Goal: Information Seeking & Learning: Check status

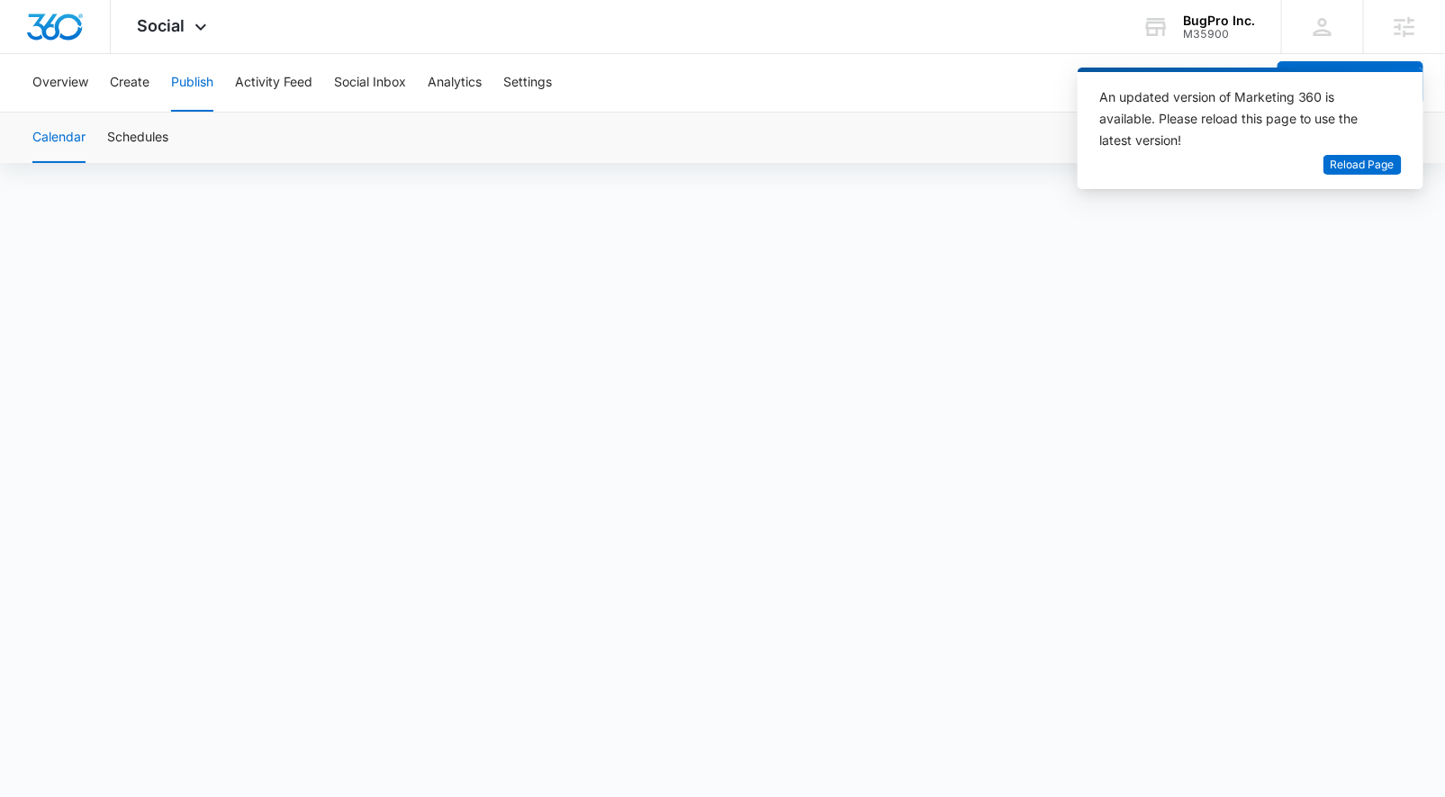
drag, startPoint x: 849, startPoint y: 77, endPoint x: 866, endPoint y: 73, distance: 17.5
click at [853, 76] on div "Overview Create Publish Activity Feed Social Inbox Analytics Settings" at bounding box center [644, 83] width 1244 height 58
click at [1185, 21] on div "BugPro Inc. M35900 Your Accounts View All" at bounding box center [1199, 26] width 166 height 53
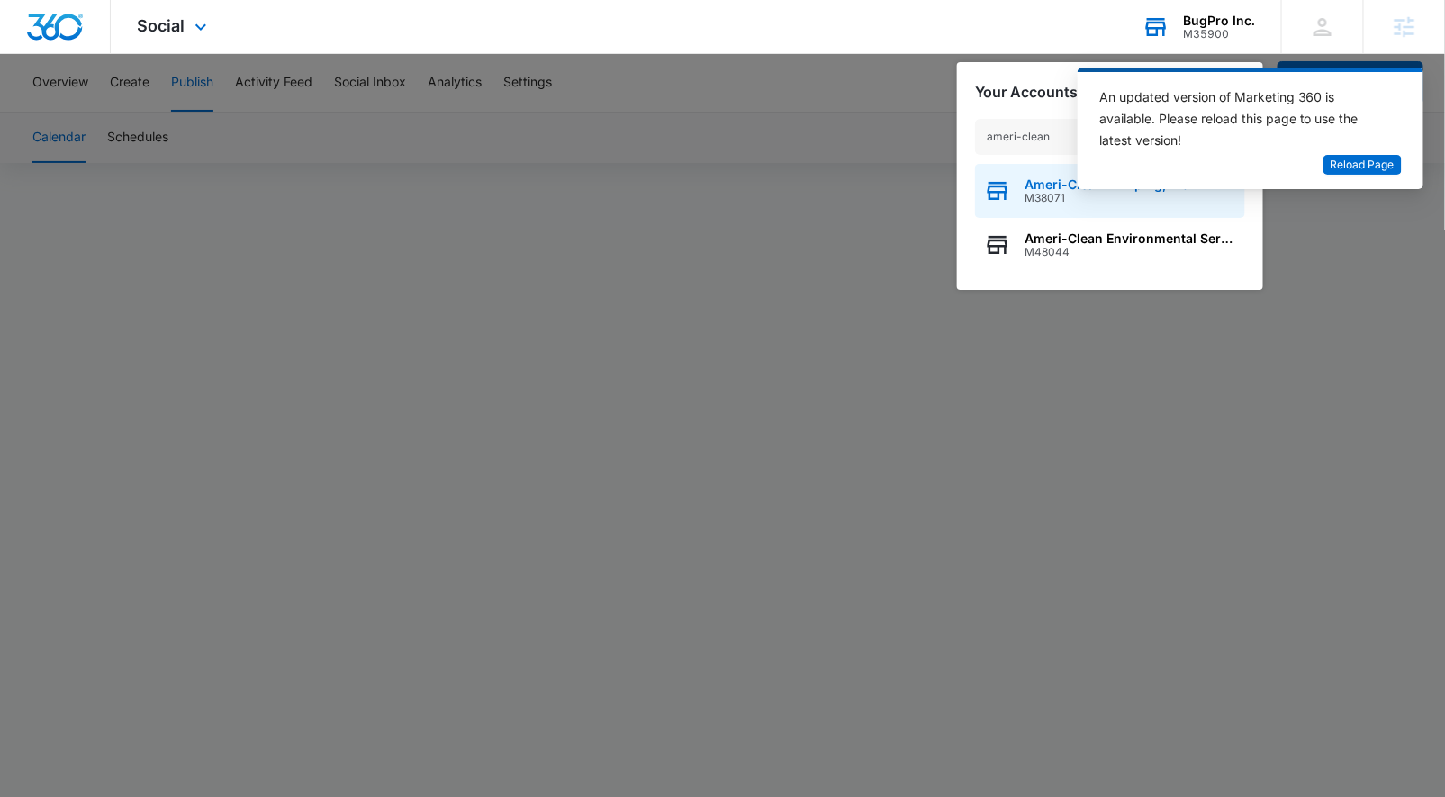
type input "ameri-clean"
click at [1041, 204] on span "M38071" at bounding box center [1108, 198] width 167 height 13
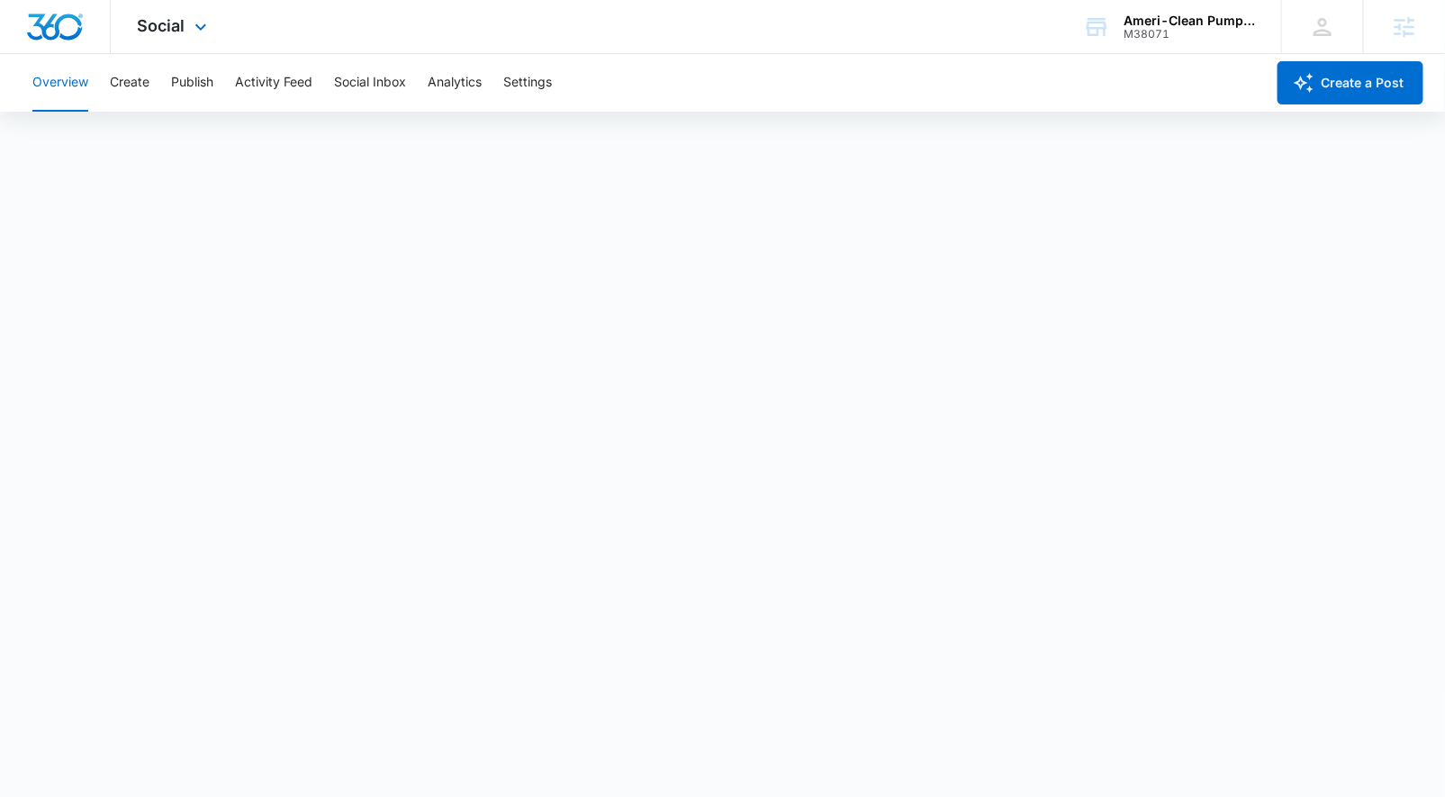
click at [173, 37] on div "Social Apps Reputation Websites Forms CRM Email Social Shop Payments POS Conten…" at bounding box center [175, 26] width 128 height 53
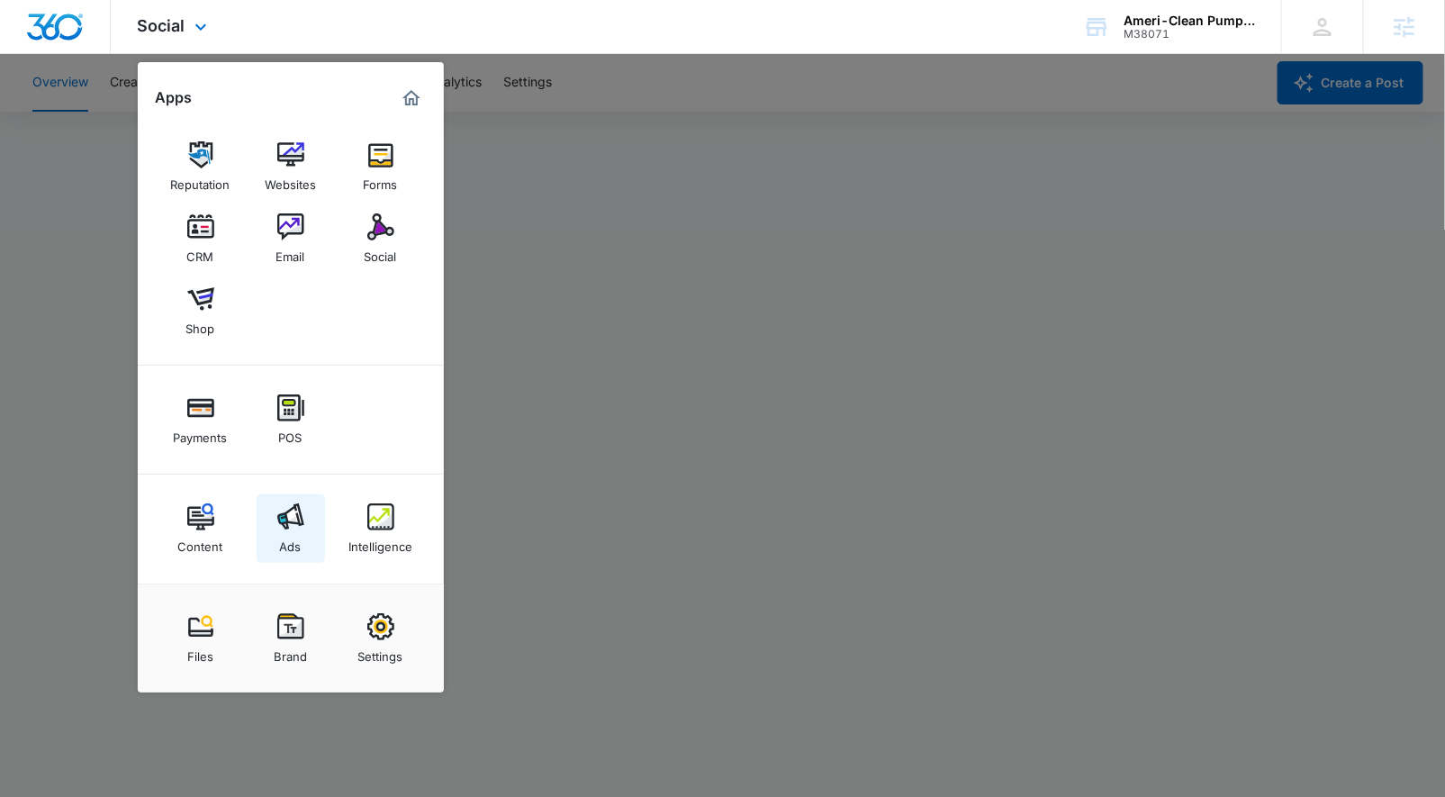
click at [296, 510] on img at bounding box center [290, 516] width 27 height 27
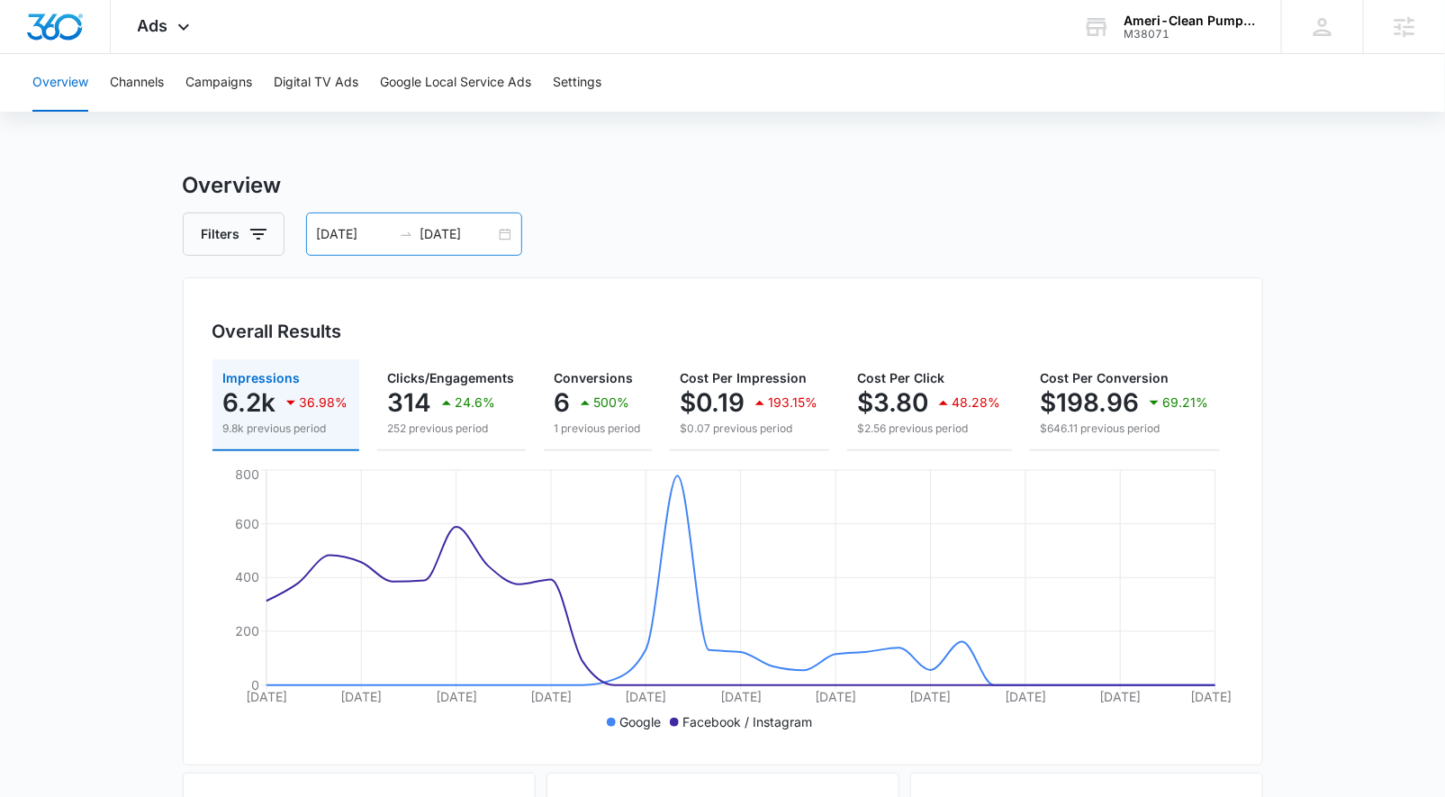
click at [506, 234] on div "[DATE] [DATE]" at bounding box center [414, 234] width 216 height 43
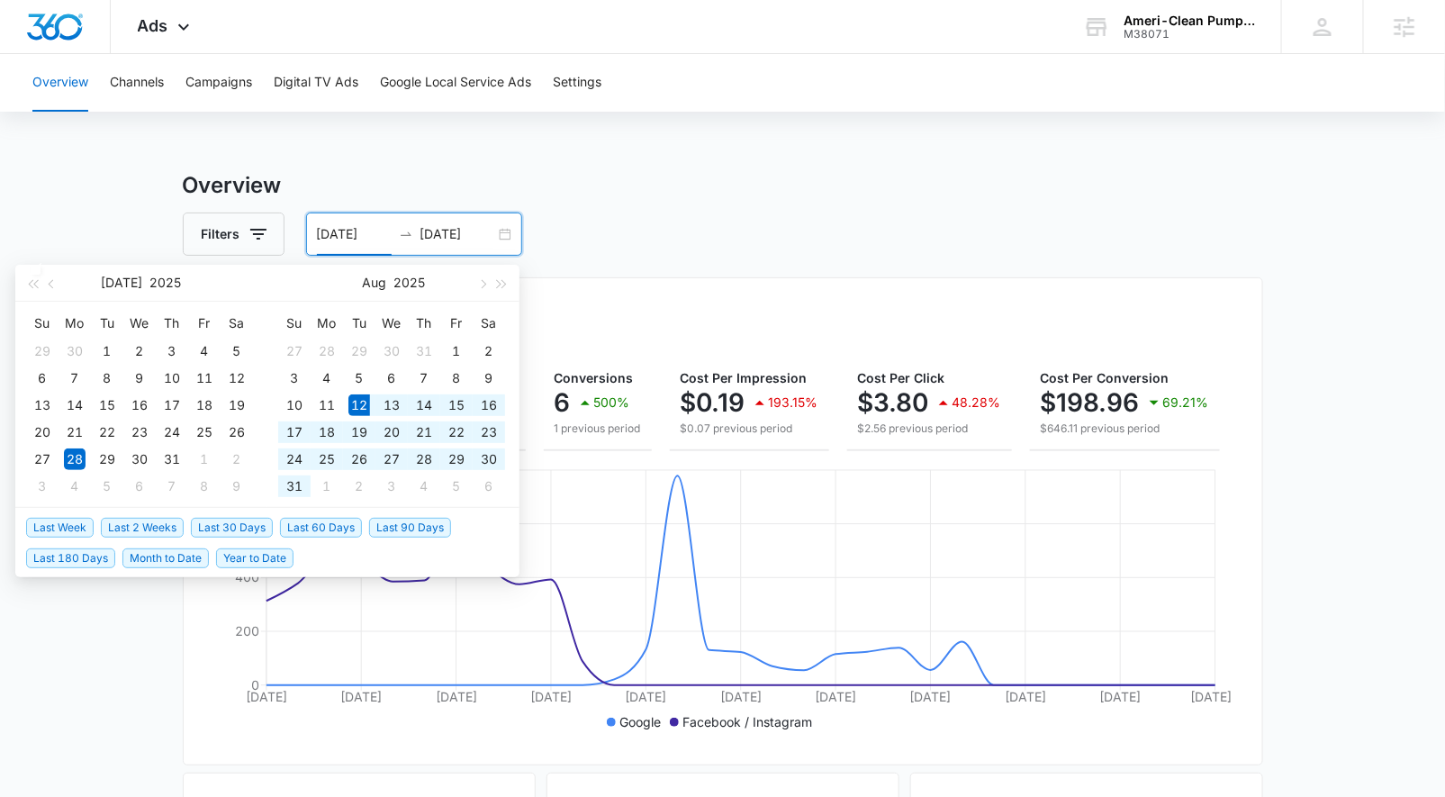
click at [235, 525] on span "Last 30 Days" at bounding box center [232, 528] width 82 height 20
type input "[DATE]"
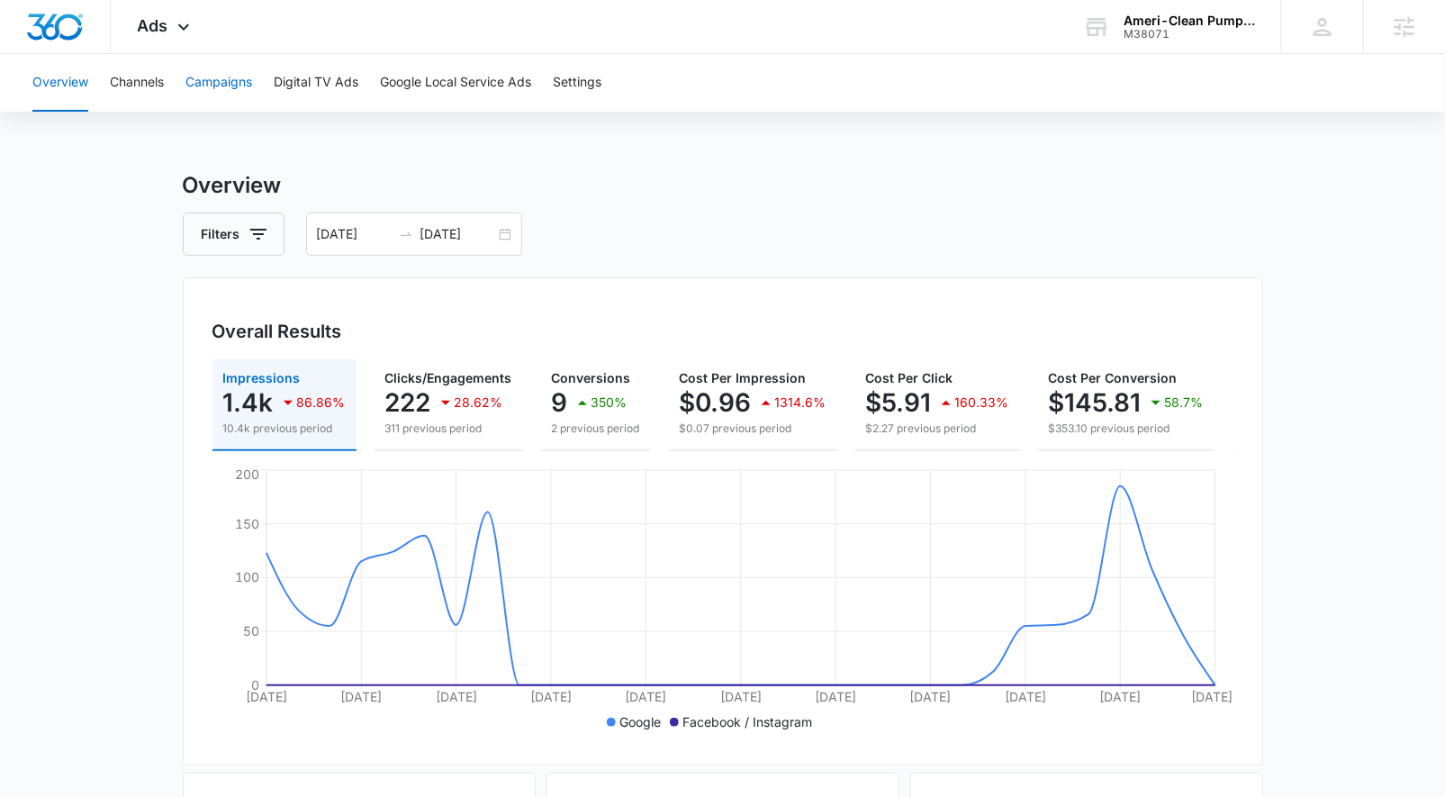
click at [194, 82] on button "Campaigns" at bounding box center [219, 83] width 67 height 58
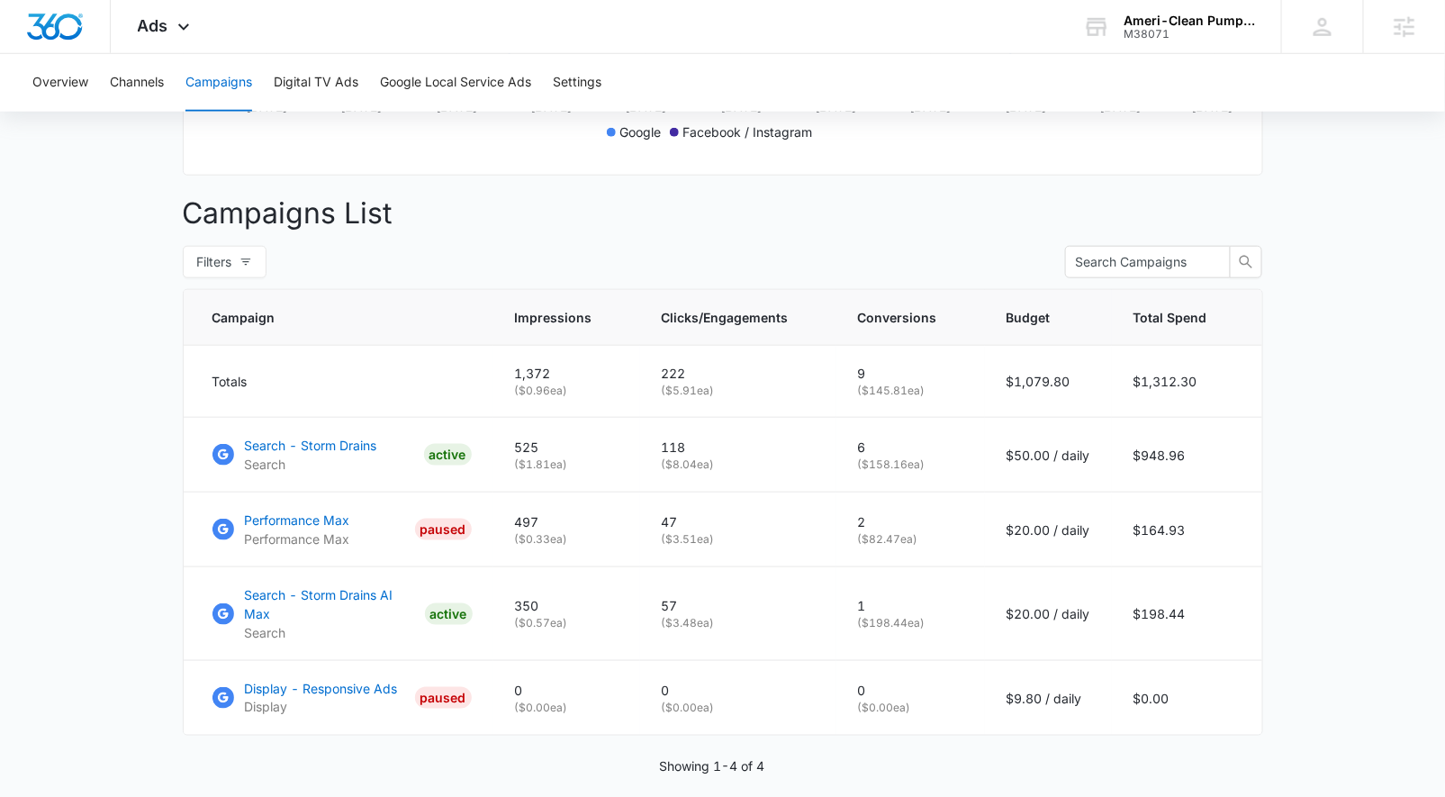
scroll to position [647, 0]
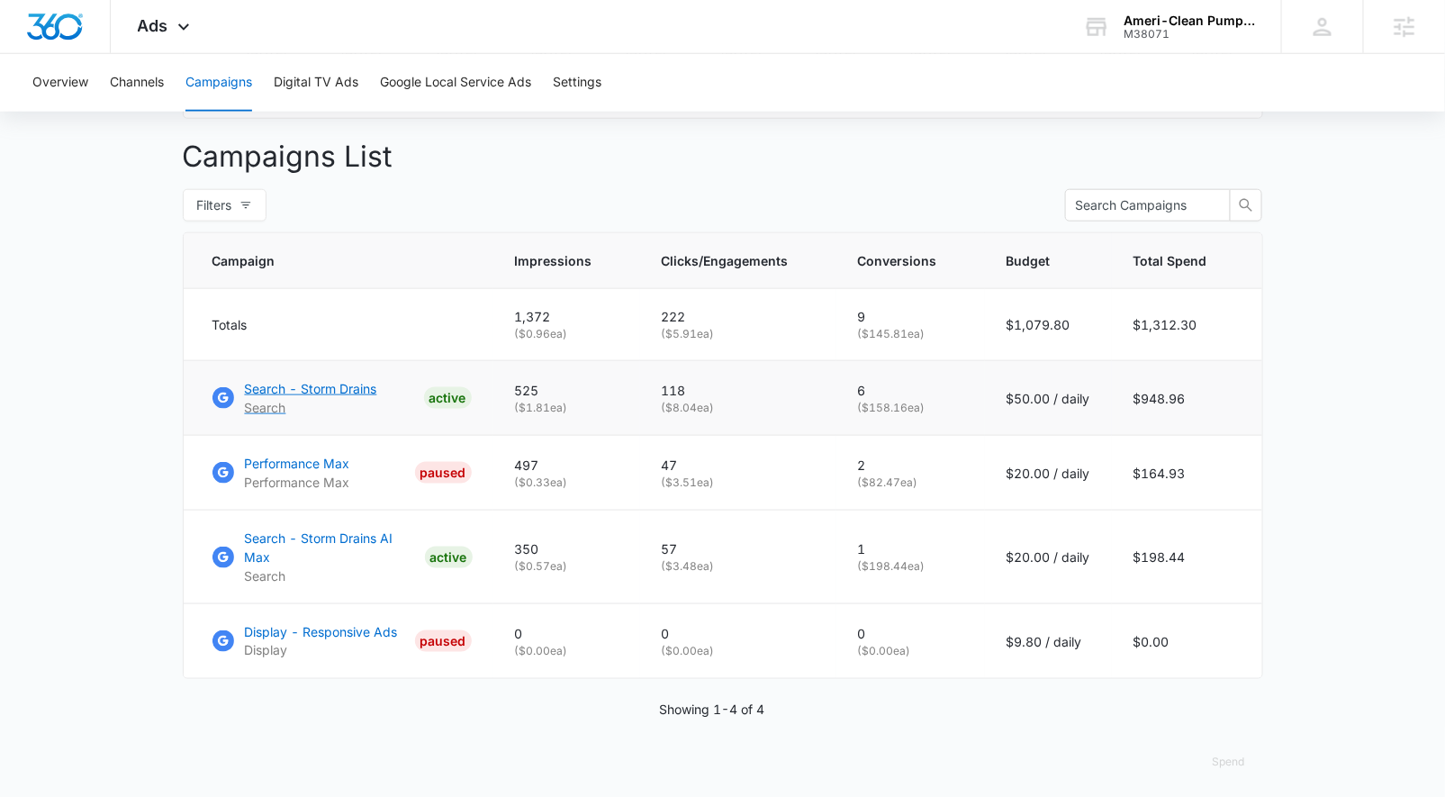
click at [319, 398] on p "Search - Storm Drains" at bounding box center [311, 388] width 132 height 19
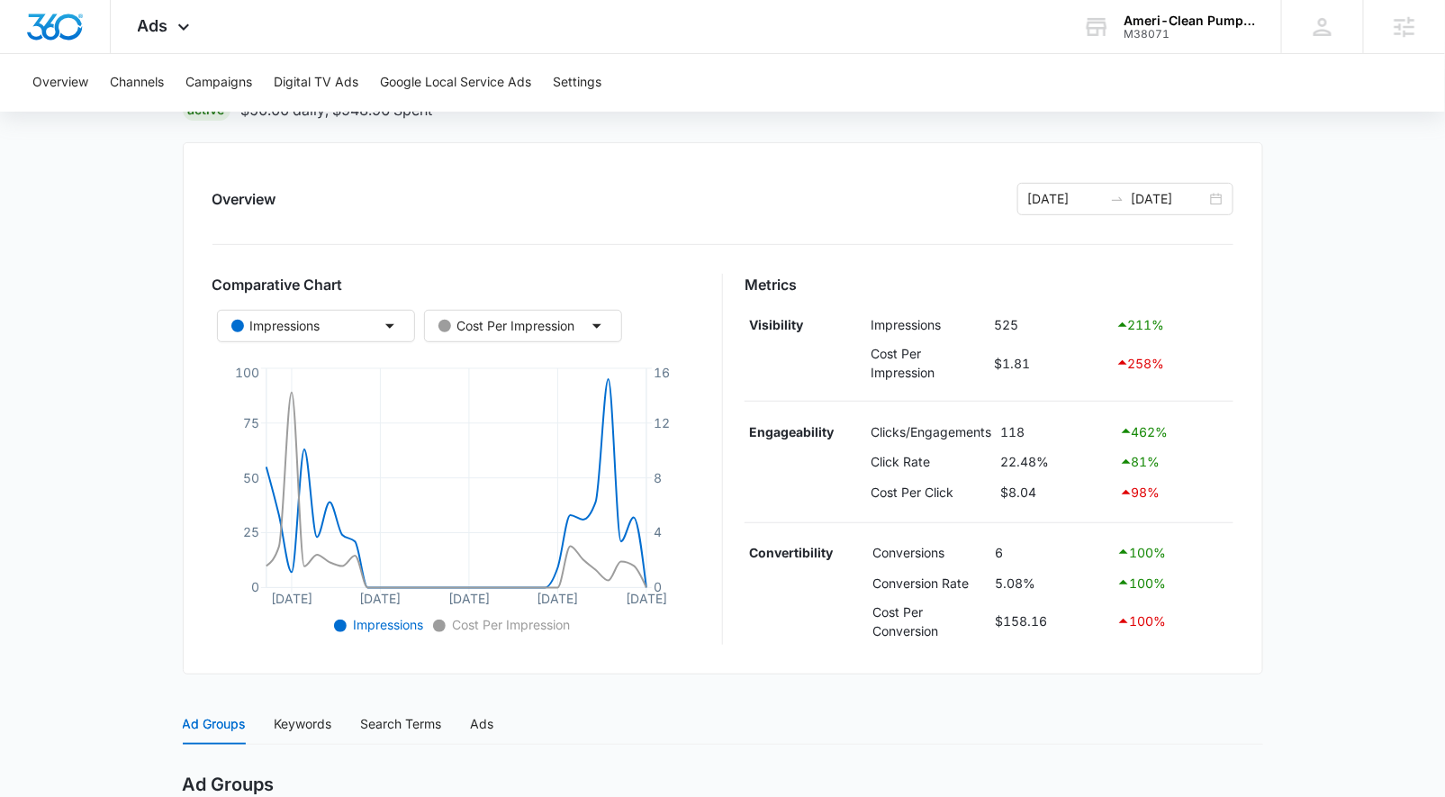
scroll to position [157, 0]
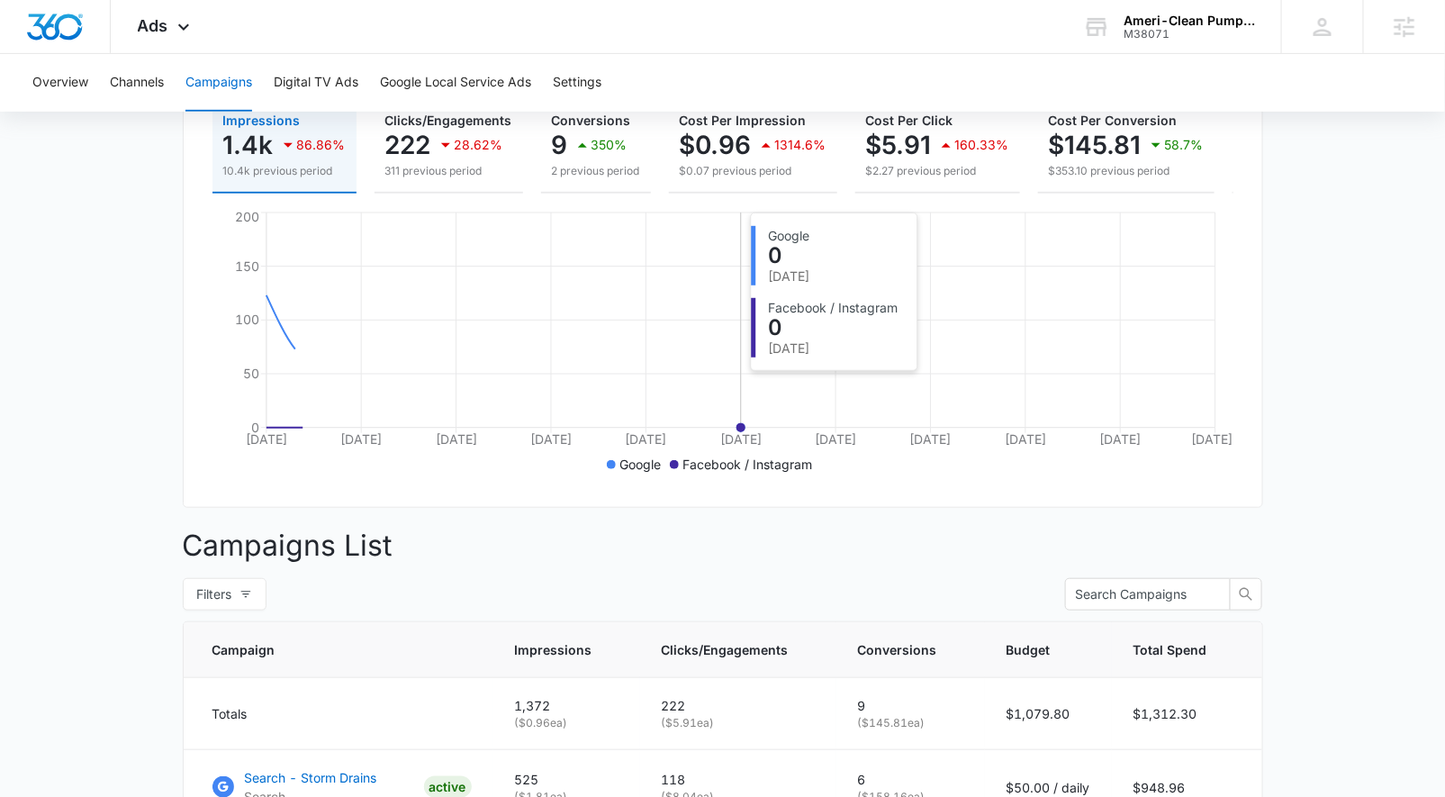
scroll to position [647, 0]
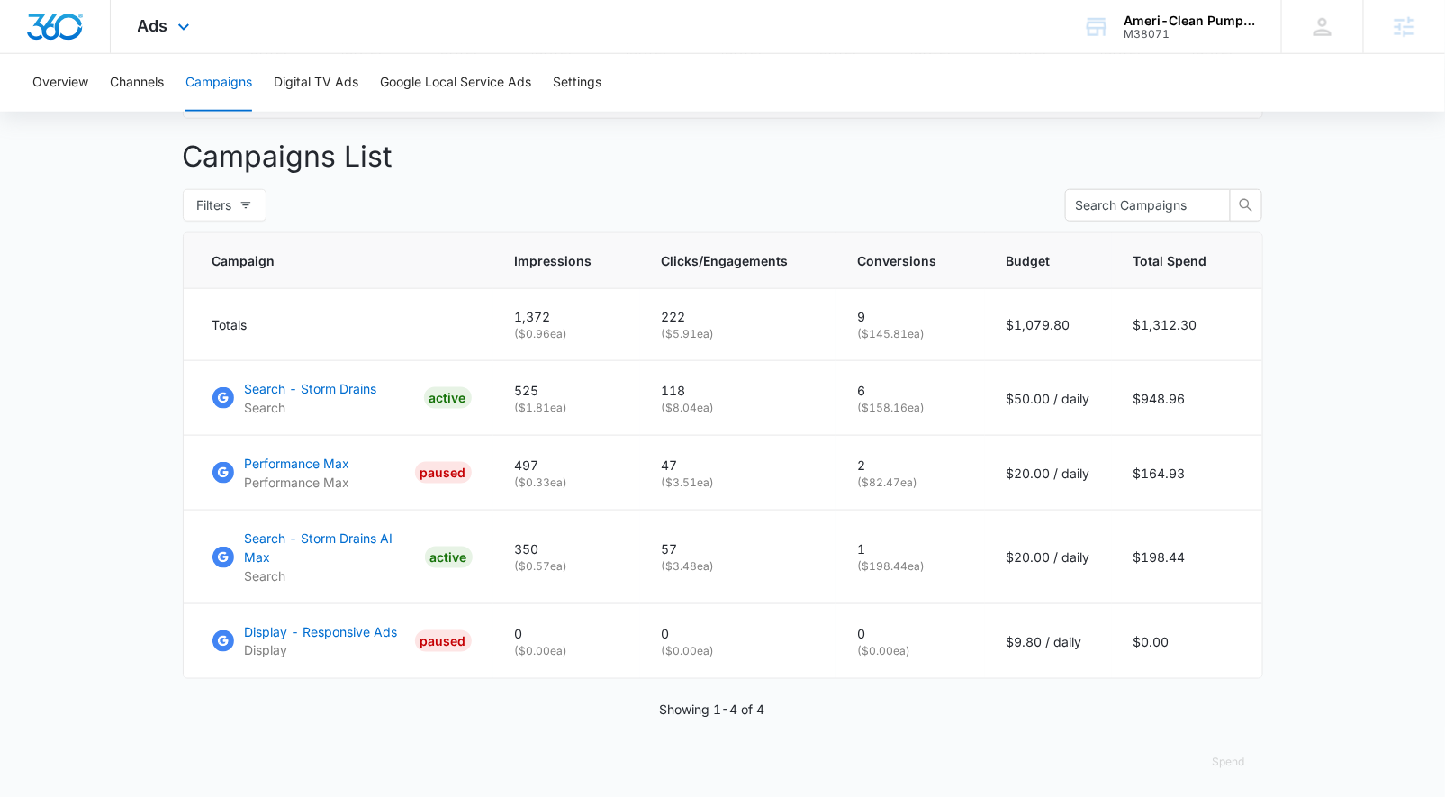
click at [139, 34] on div "Ads Apps Reputation Websites Forms CRM Email Social Shop Payments POS Content A…" at bounding box center [166, 26] width 111 height 53
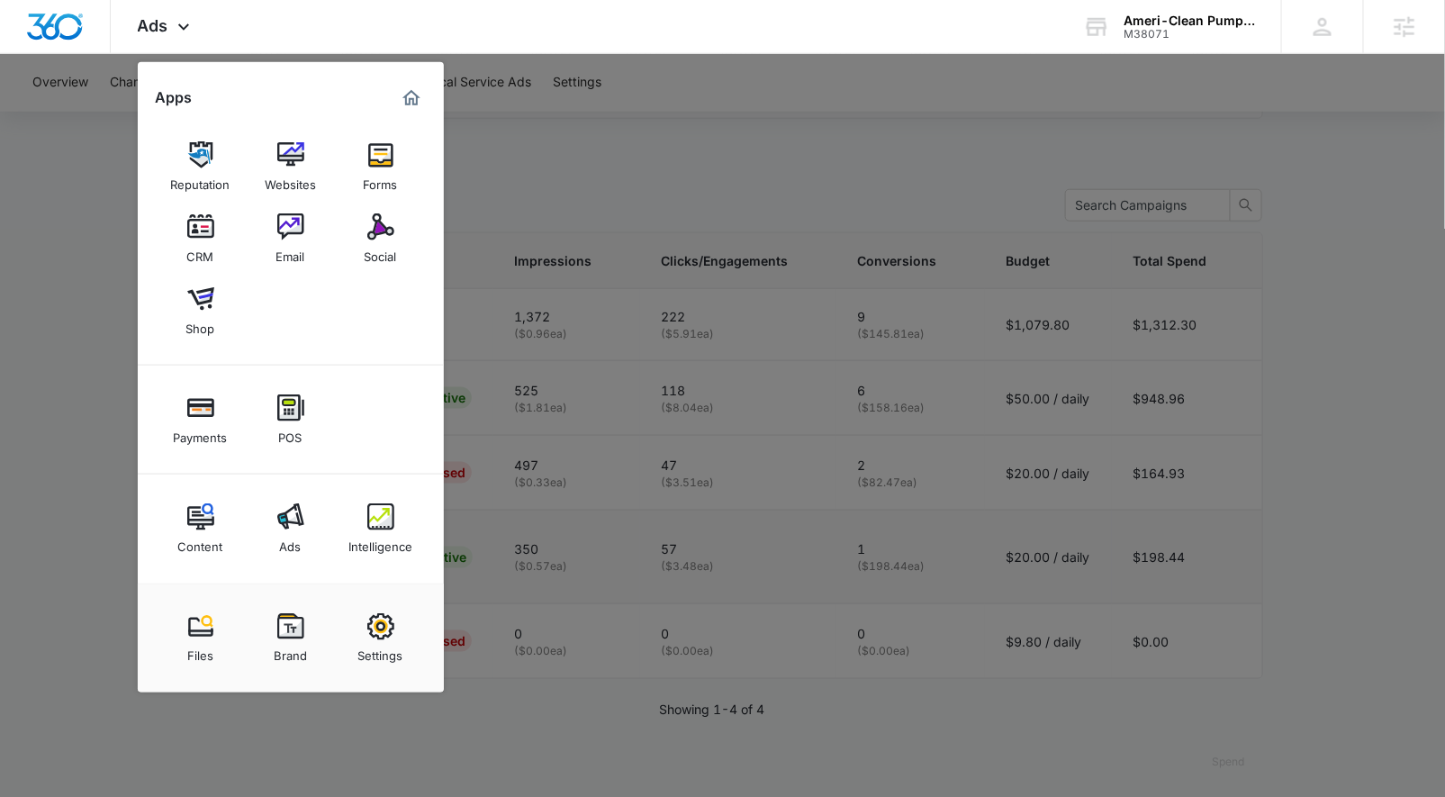
click at [395, 525] on link "Intelligence" at bounding box center [381, 528] width 68 height 68
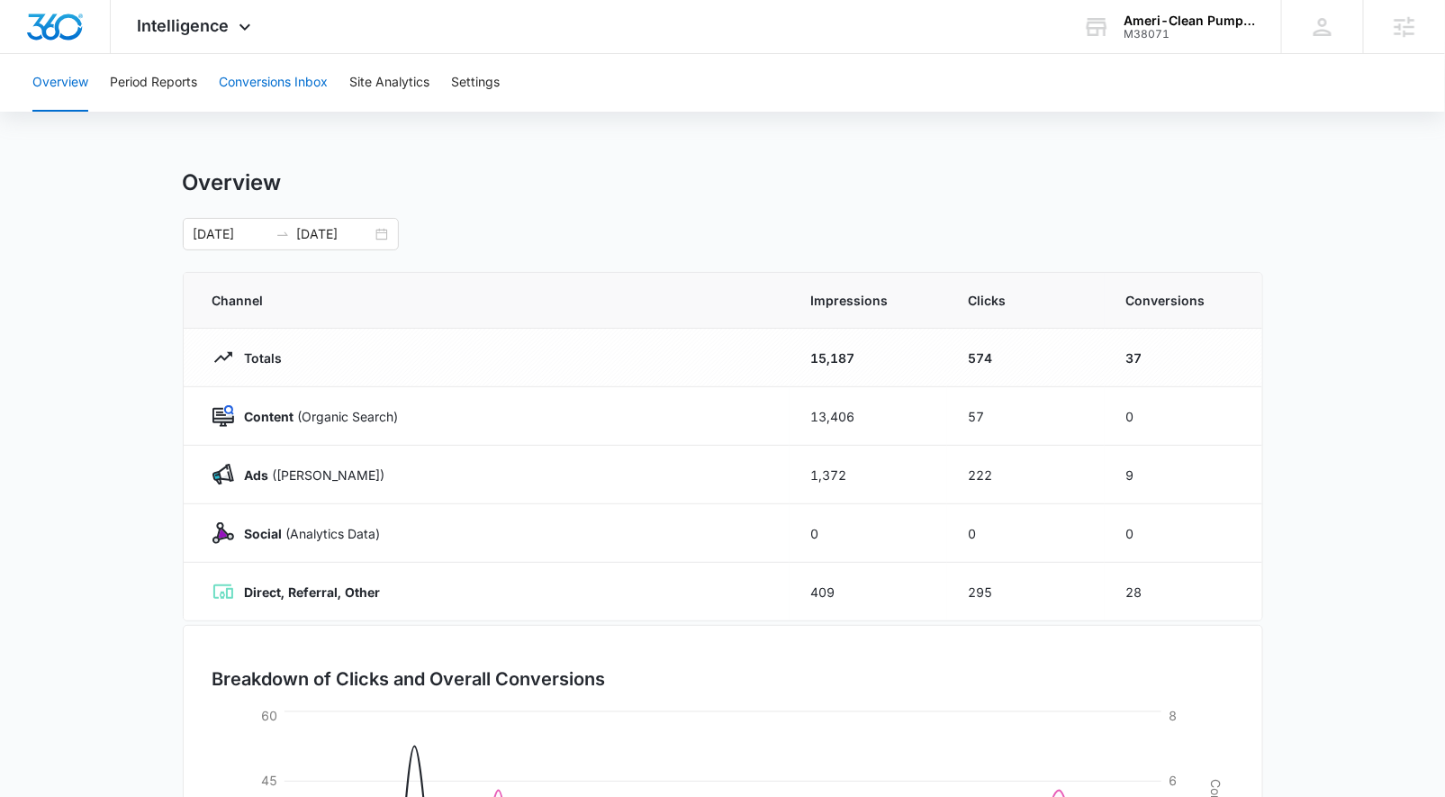
click at [249, 86] on button "Conversions Inbox" at bounding box center [273, 83] width 109 height 58
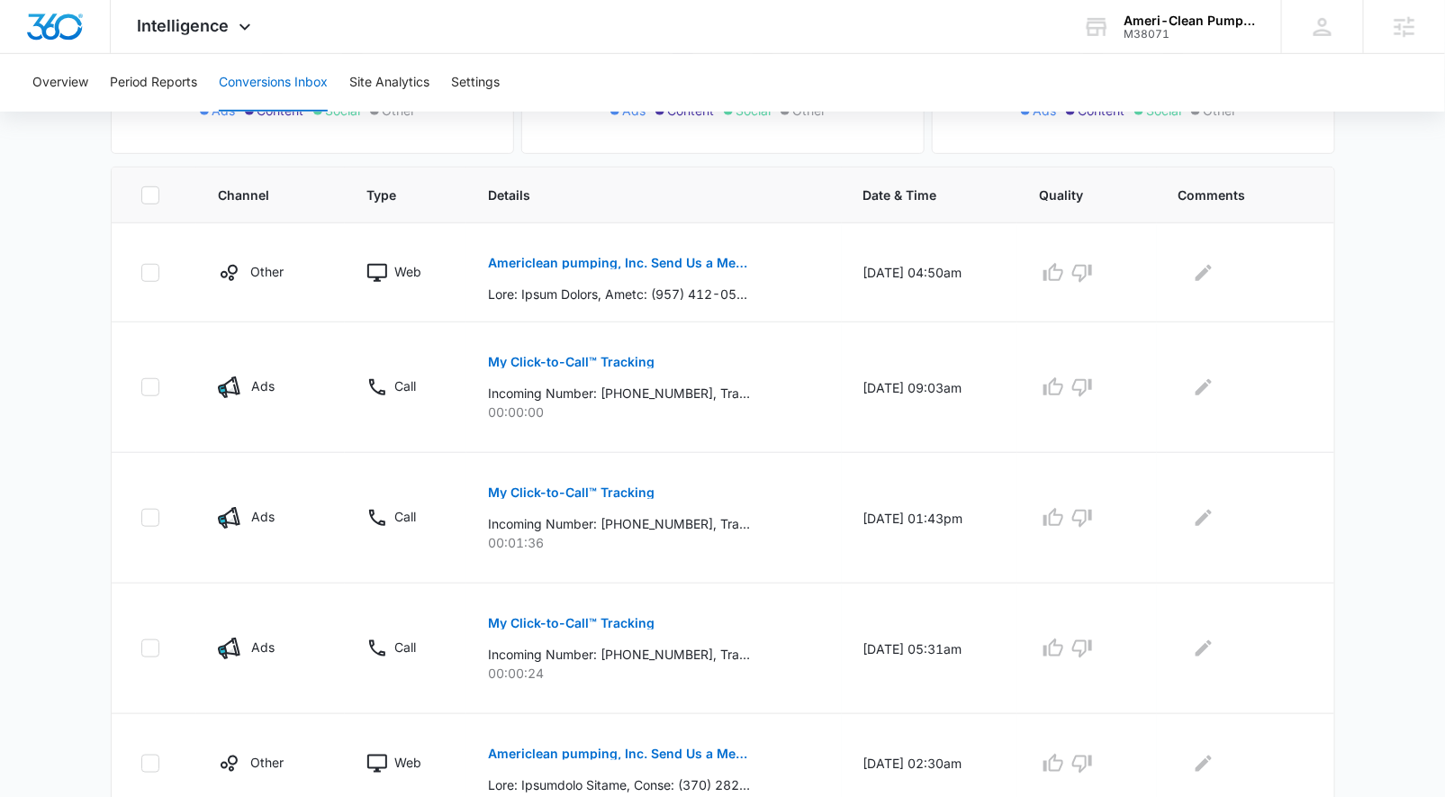
scroll to position [356, 0]
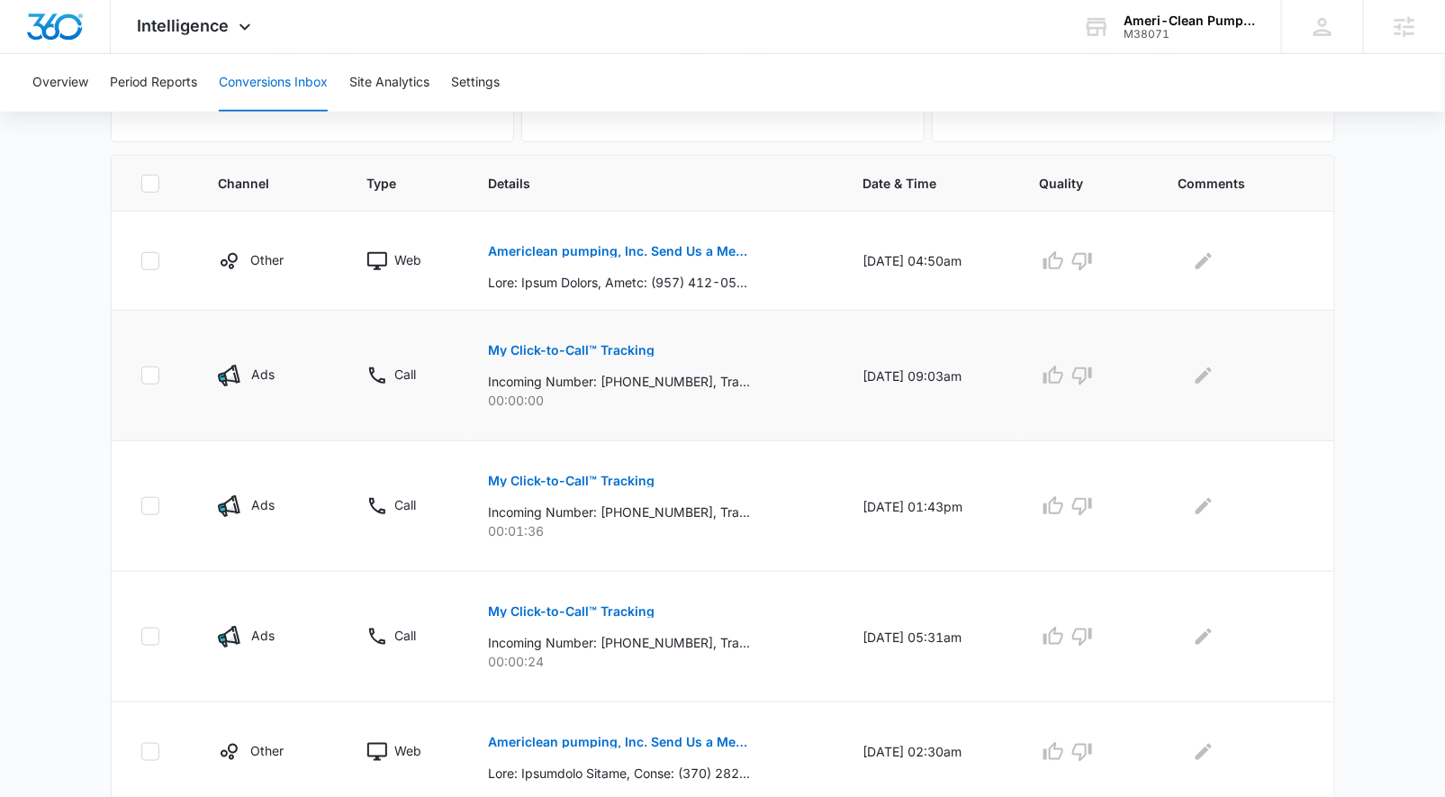
click at [574, 344] on p "My Click-to-Call™ Tracking" at bounding box center [571, 350] width 167 height 13
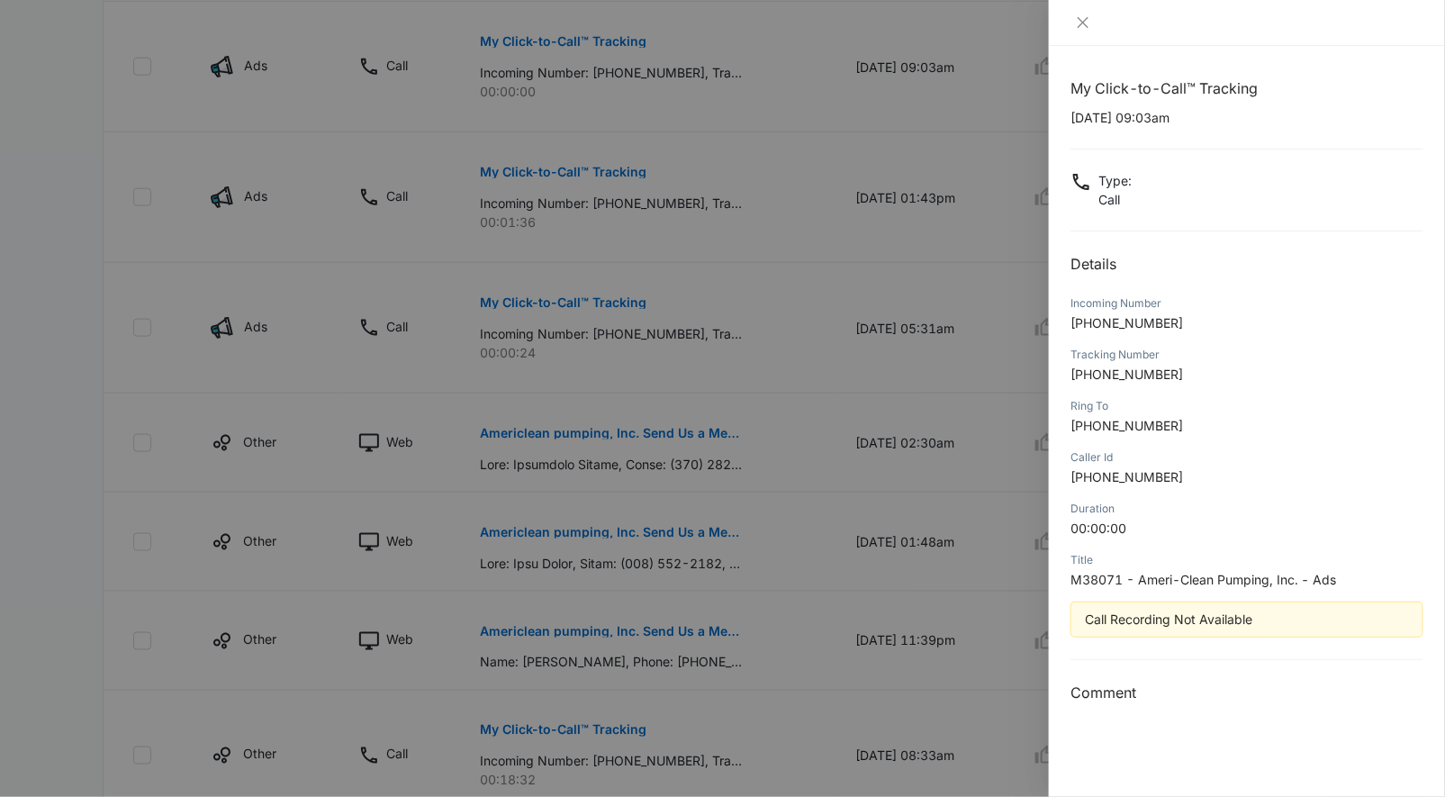
drag, startPoint x: 706, startPoint y: 457, endPoint x: 703, endPoint y: 474, distance: 17.3
click at [706, 457] on div at bounding box center [722, 398] width 1445 height 797
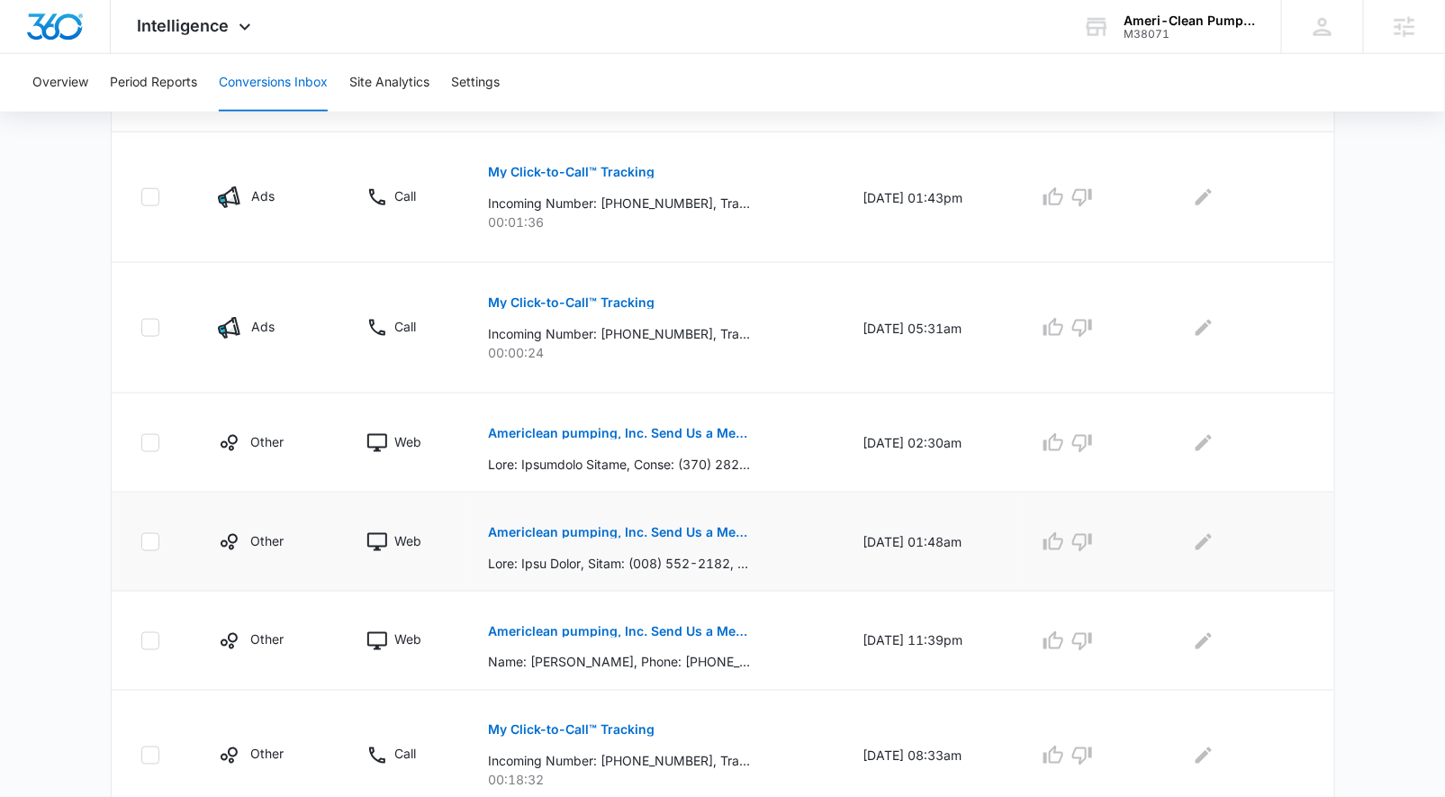
scroll to position [348, 0]
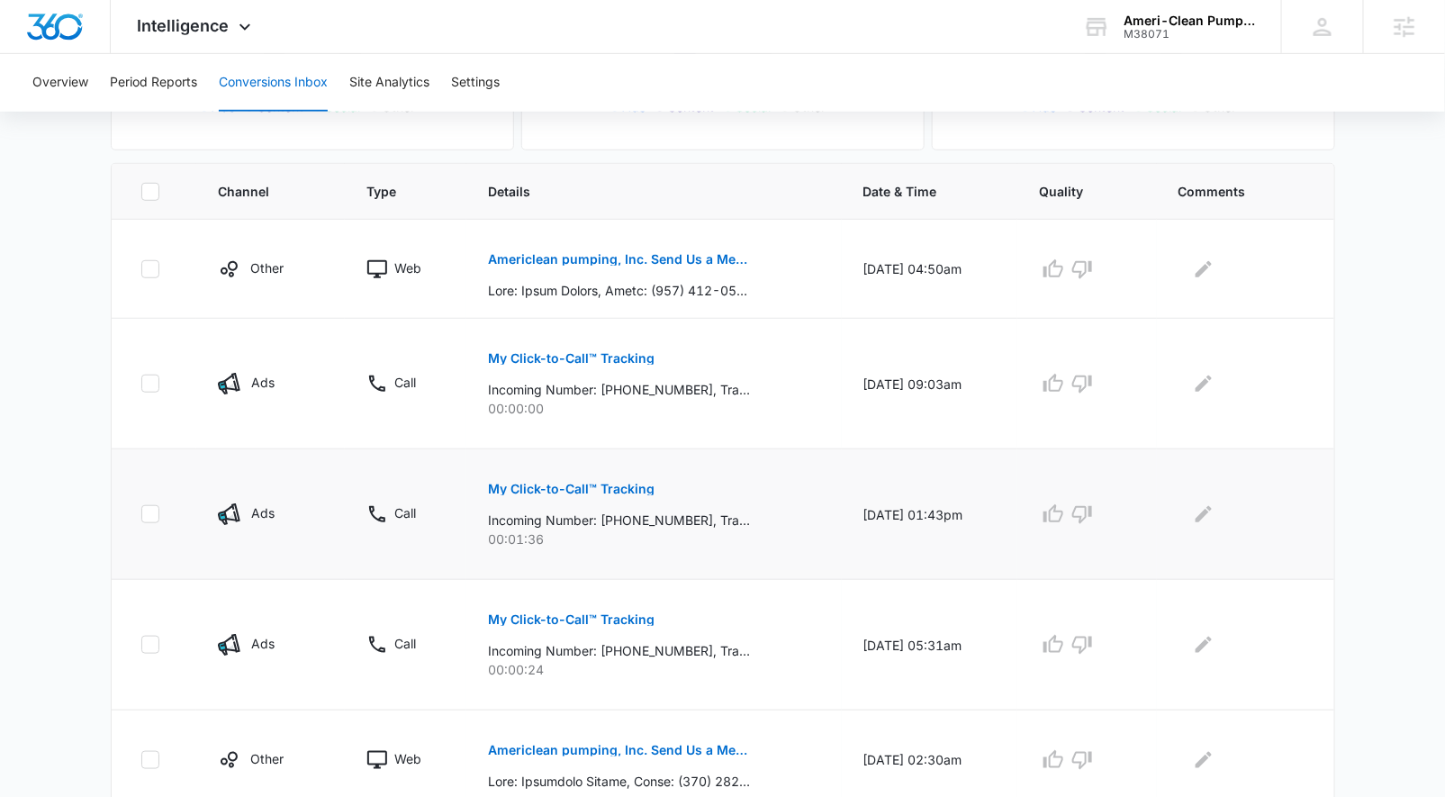
click at [549, 486] on p "My Click-to-Call™ Tracking" at bounding box center [571, 489] width 167 height 13
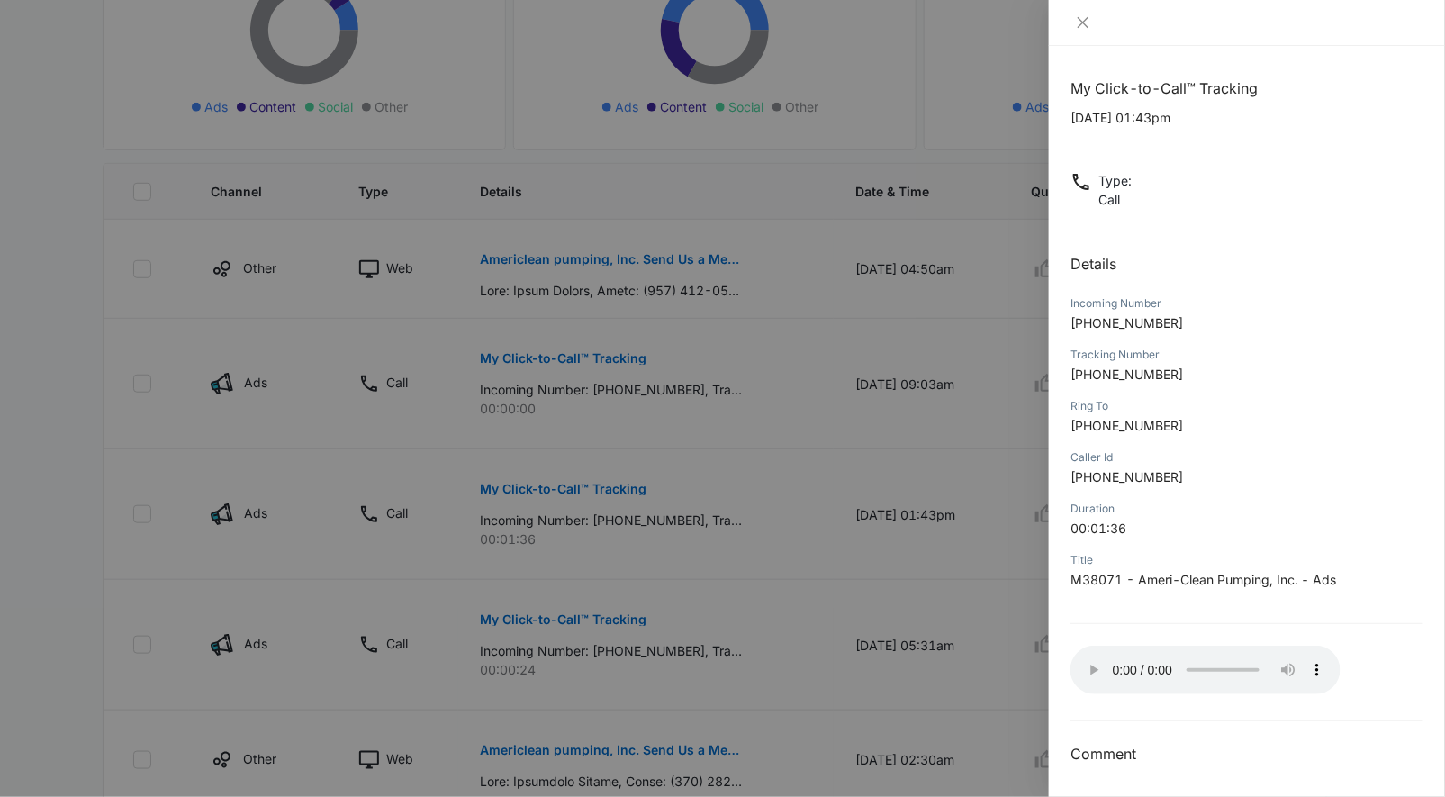
click at [729, 663] on div at bounding box center [722, 398] width 1445 height 797
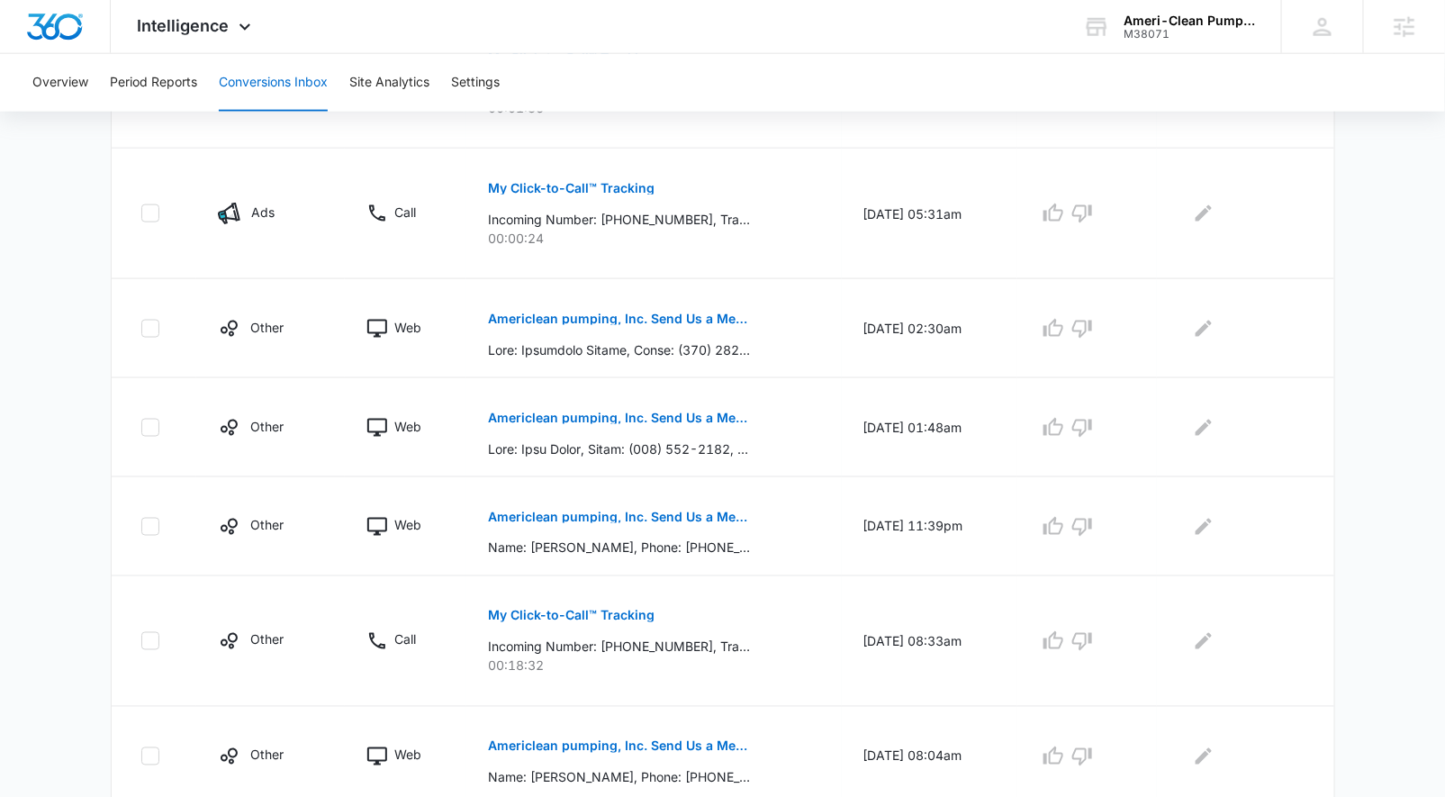
scroll to position [937, 0]
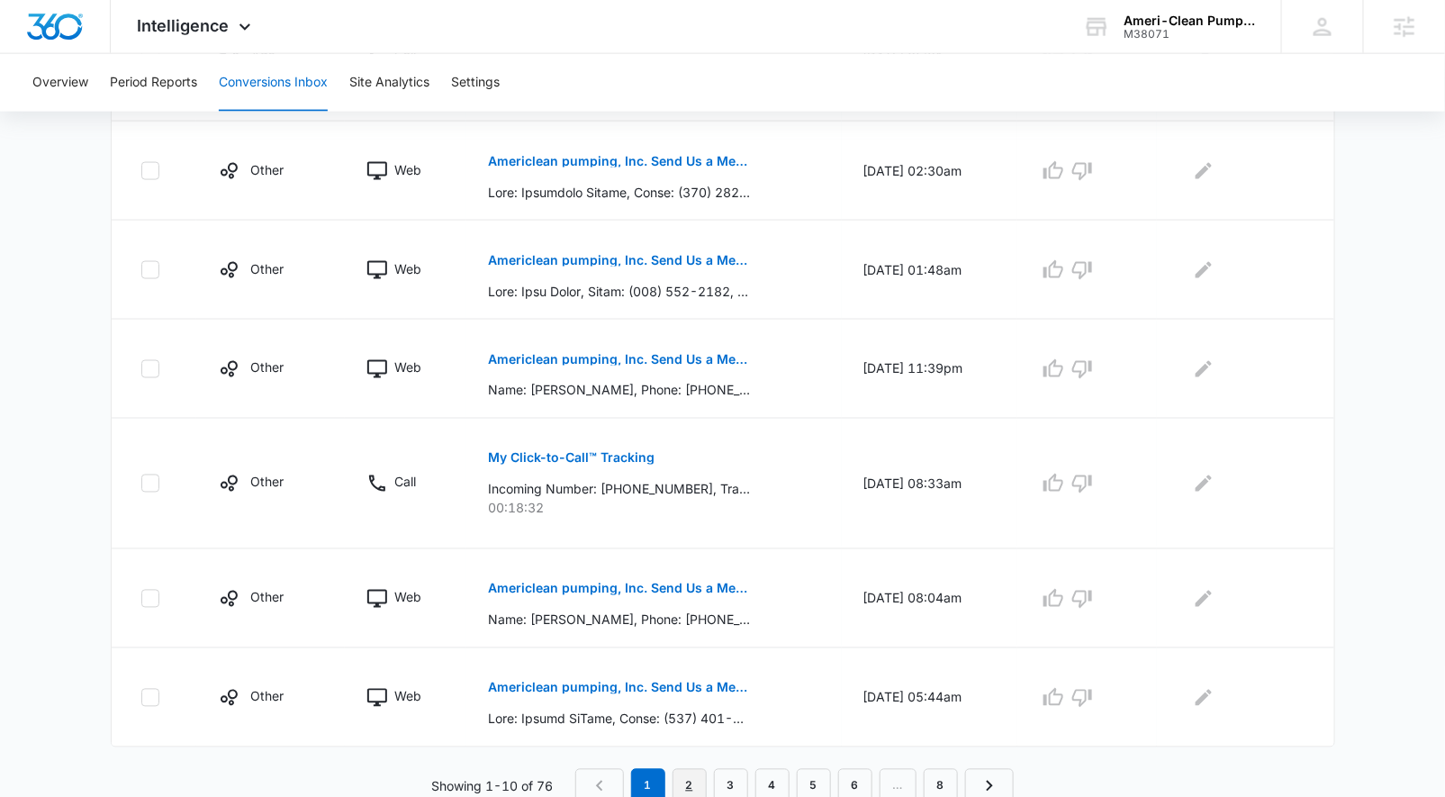
click at [696, 780] on link "2" at bounding box center [690, 786] width 34 height 34
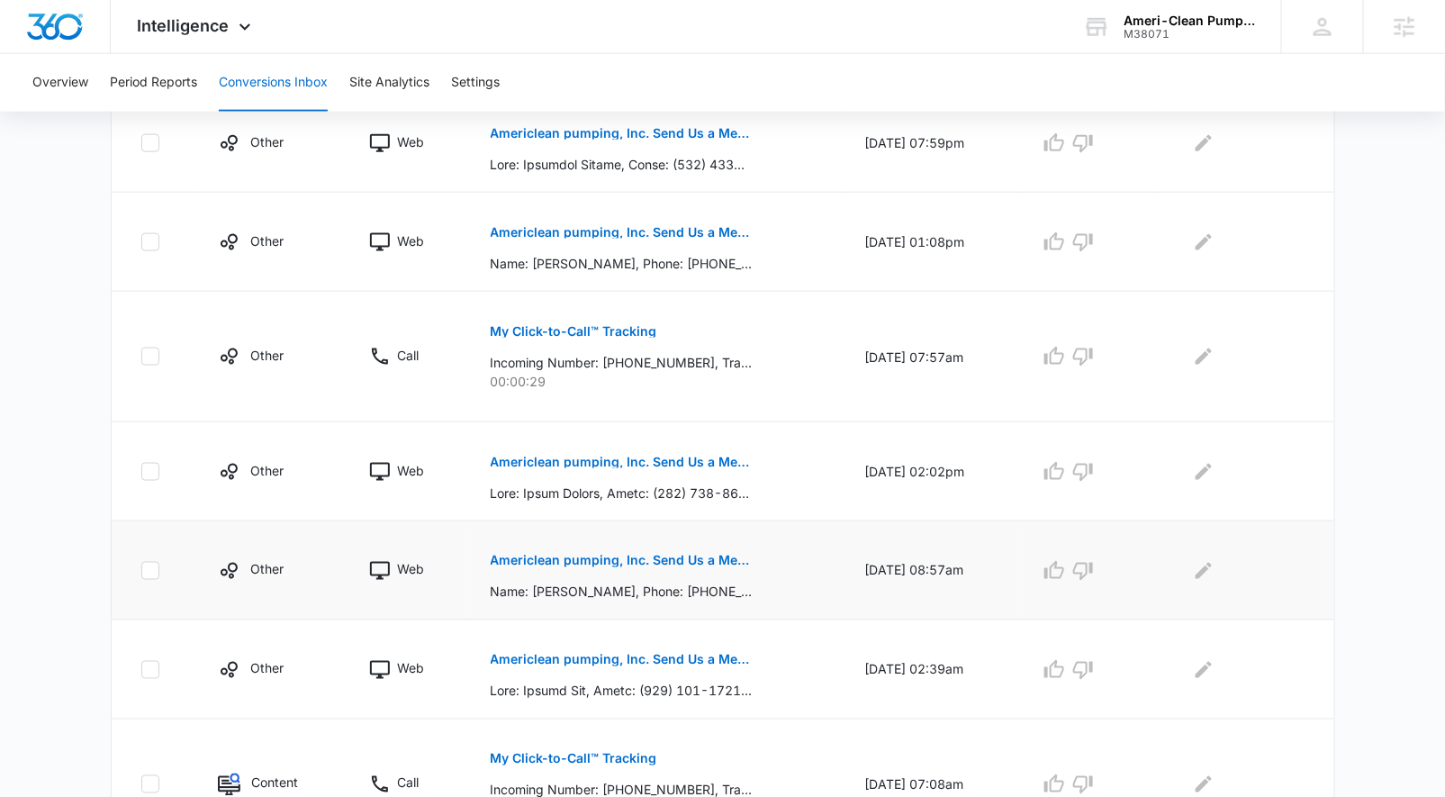
scroll to position [873, 0]
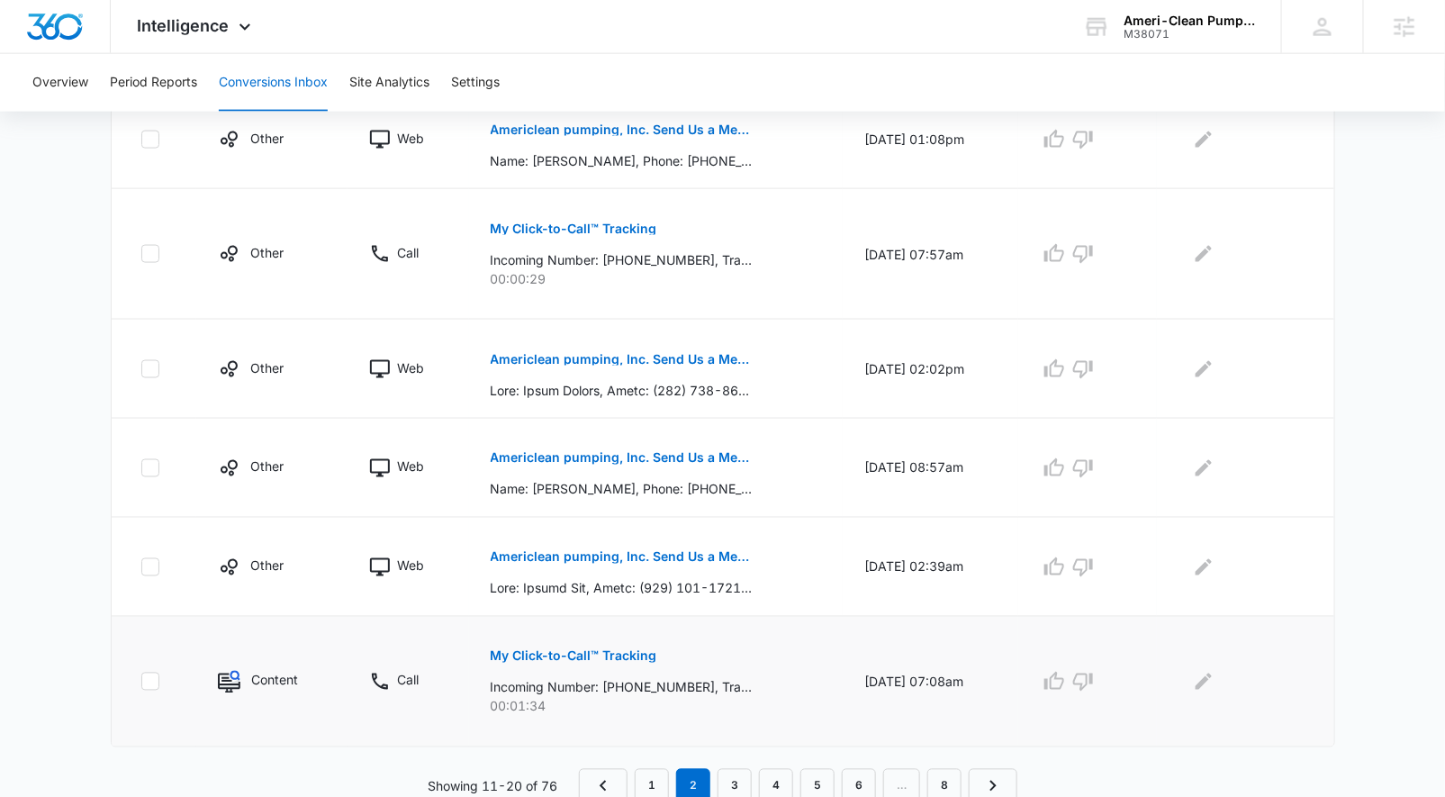
click at [626, 653] on p "My Click-to-Call™ Tracking" at bounding box center [574, 656] width 167 height 13
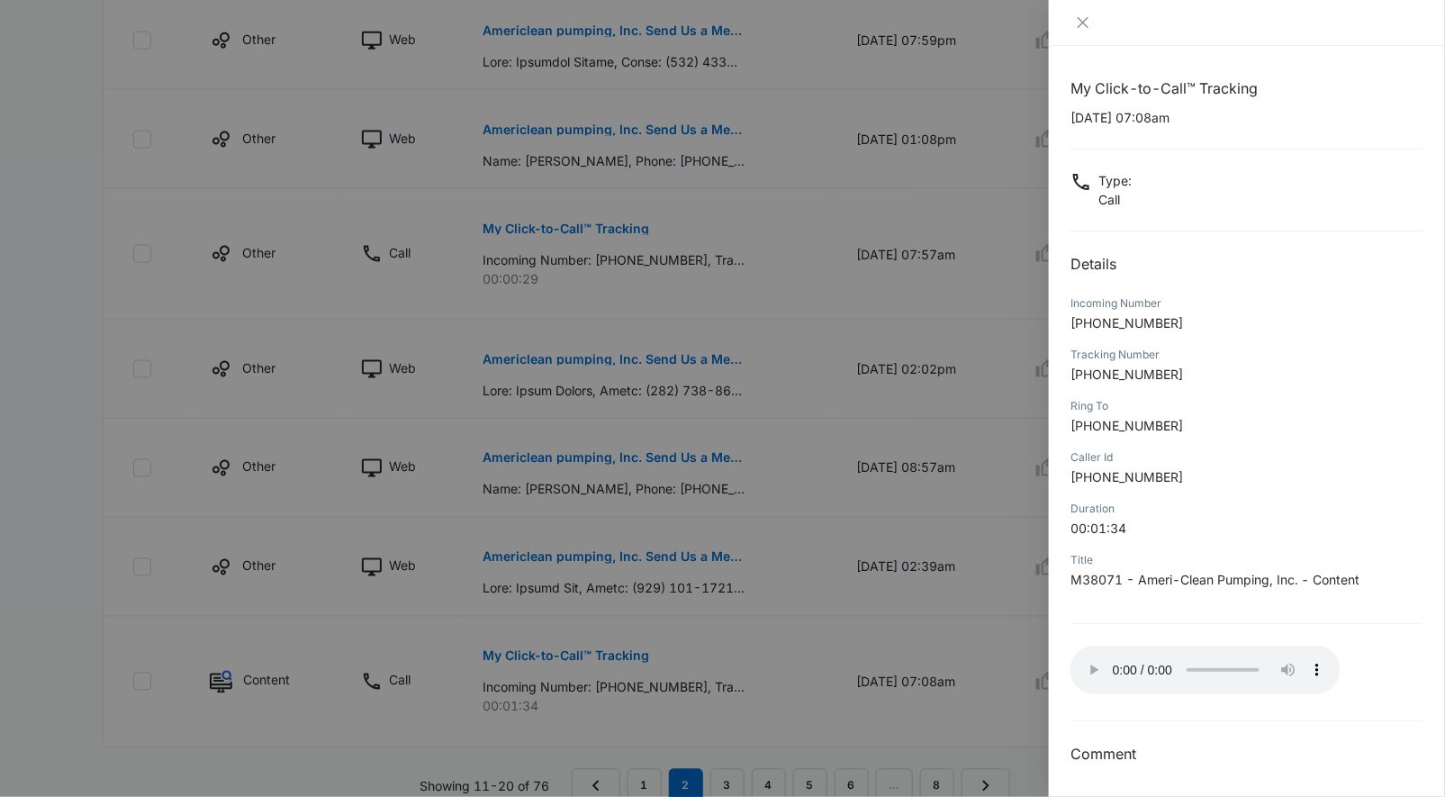
click at [649, 608] on div at bounding box center [722, 398] width 1445 height 797
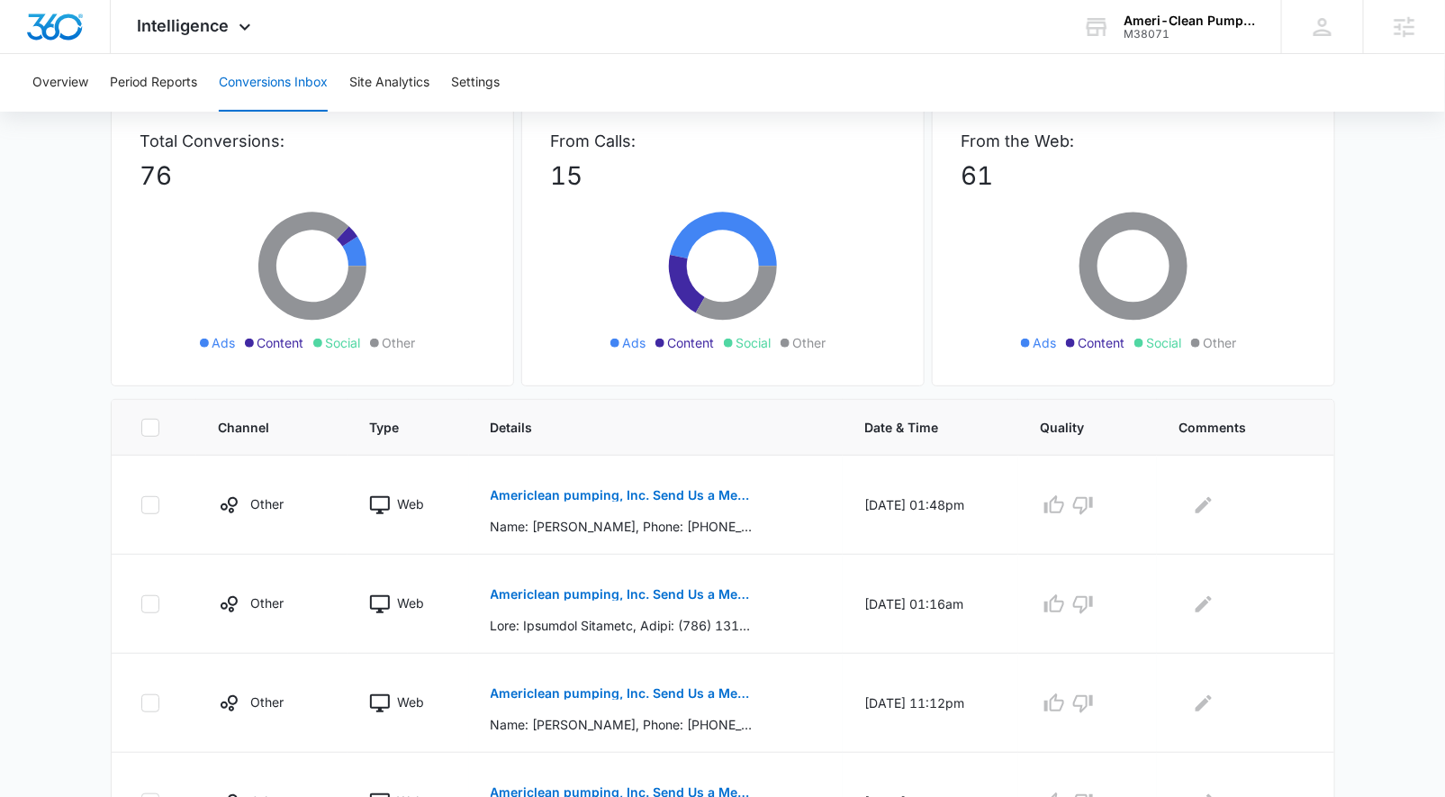
scroll to position [30, 0]
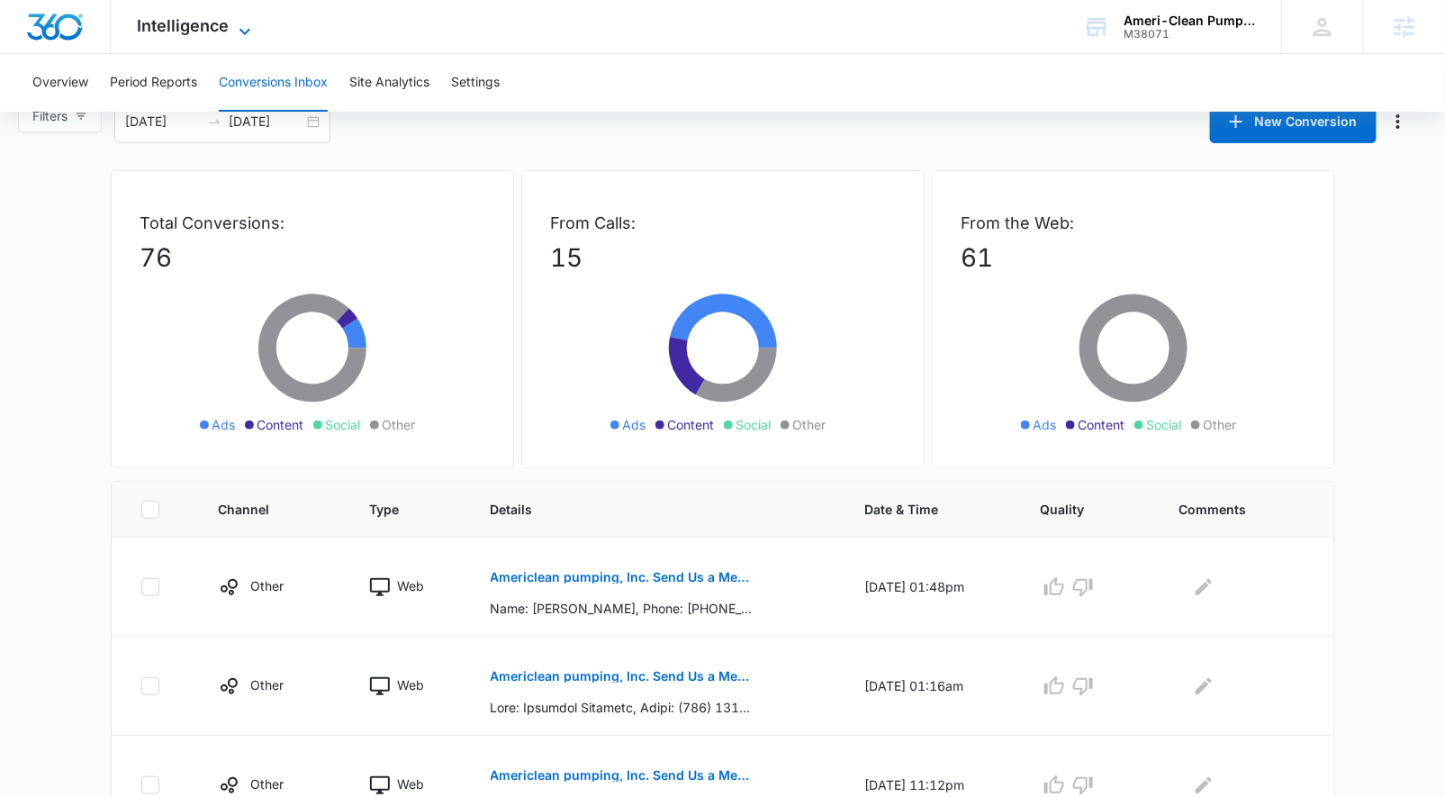
click at [160, 29] on span "Intelligence" at bounding box center [184, 25] width 92 height 19
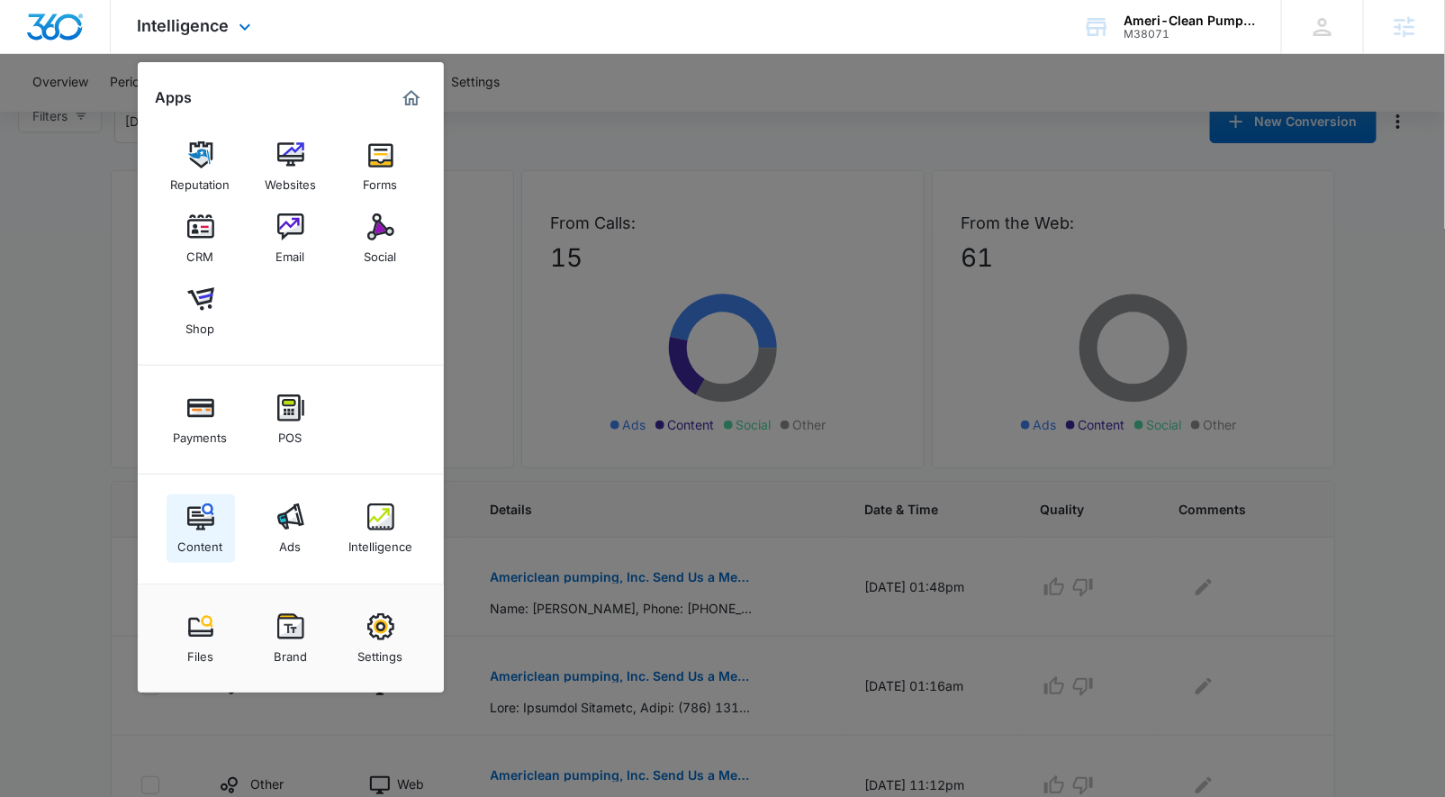
click at [210, 529] on img at bounding box center [200, 516] width 27 height 27
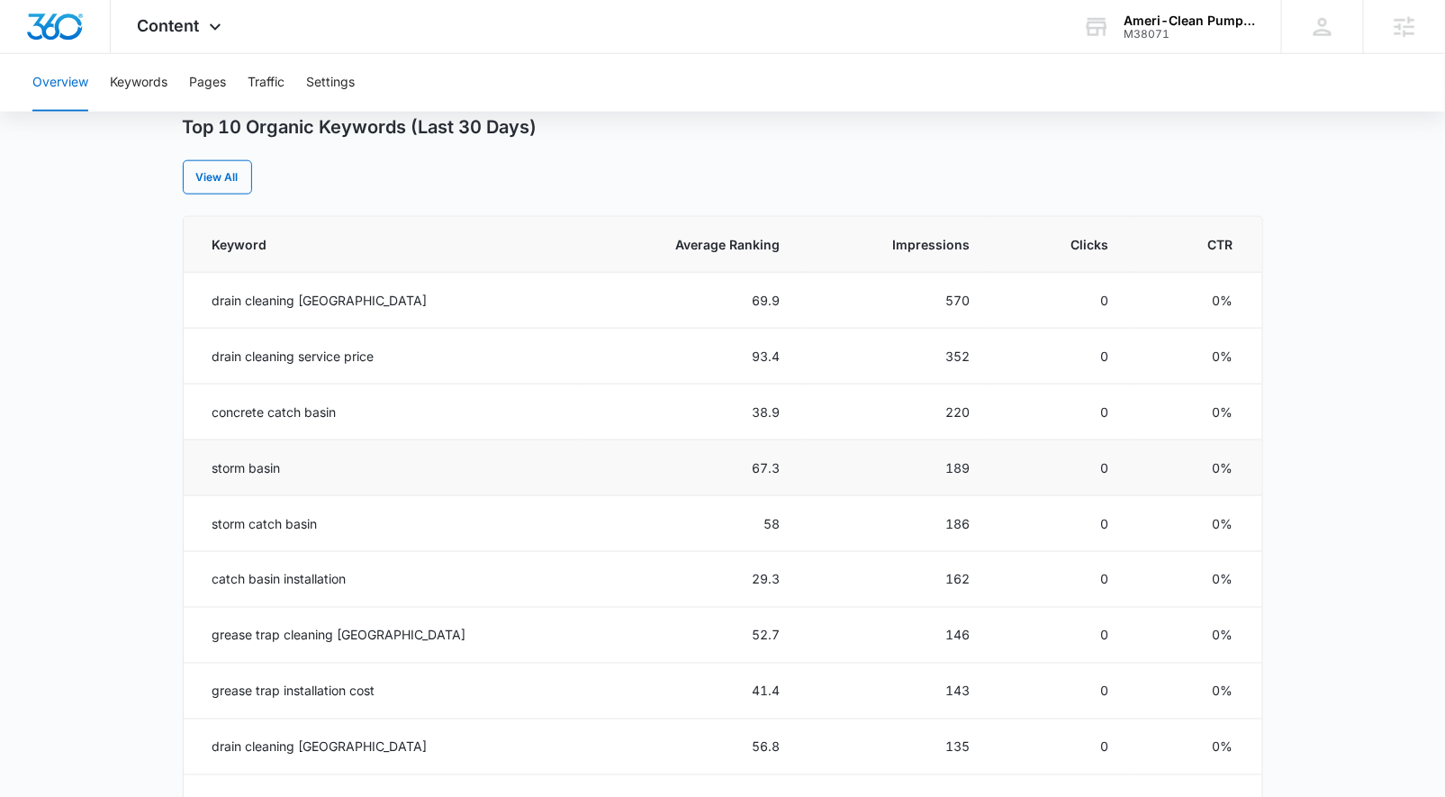
scroll to position [633, 0]
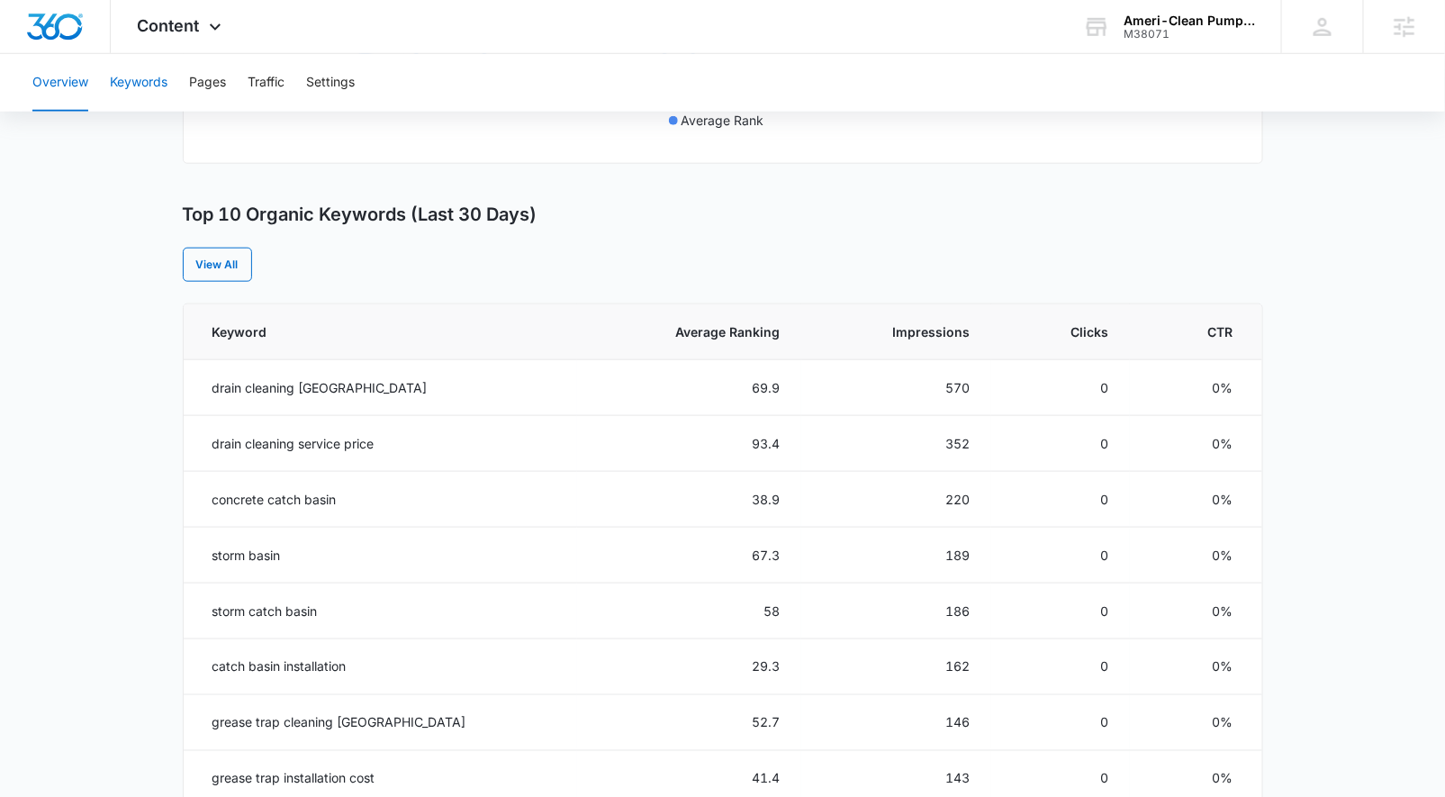
click at [136, 86] on button "Keywords" at bounding box center [139, 83] width 58 height 58
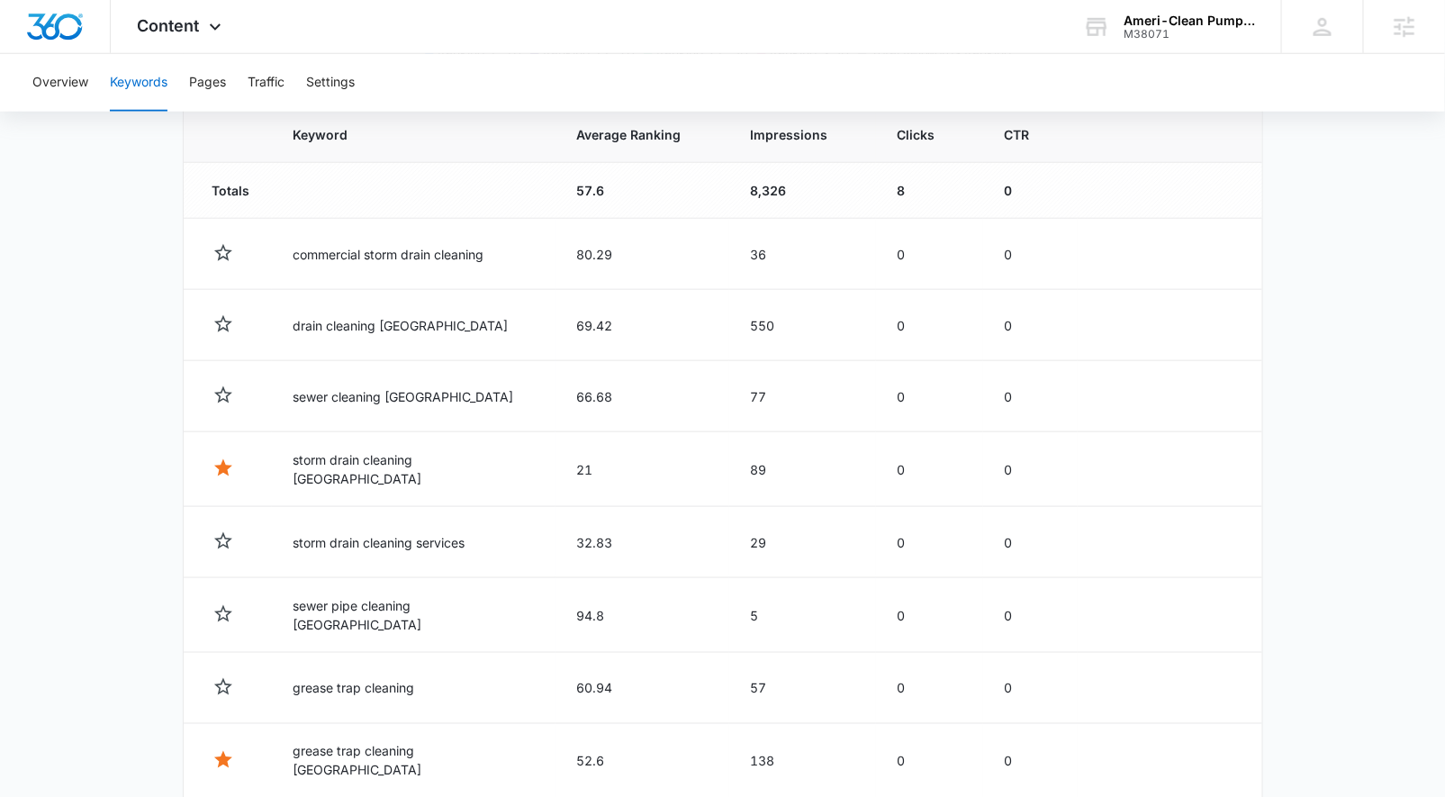
scroll to position [635, 0]
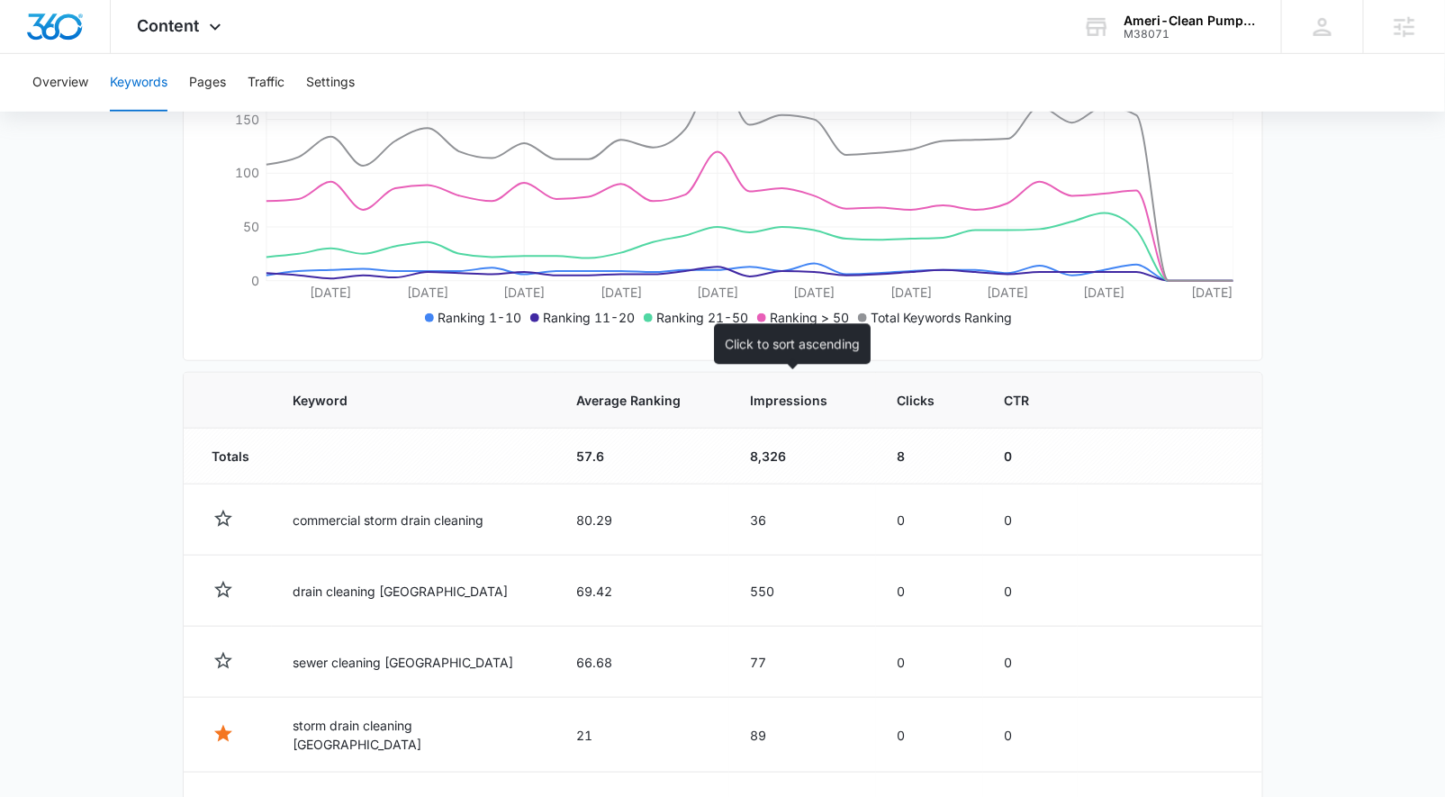
click at [784, 409] on th "Impressions" at bounding box center [802, 401] width 147 height 56
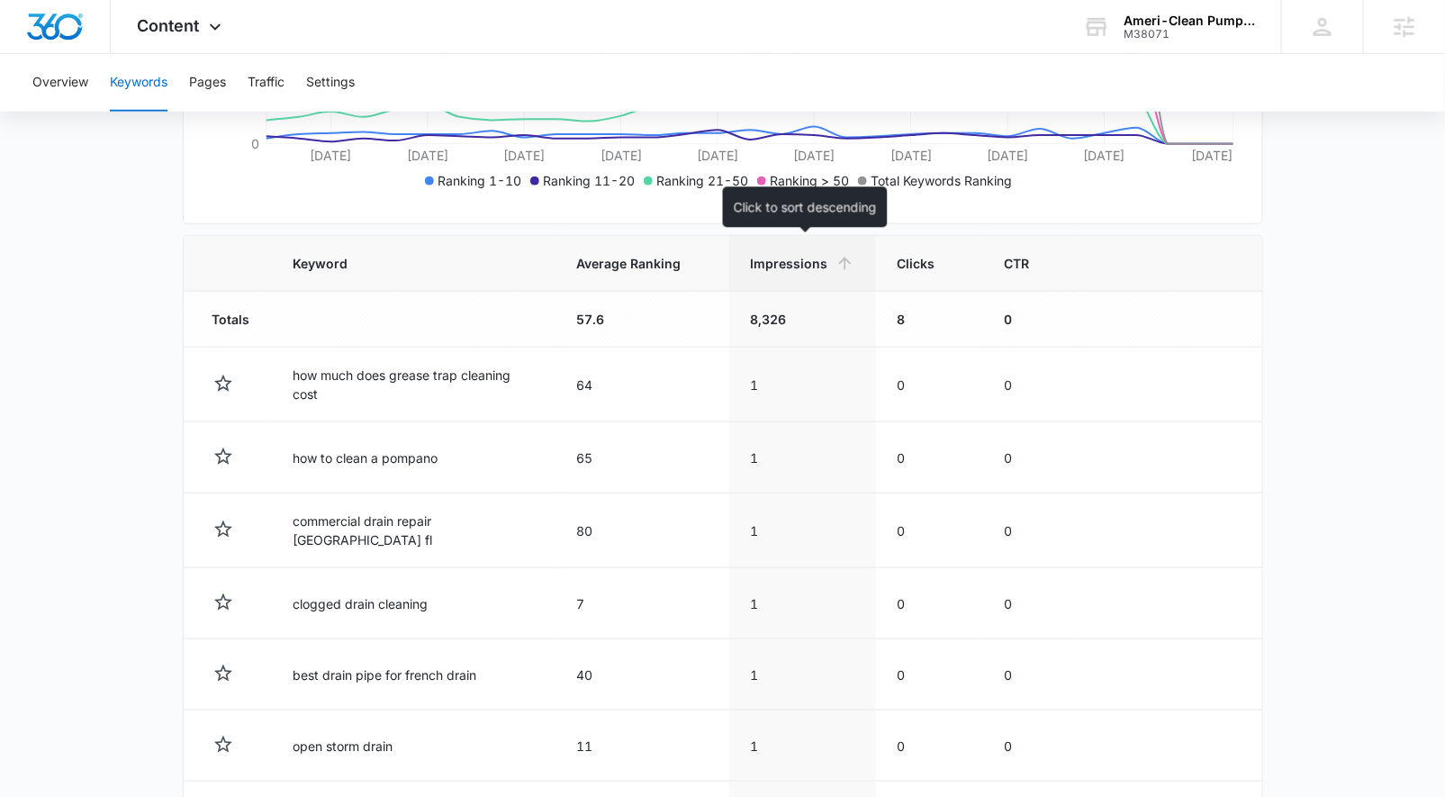
click at [781, 279] on th "Impressions" at bounding box center [802, 264] width 147 height 56
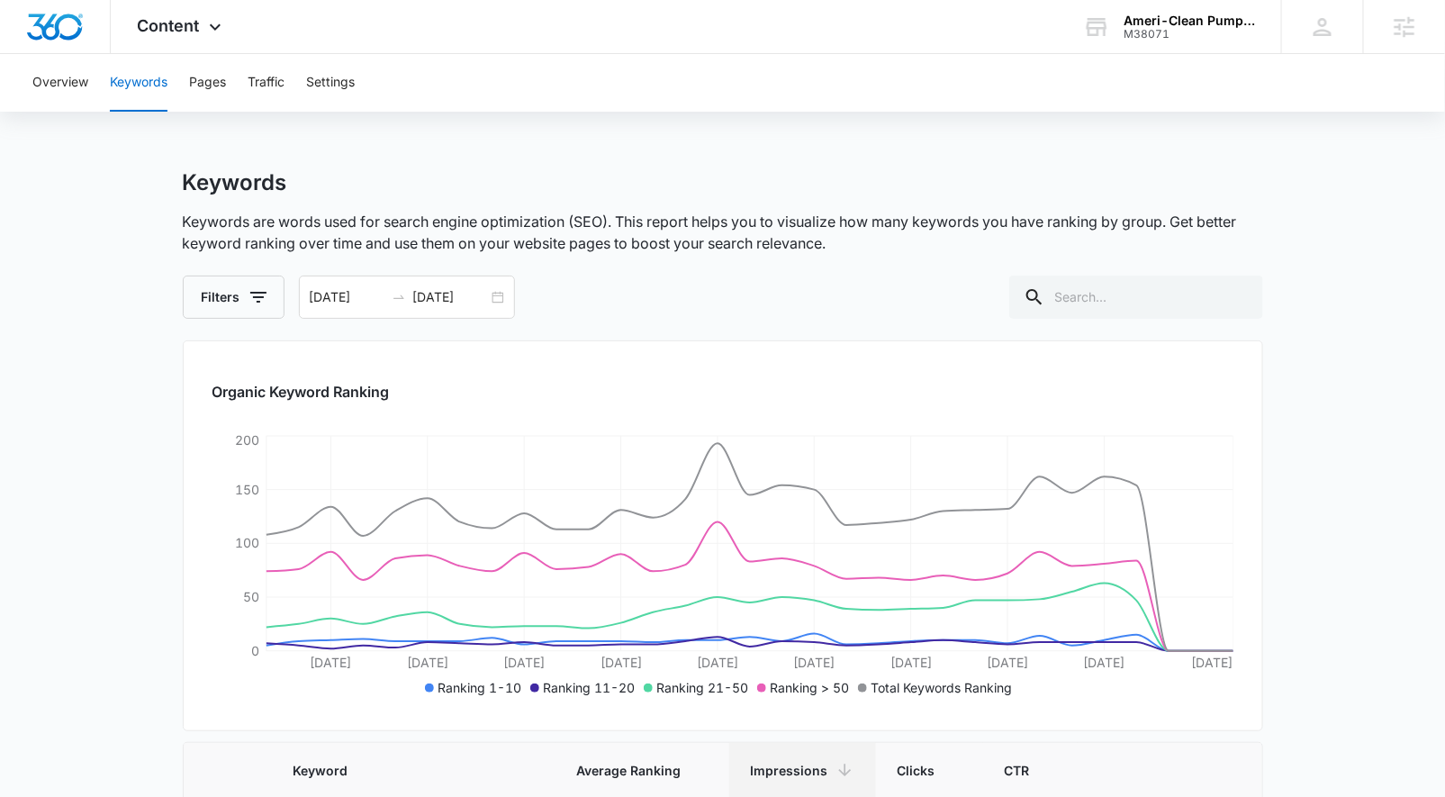
scroll to position [0, 0]
click at [54, 89] on button "Overview" at bounding box center [60, 83] width 56 height 58
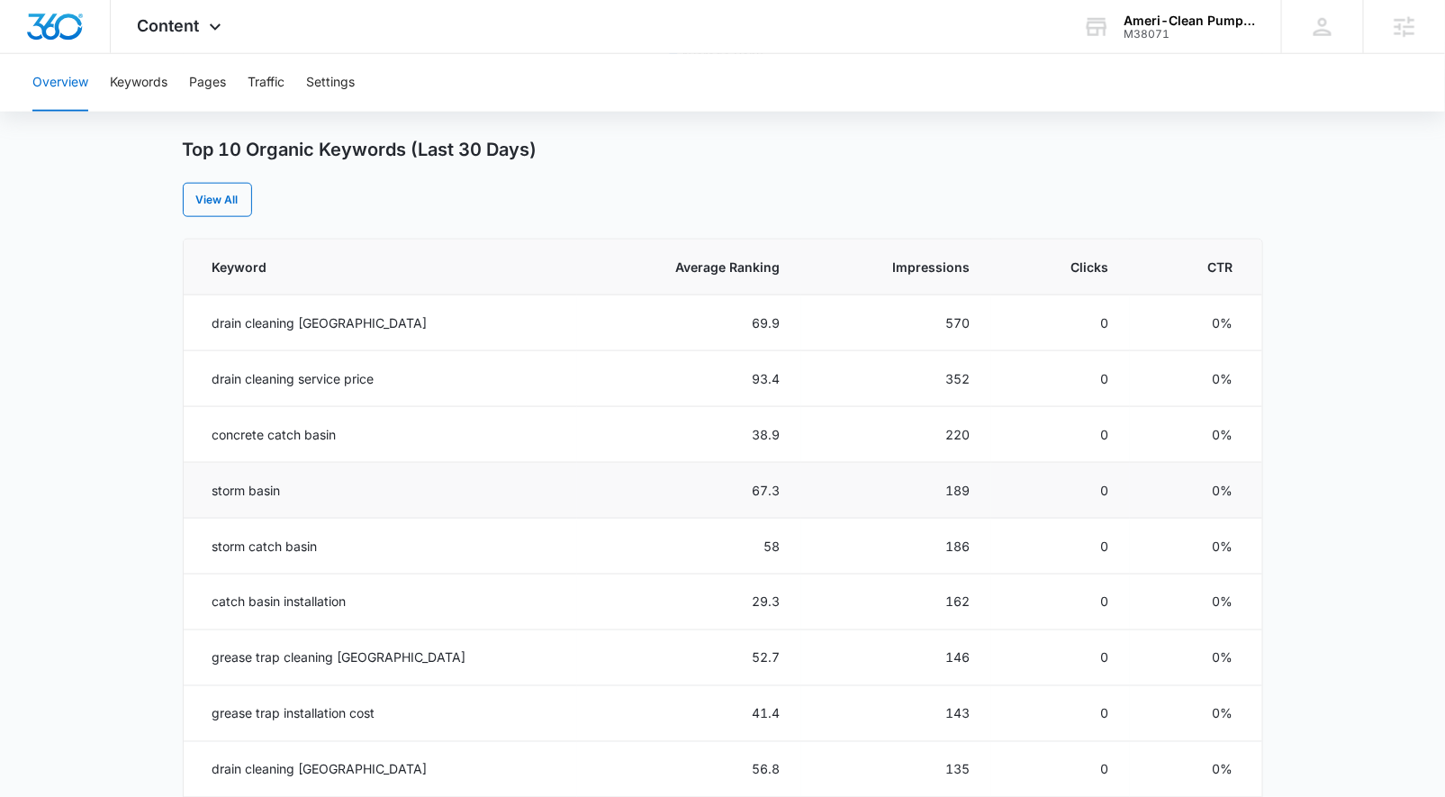
scroll to position [734, 0]
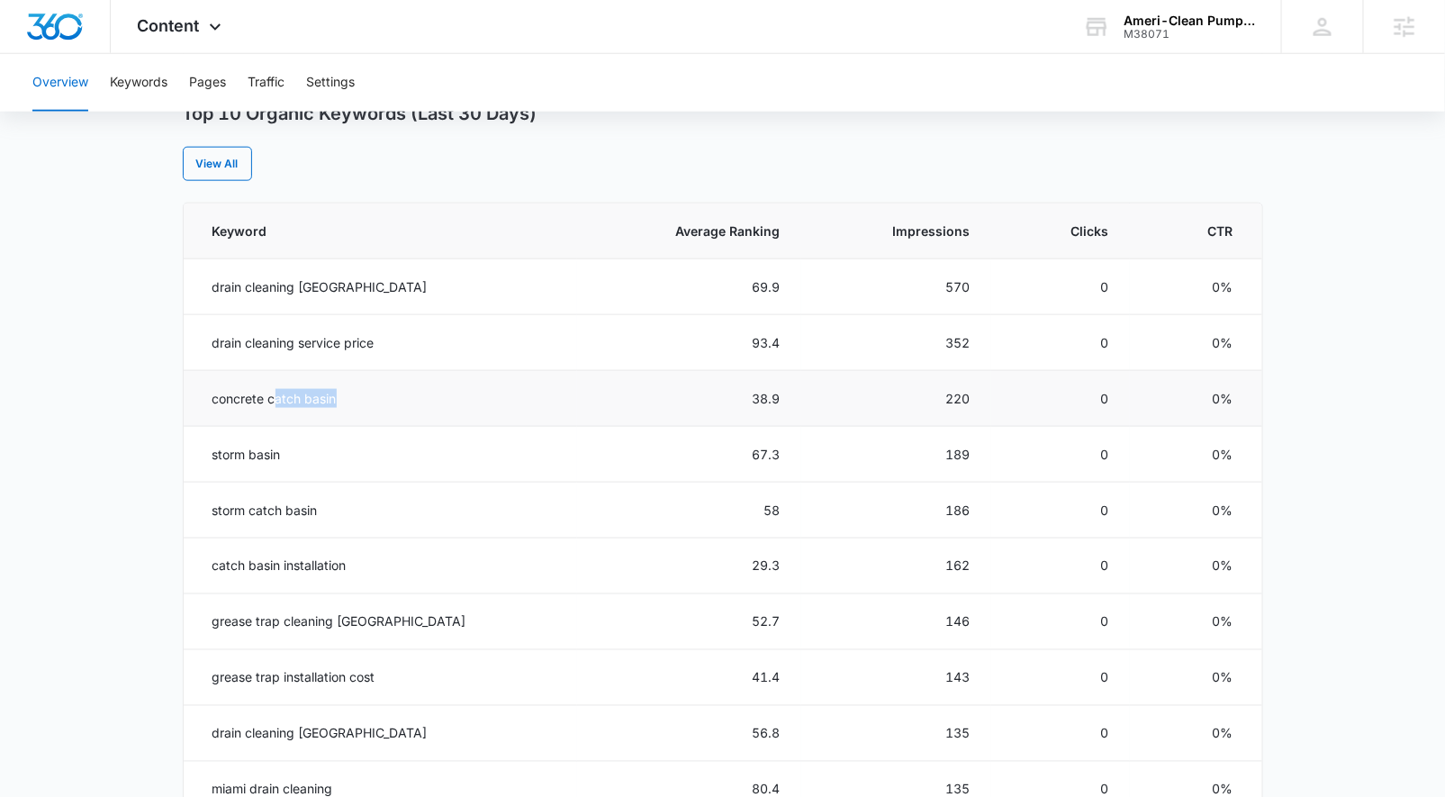
drag, startPoint x: 276, startPoint y: 394, endPoint x: 369, endPoint y: 401, distance: 93.0
click at [369, 398] on td "concrete catch basin" at bounding box center [381, 399] width 394 height 56
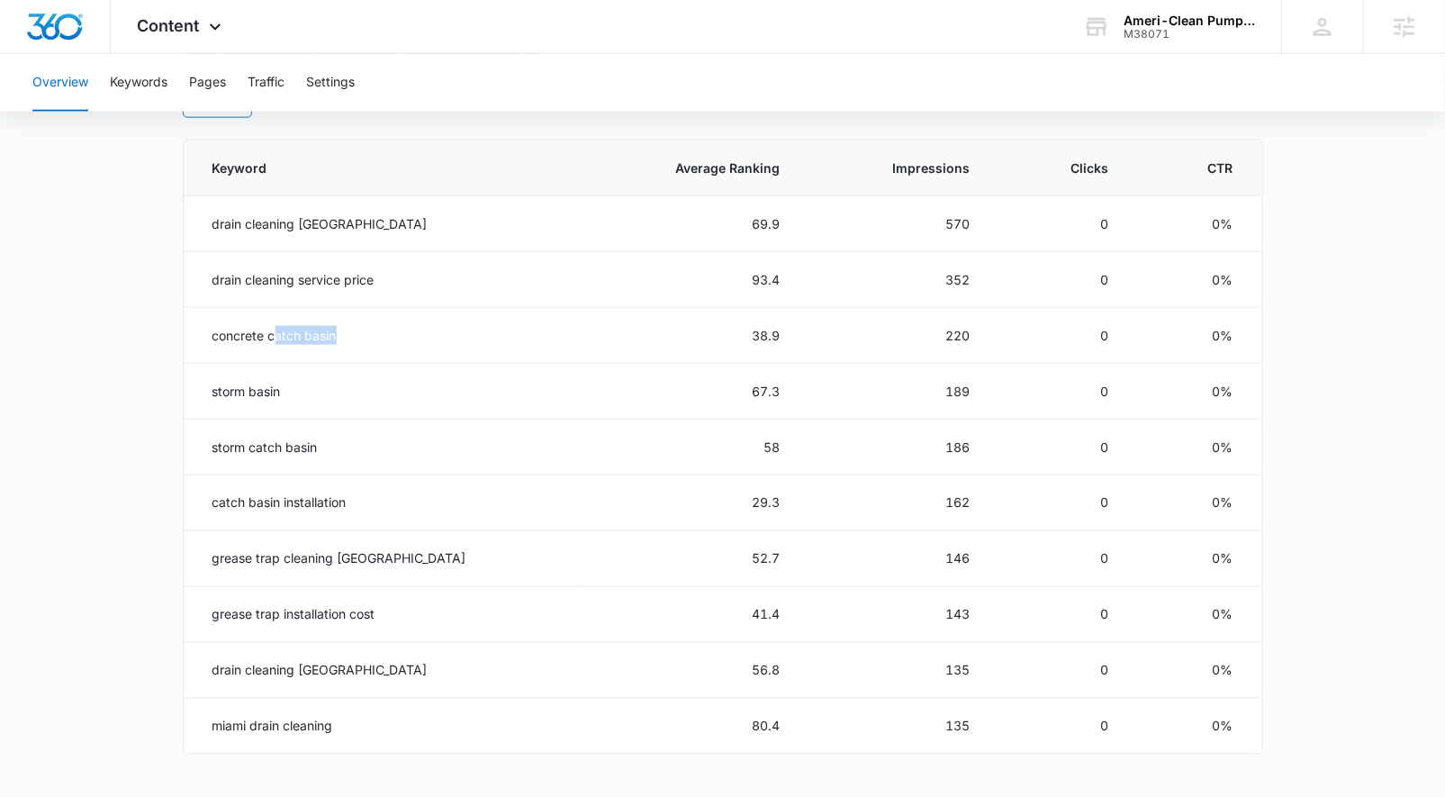
scroll to position [801, 0]
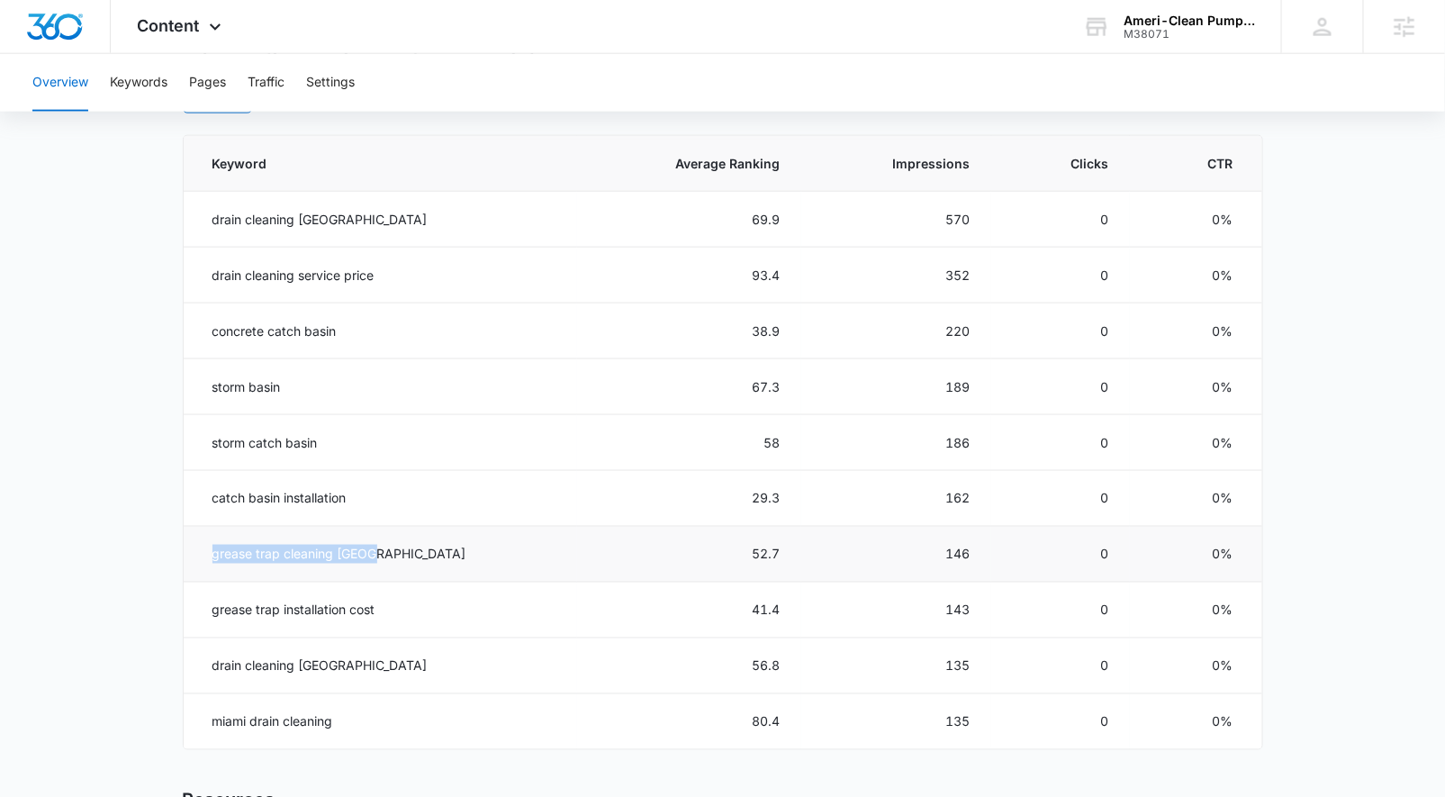
drag, startPoint x: 210, startPoint y: 548, endPoint x: 636, endPoint y: 563, distance: 426.2
click at [430, 547] on td "grease trap cleaning miami" at bounding box center [381, 555] width 394 height 56
drag, startPoint x: 561, startPoint y: 564, endPoint x: 608, endPoint y: 557, distance: 47.2
click at [577, 564] on td "52.7" at bounding box center [689, 555] width 225 height 56
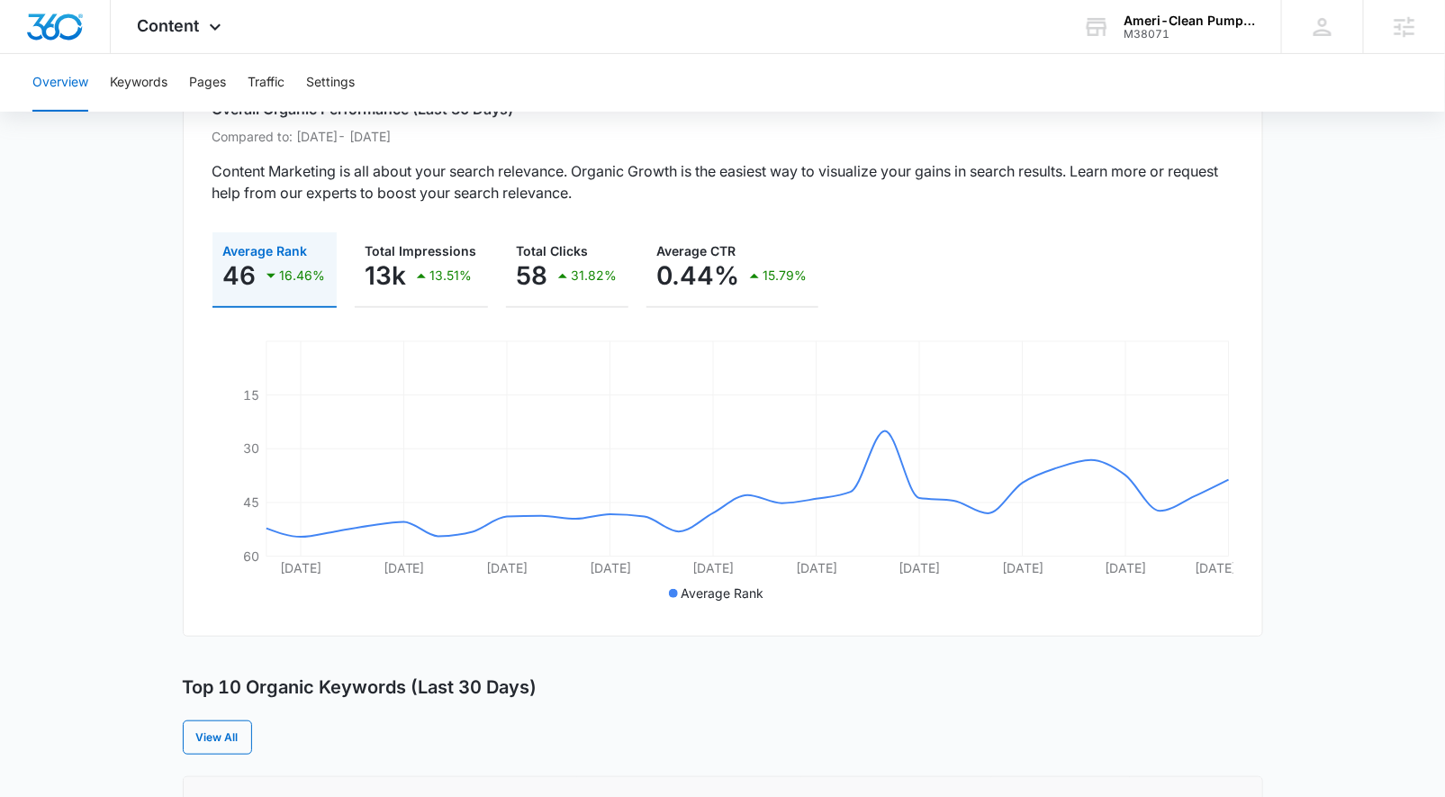
scroll to position [0, 0]
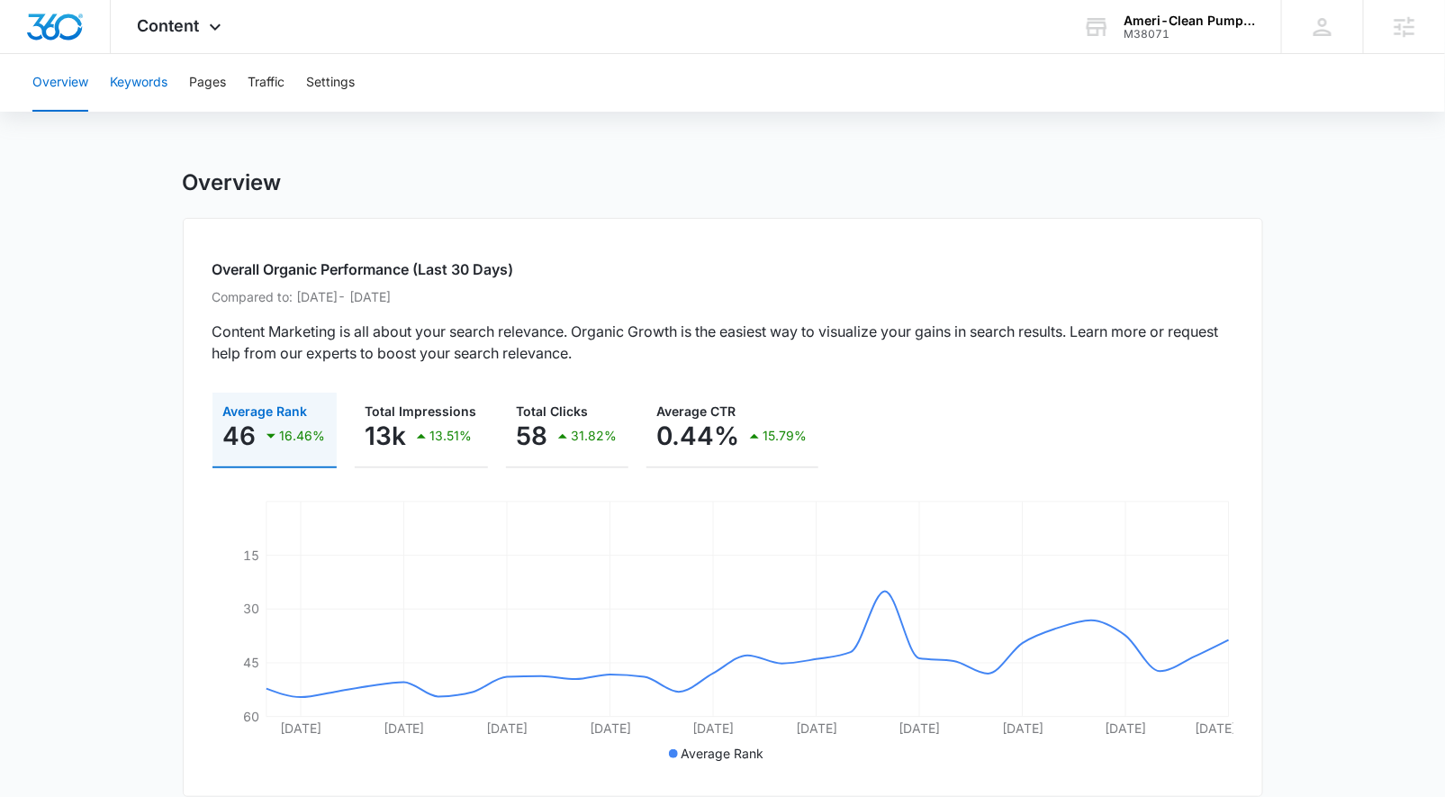
click at [142, 87] on button "Keywords" at bounding box center [139, 83] width 58 height 58
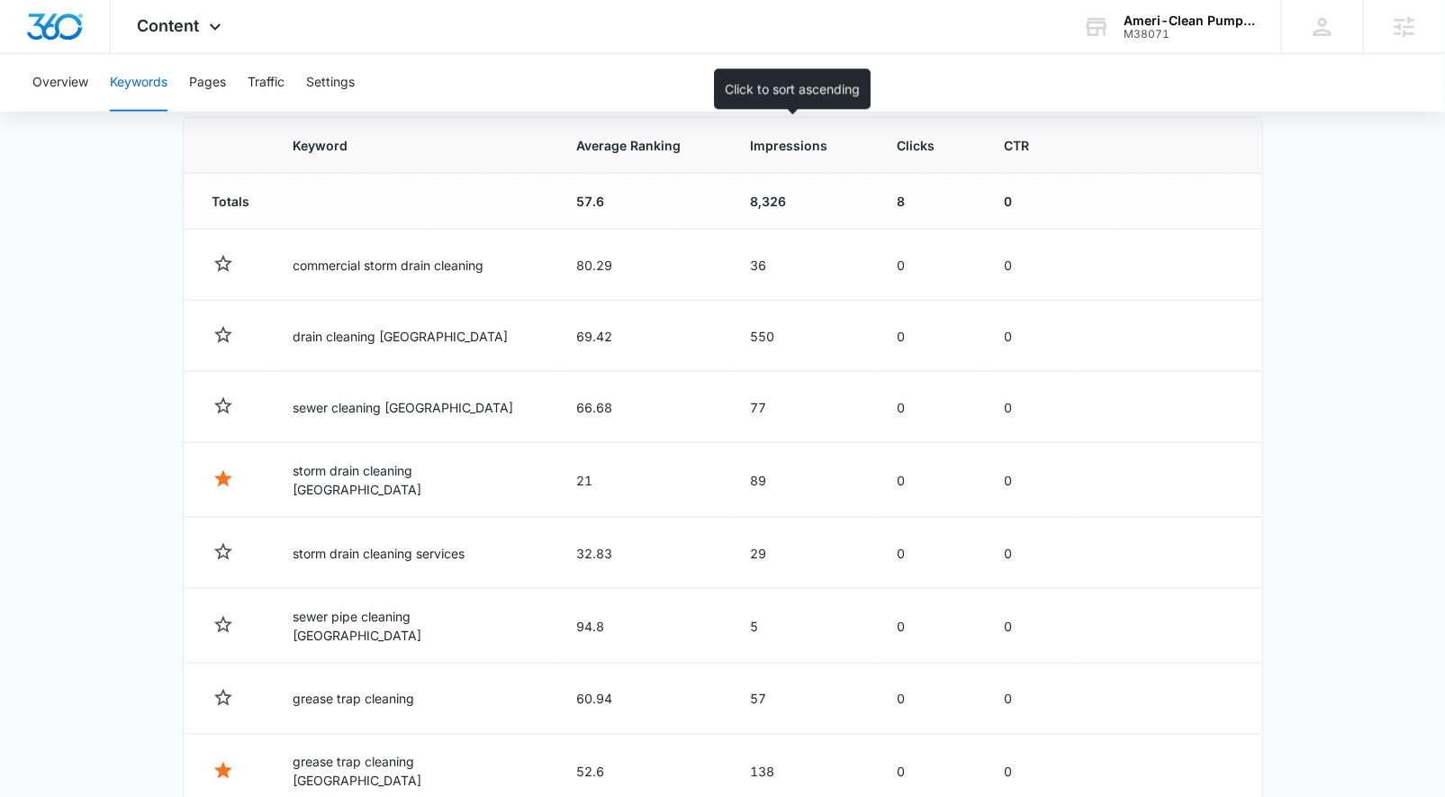
scroll to position [594, 0]
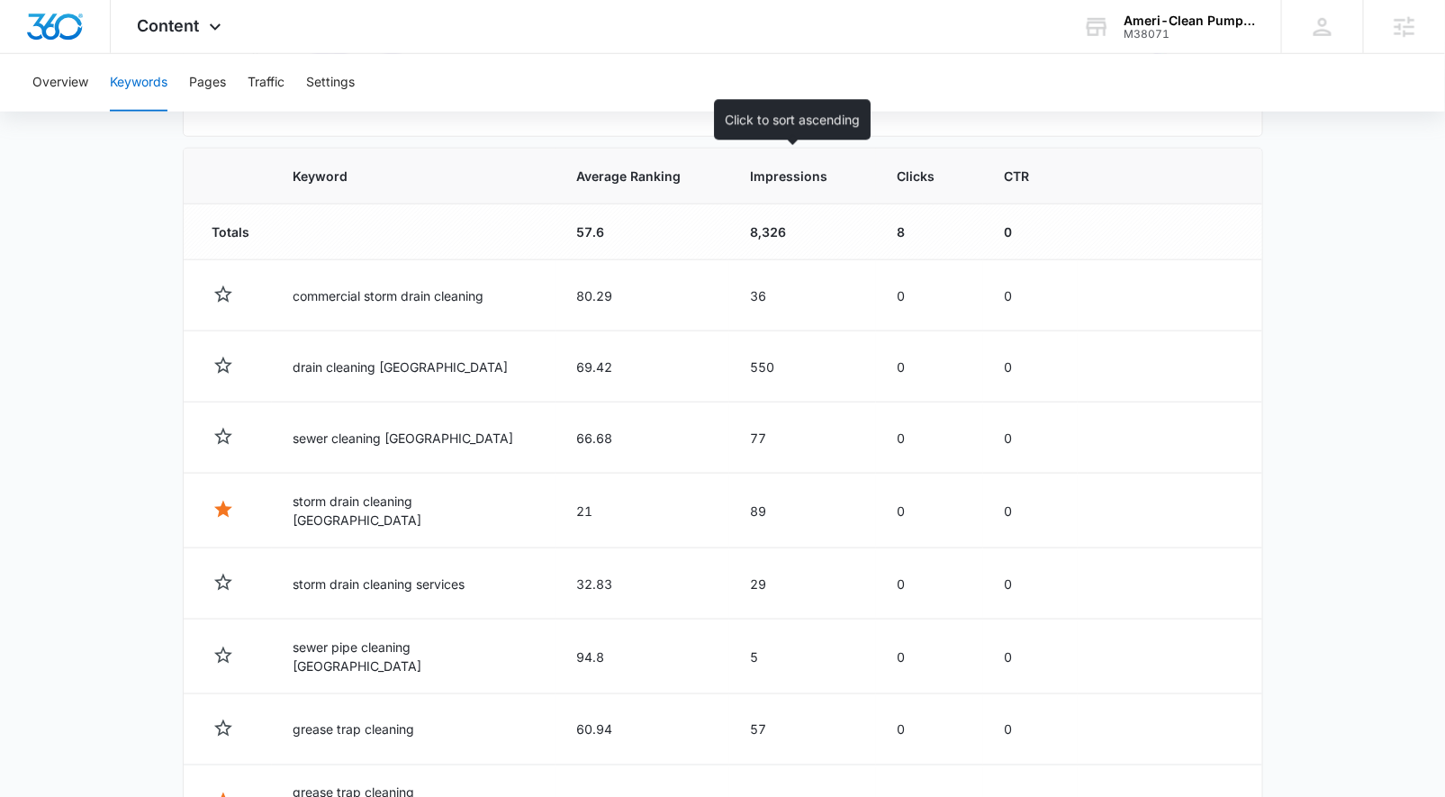
click at [803, 172] on span "Impressions" at bounding box center [789, 176] width 77 height 19
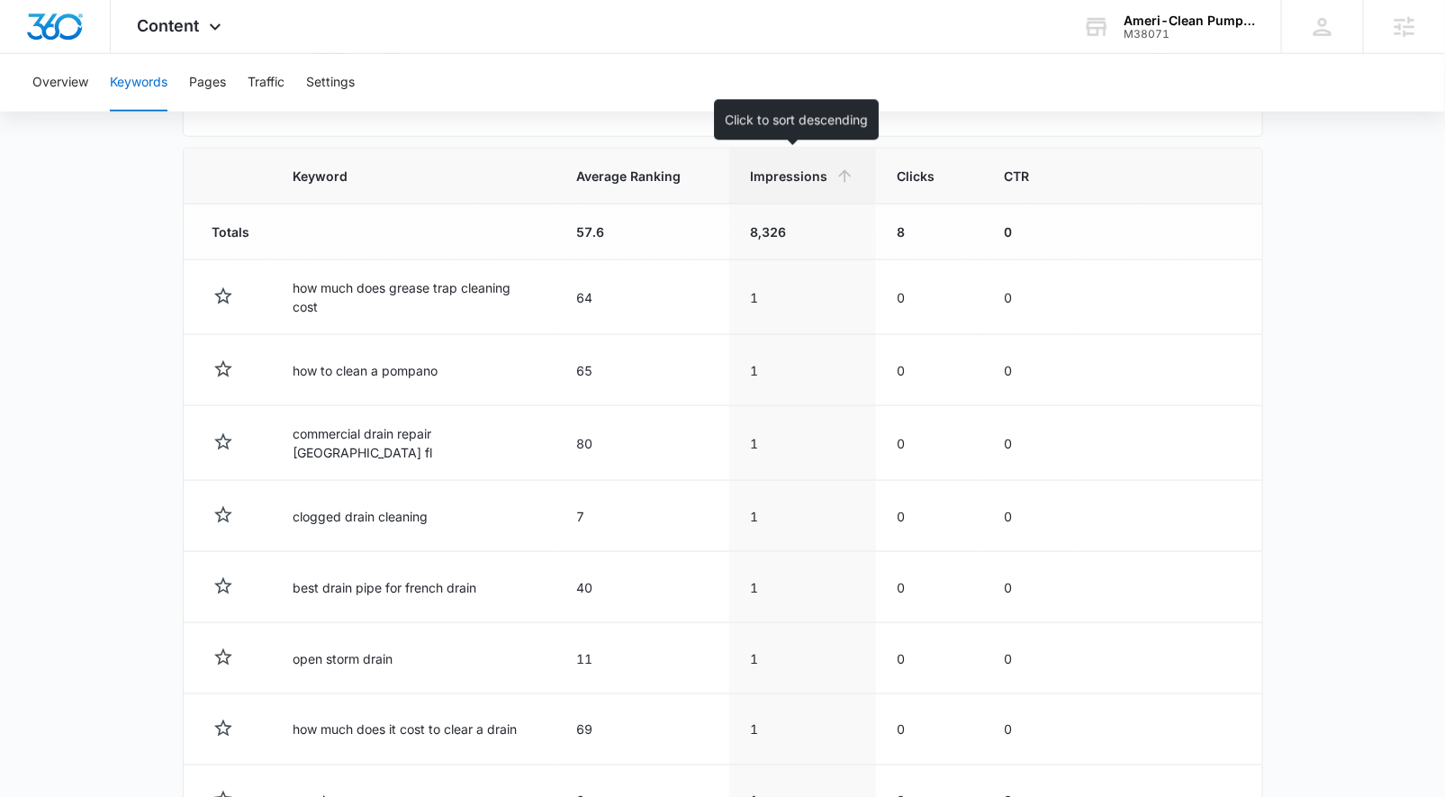
click at [808, 170] on span "Impressions" at bounding box center [789, 176] width 77 height 19
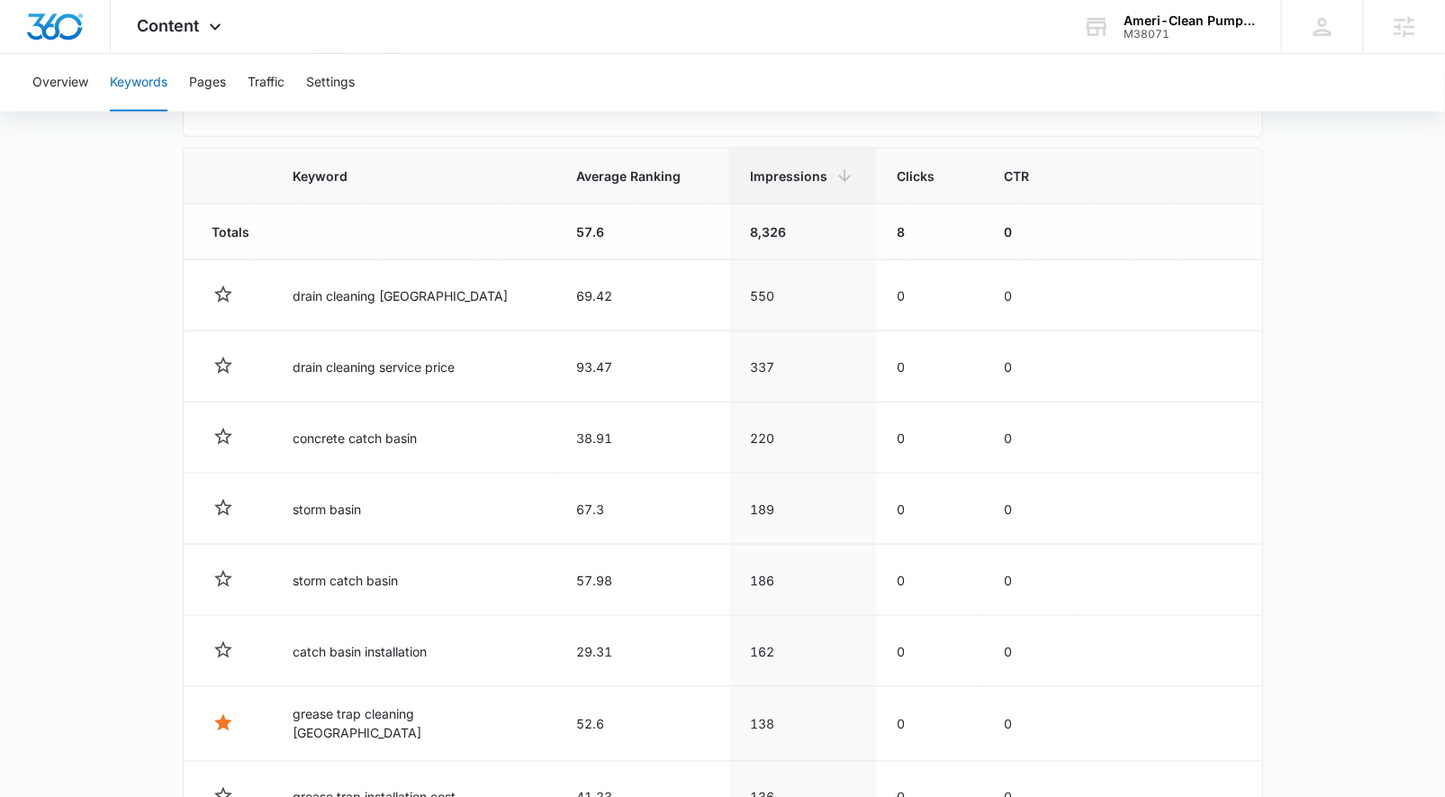
click at [119, 499] on main "Keywords Keywords are words used for search engine optimization (SEO). This rep…" at bounding box center [722, 324] width 1445 height 1499
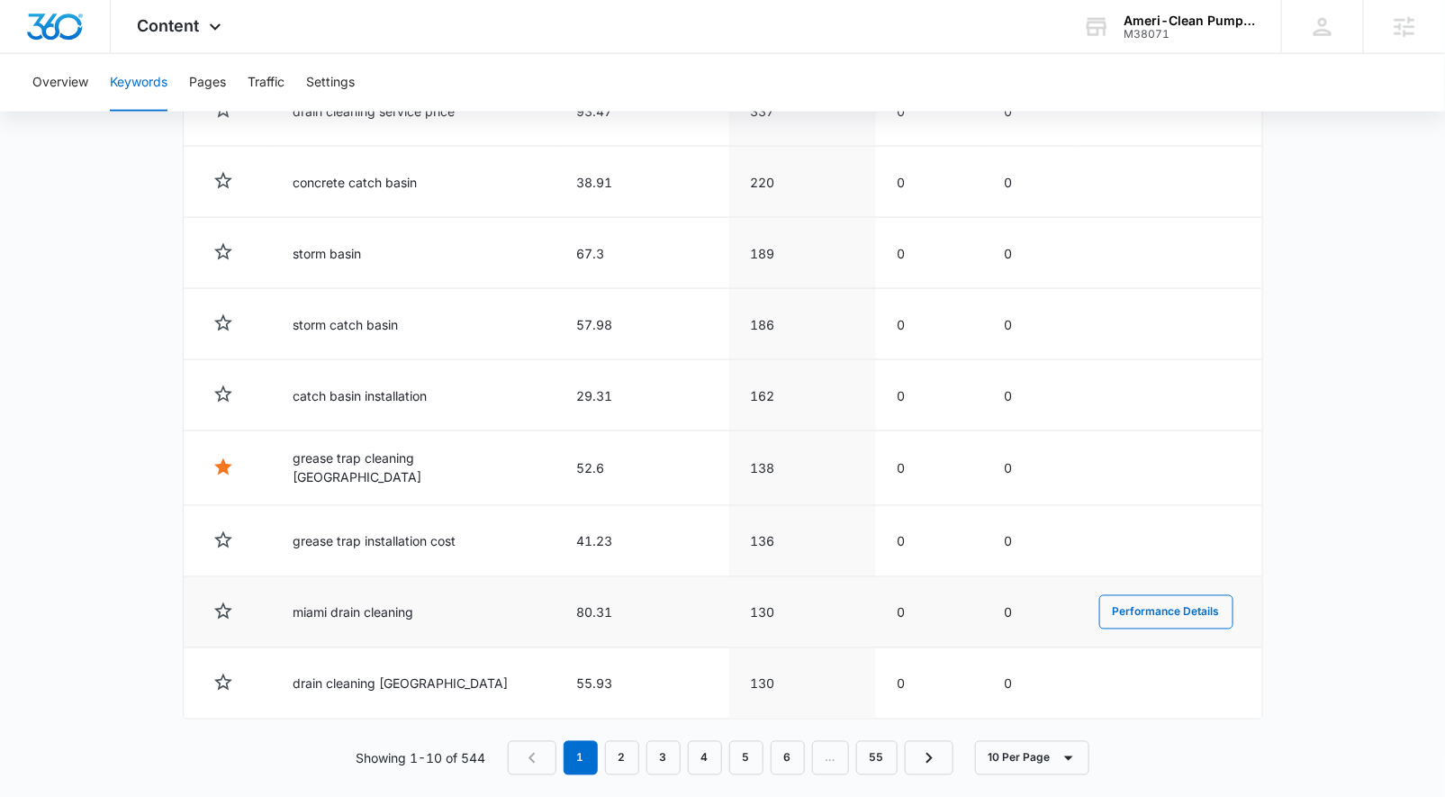
scroll to position [861, 0]
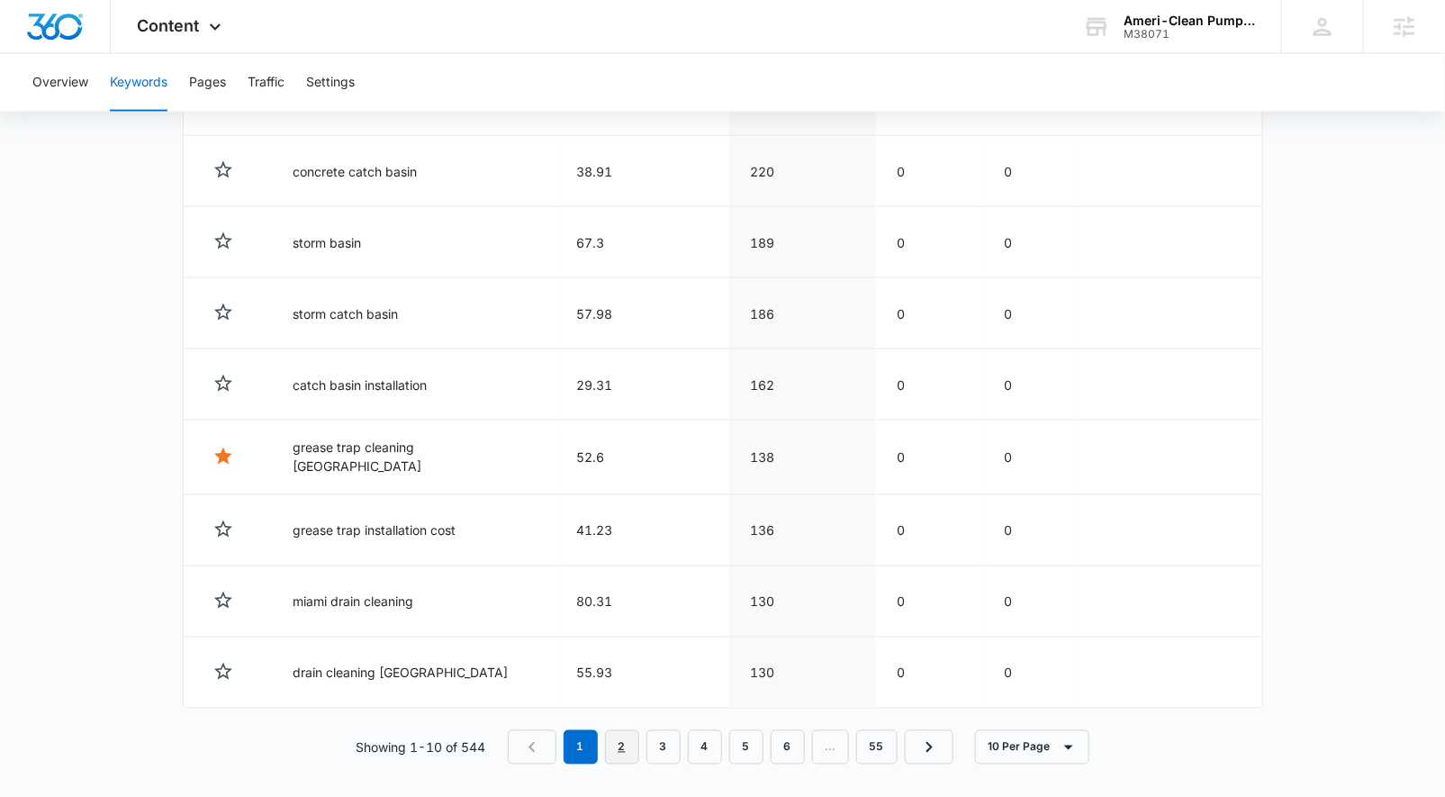
click at [630, 737] on link "2" at bounding box center [622, 747] width 34 height 34
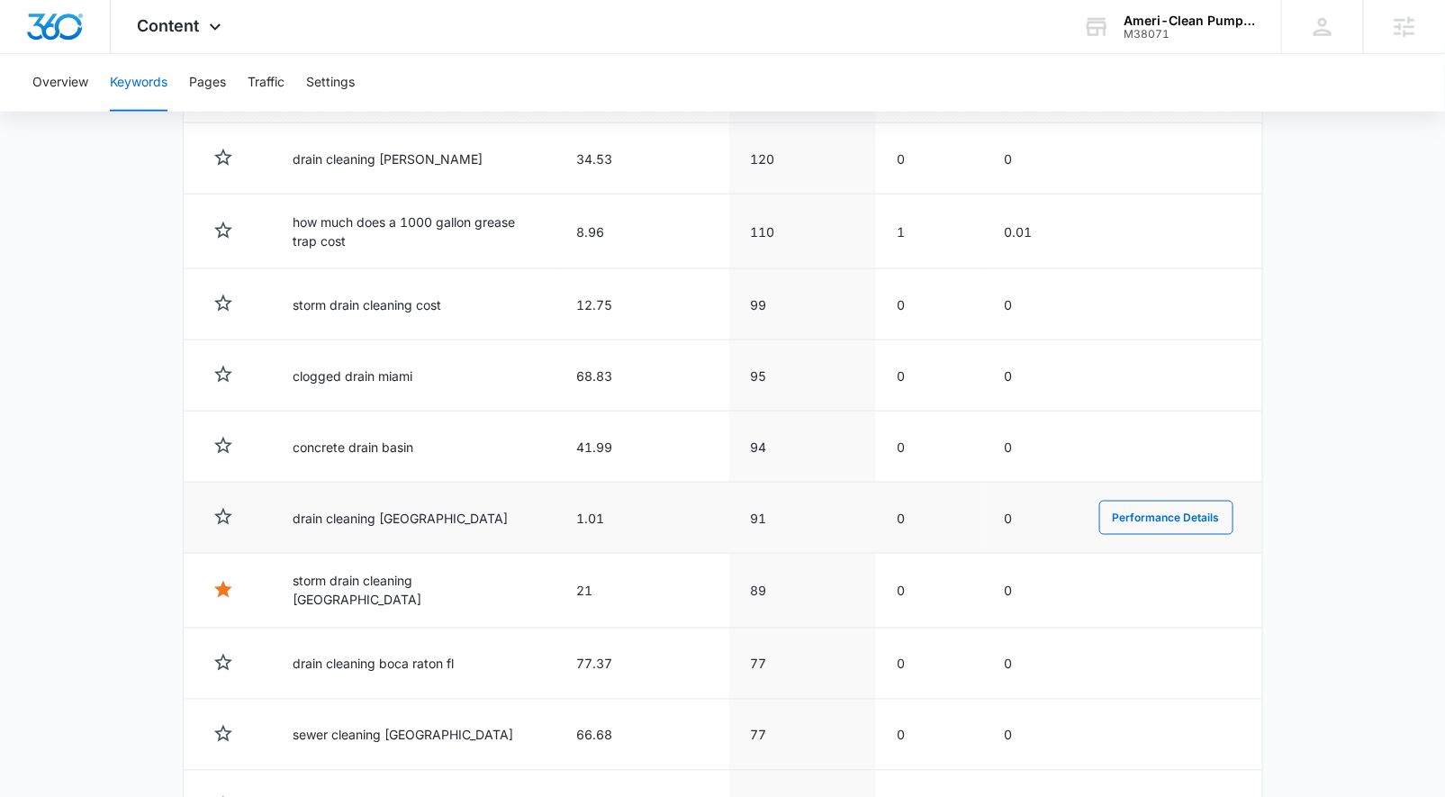
scroll to position [728, 0]
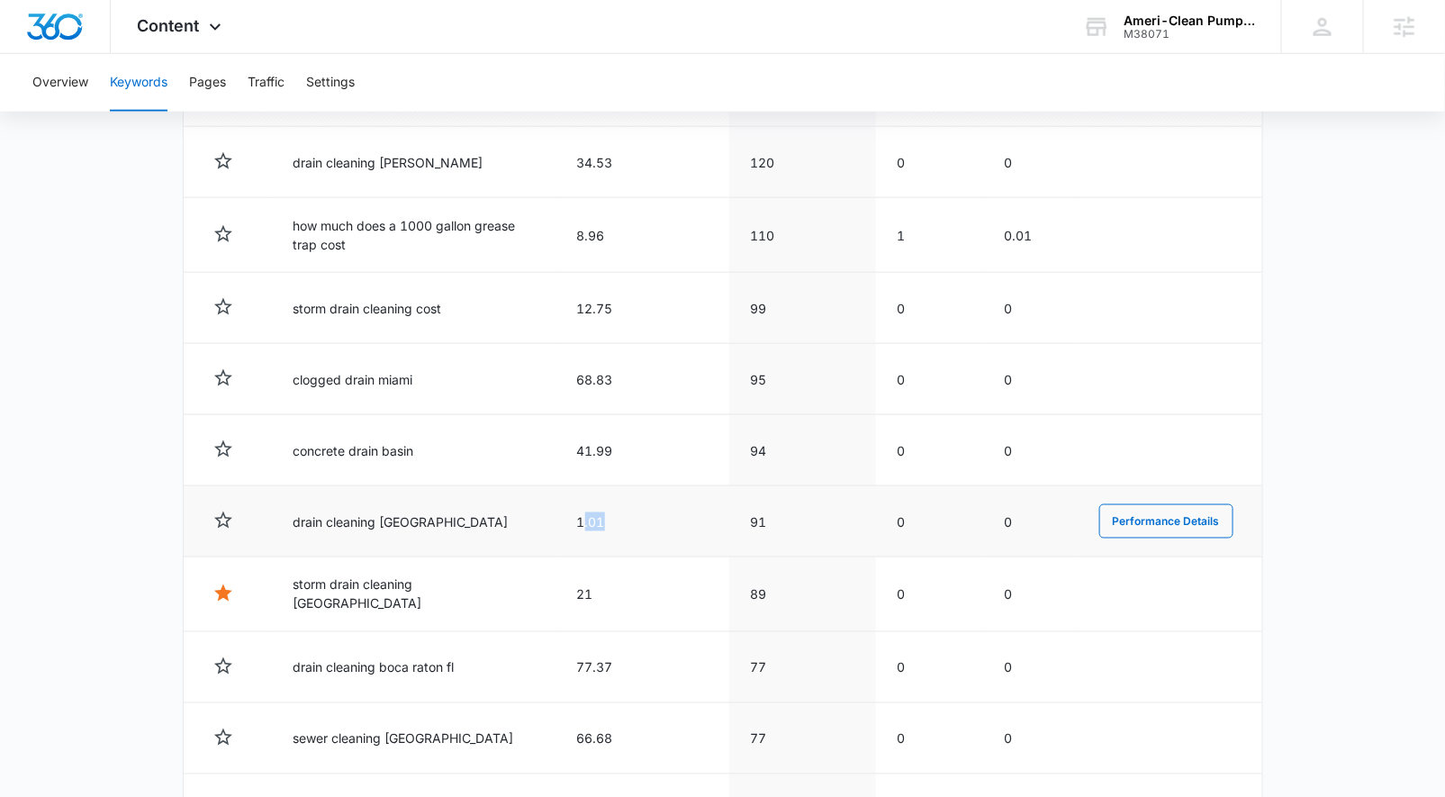
drag, startPoint x: 588, startPoint y: 515, endPoint x: 626, endPoint y: 517, distance: 37.9
click at [626, 517] on td "1.01" at bounding box center [643, 521] width 174 height 71
click at [645, 515] on td "1.01" at bounding box center [643, 521] width 174 height 71
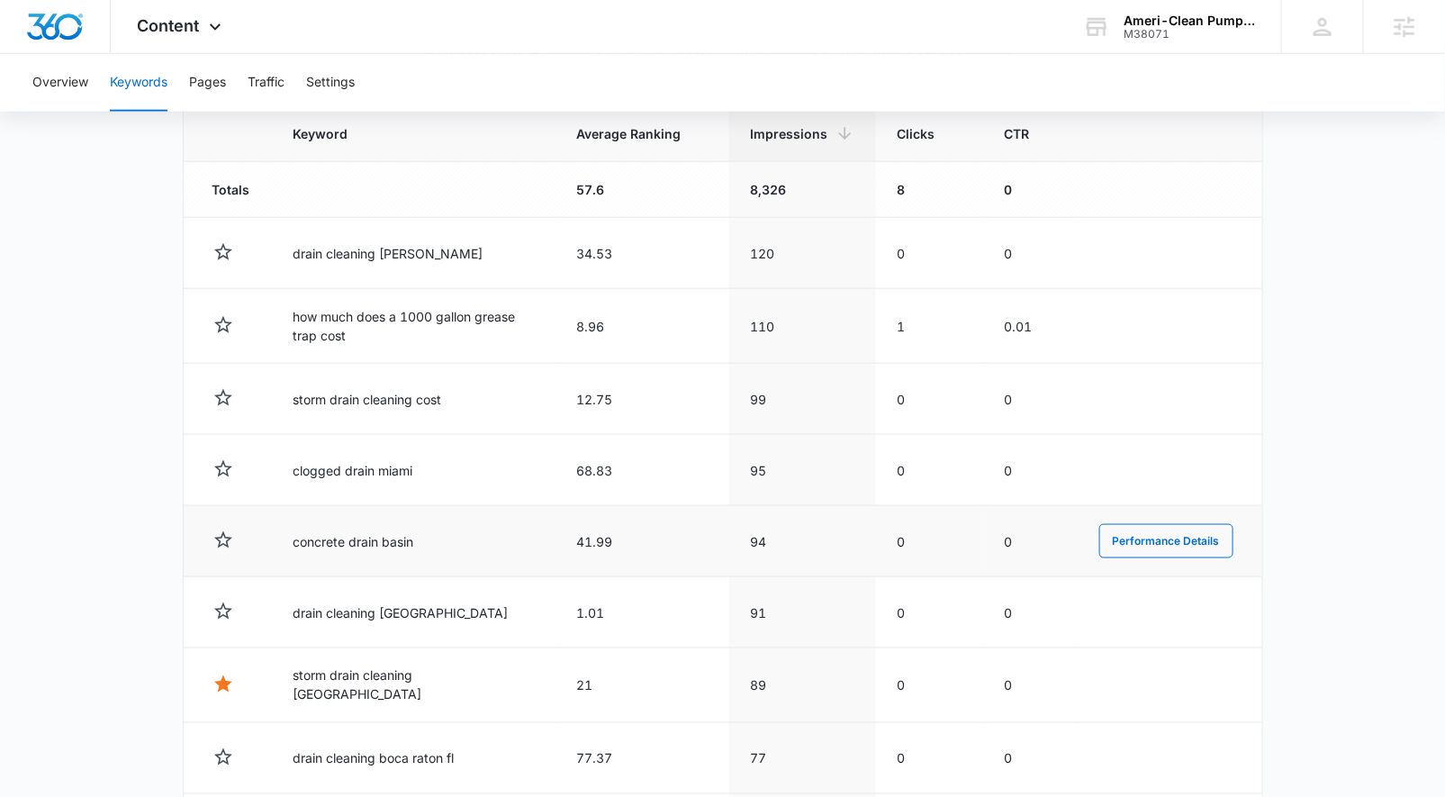
scroll to position [635, 0]
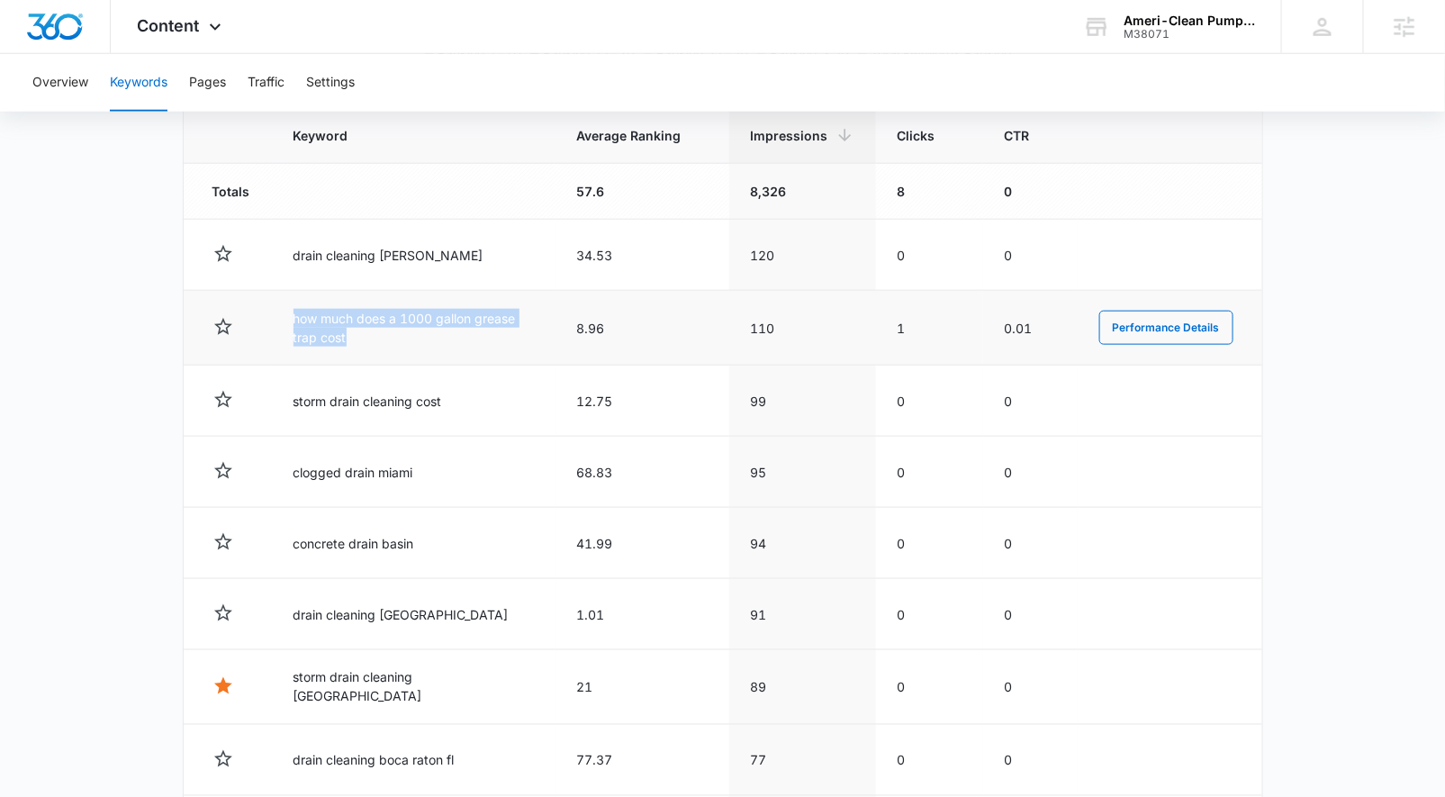
drag, startPoint x: 279, startPoint y: 307, endPoint x: 359, endPoint y: 339, distance: 86.1
click at [359, 339] on td "how much does a 1000 gallon grease trap cost" at bounding box center [414, 328] width 284 height 75
click at [360, 337] on td "how much does a 1000 gallon grease trap cost" at bounding box center [414, 328] width 284 height 75
click at [1153, 323] on button "Performance Details" at bounding box center [1167, 328] width 134 height 34
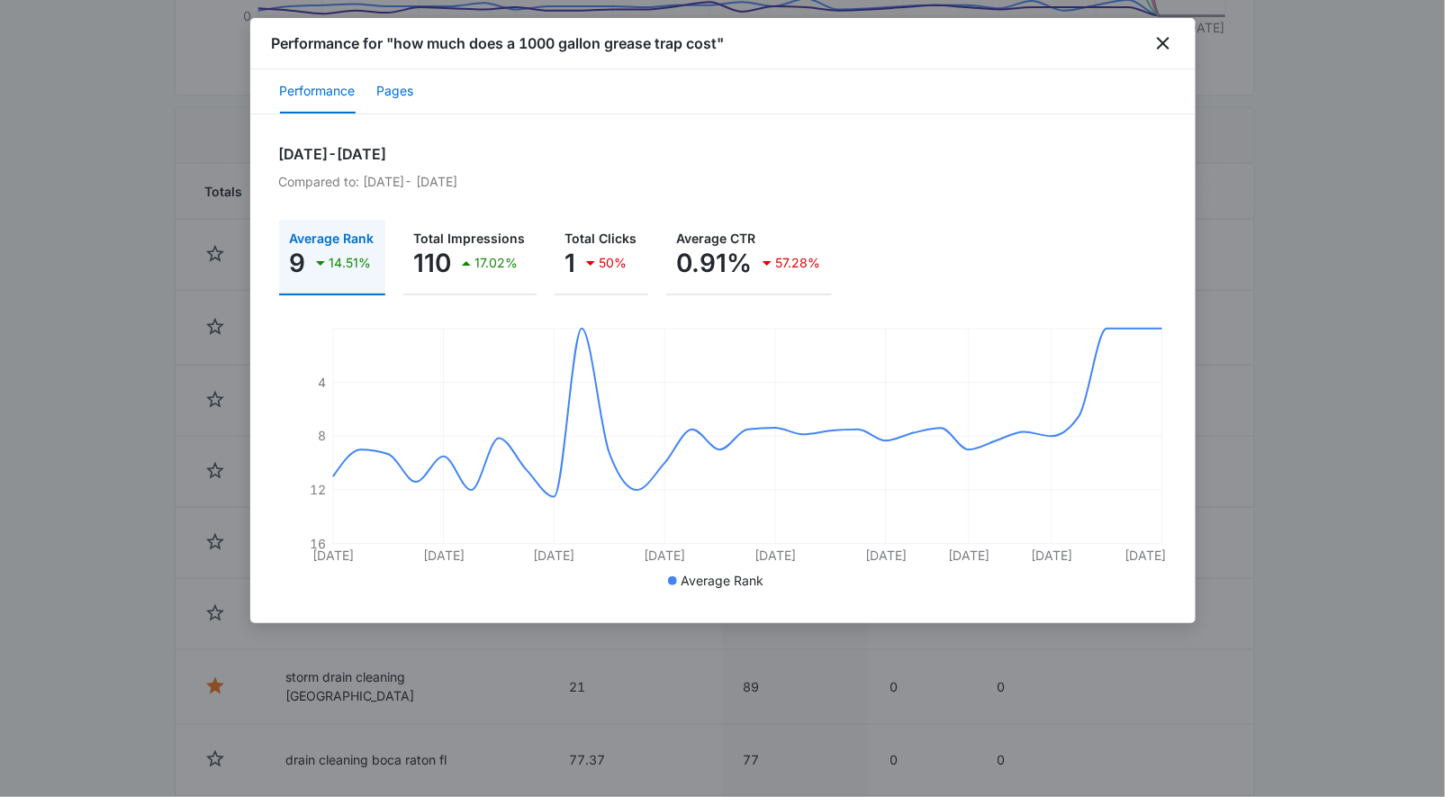
click at [394, 91] on button "Pages" at bounding box center [395, 91] width 37 height 43
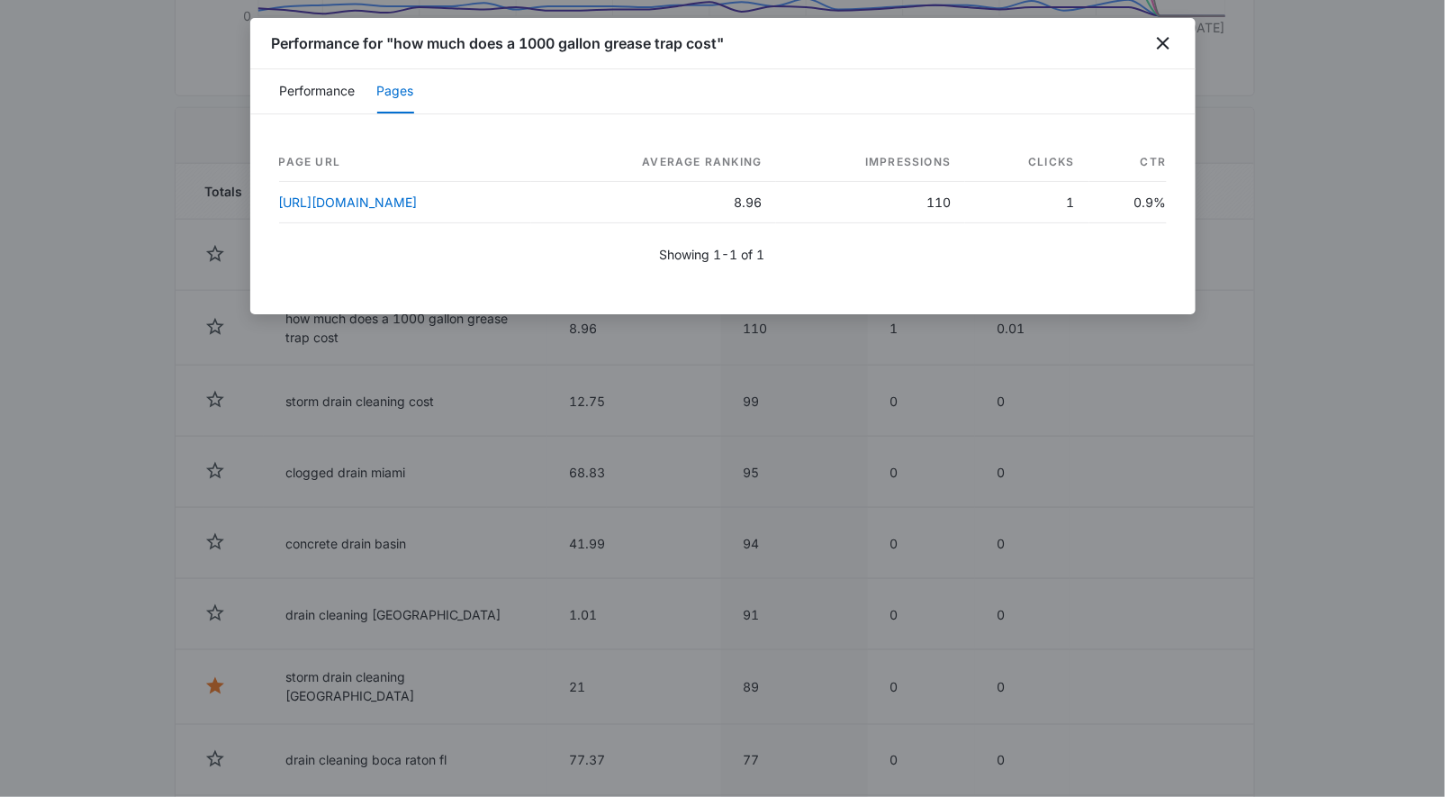
click at [77, 307] on div at bounding box center [722, 398] width 1445 height 797
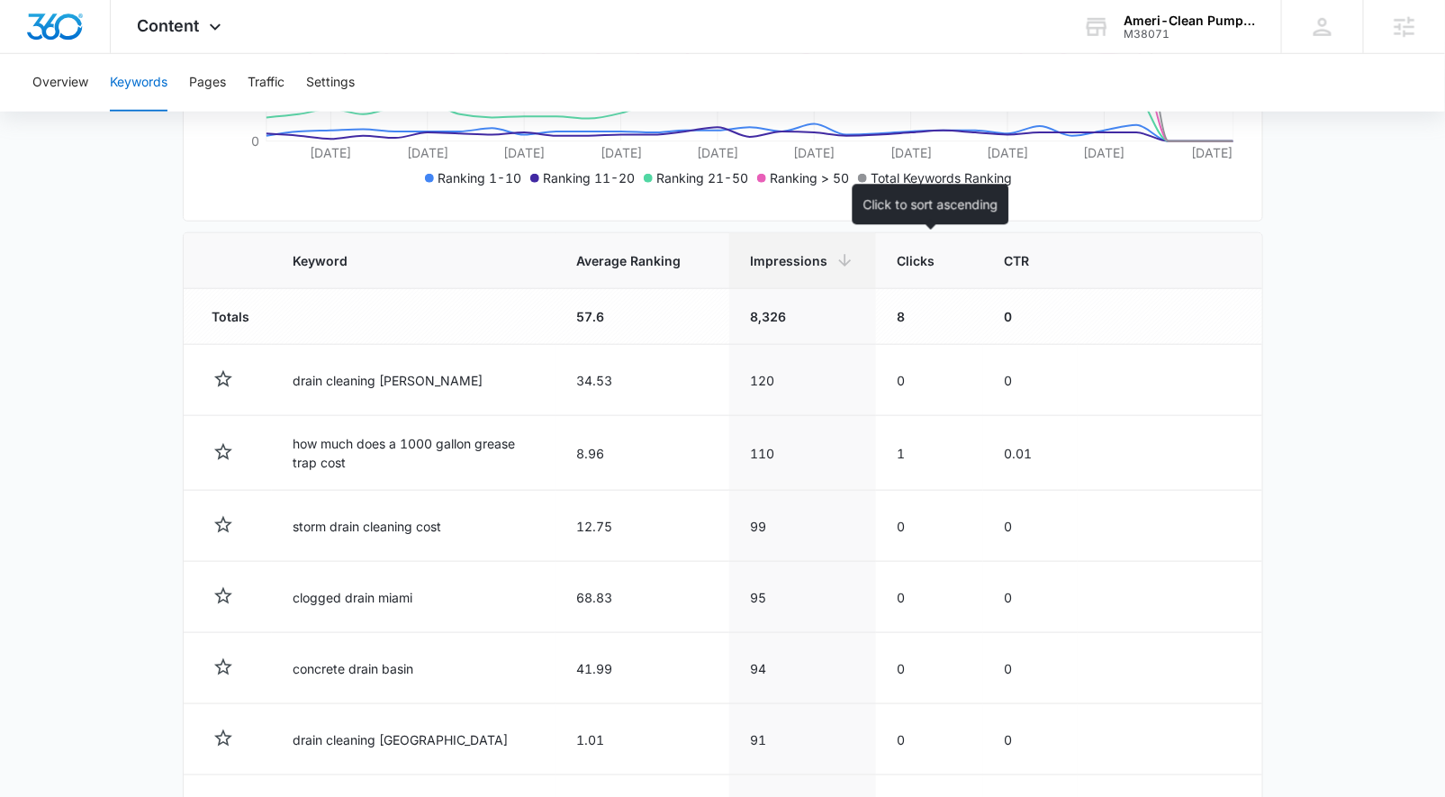
click at [941, 260] on div "Clicks" at bounding box center [930, 260] width 64 height 19
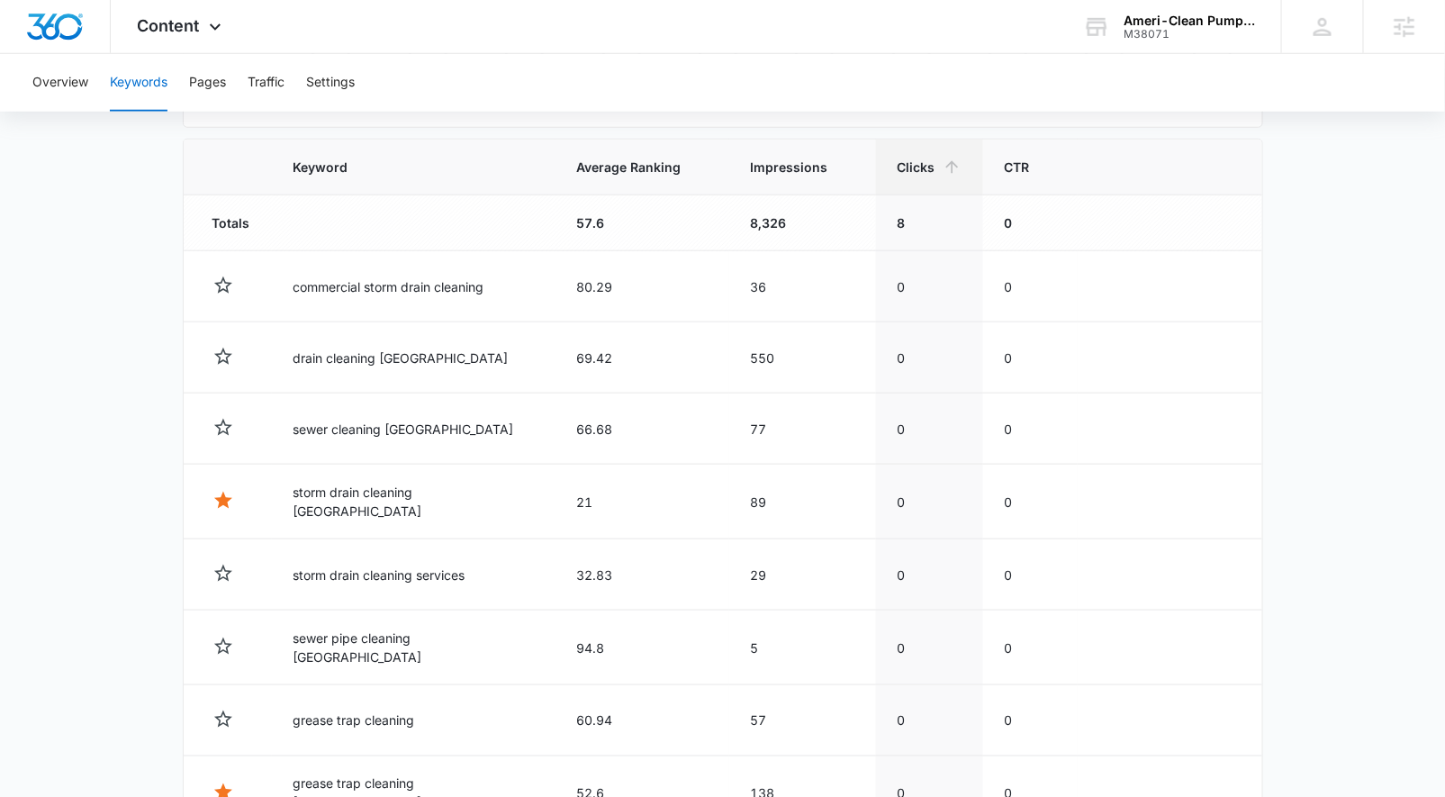
click at [943, 163] on icon at bounding box center [952, 167] width 19 height 19
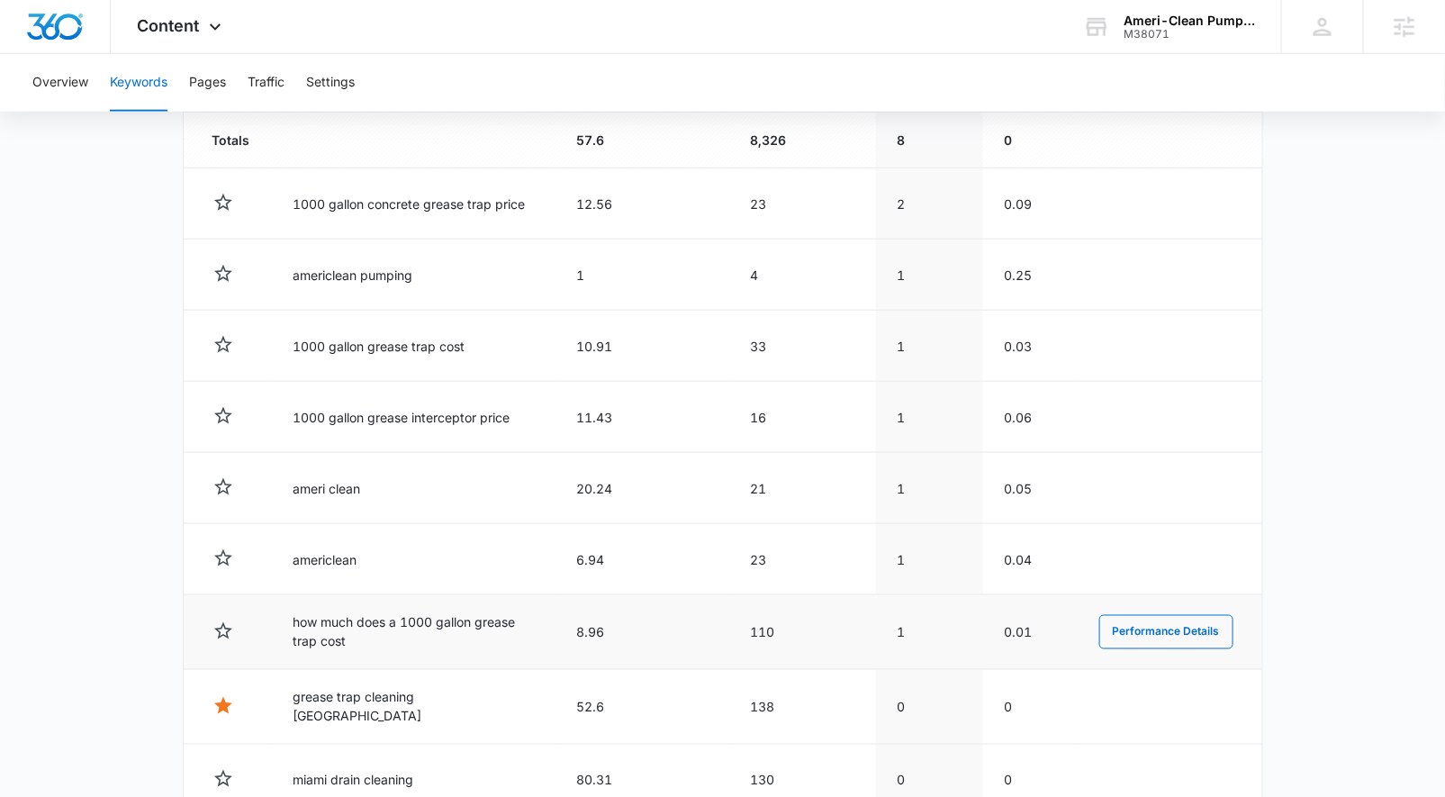
scroll to position [695, 0]
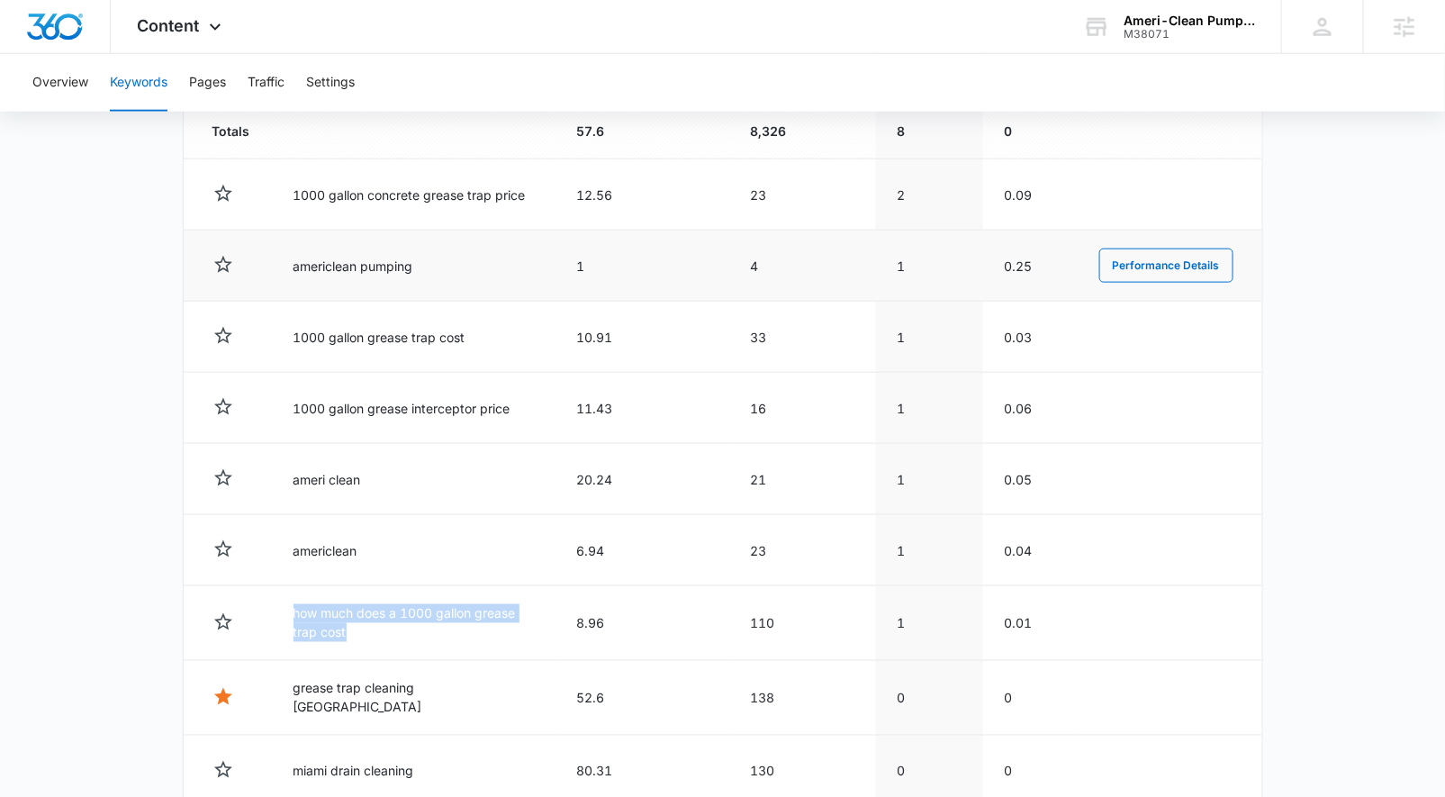
drag, startPoint x: 352, startPoint y: 624, endPoint x: 279, endPoint y: 257, distance: 374.6
click at [284, 564] on tbody "Totals 57.6 8,326 8 0 1000 gallon concrete grease trap price 12.56 23 2 0.09 Pe…" at bounding box center [723, 493] width 1079 height 778
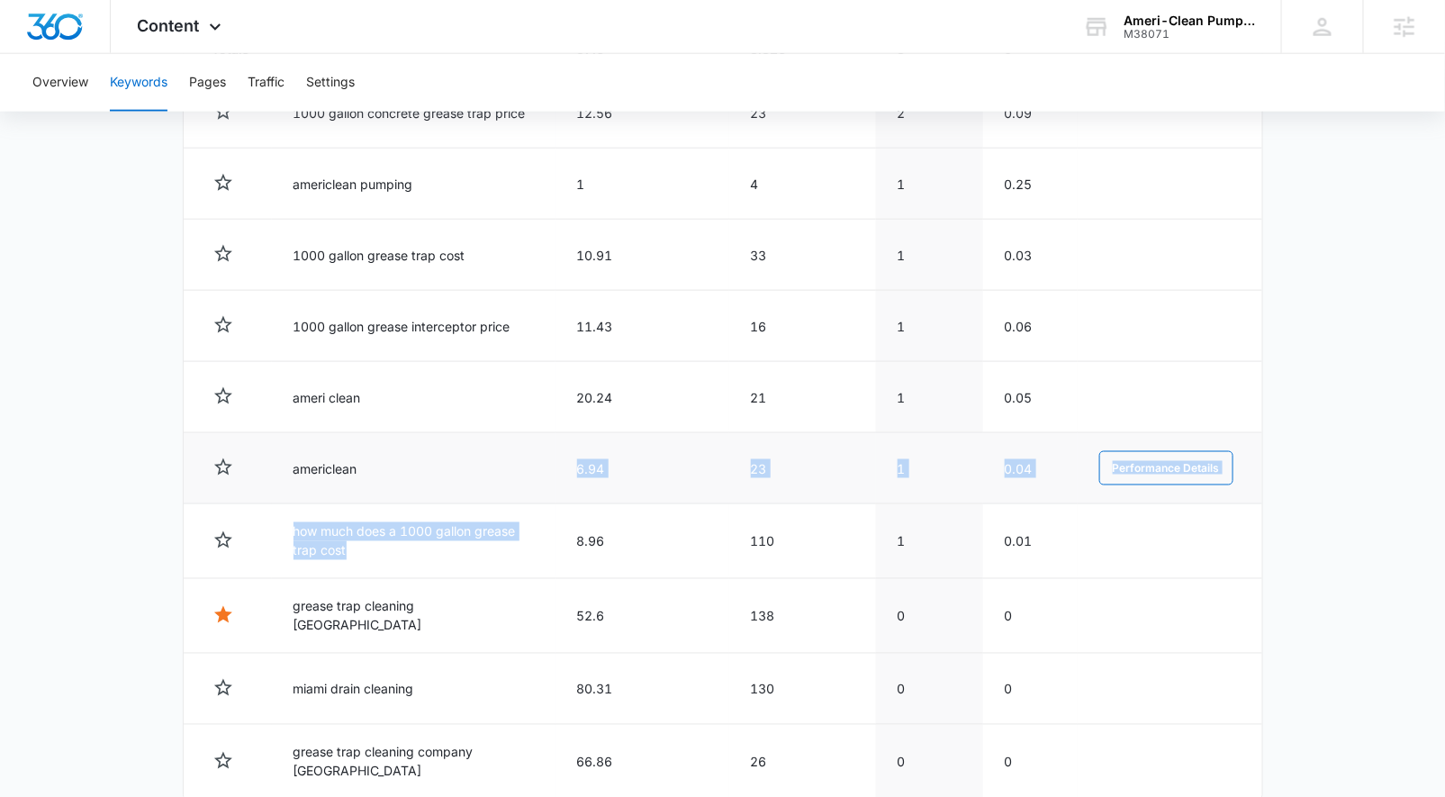
scroll to position [818, 0]
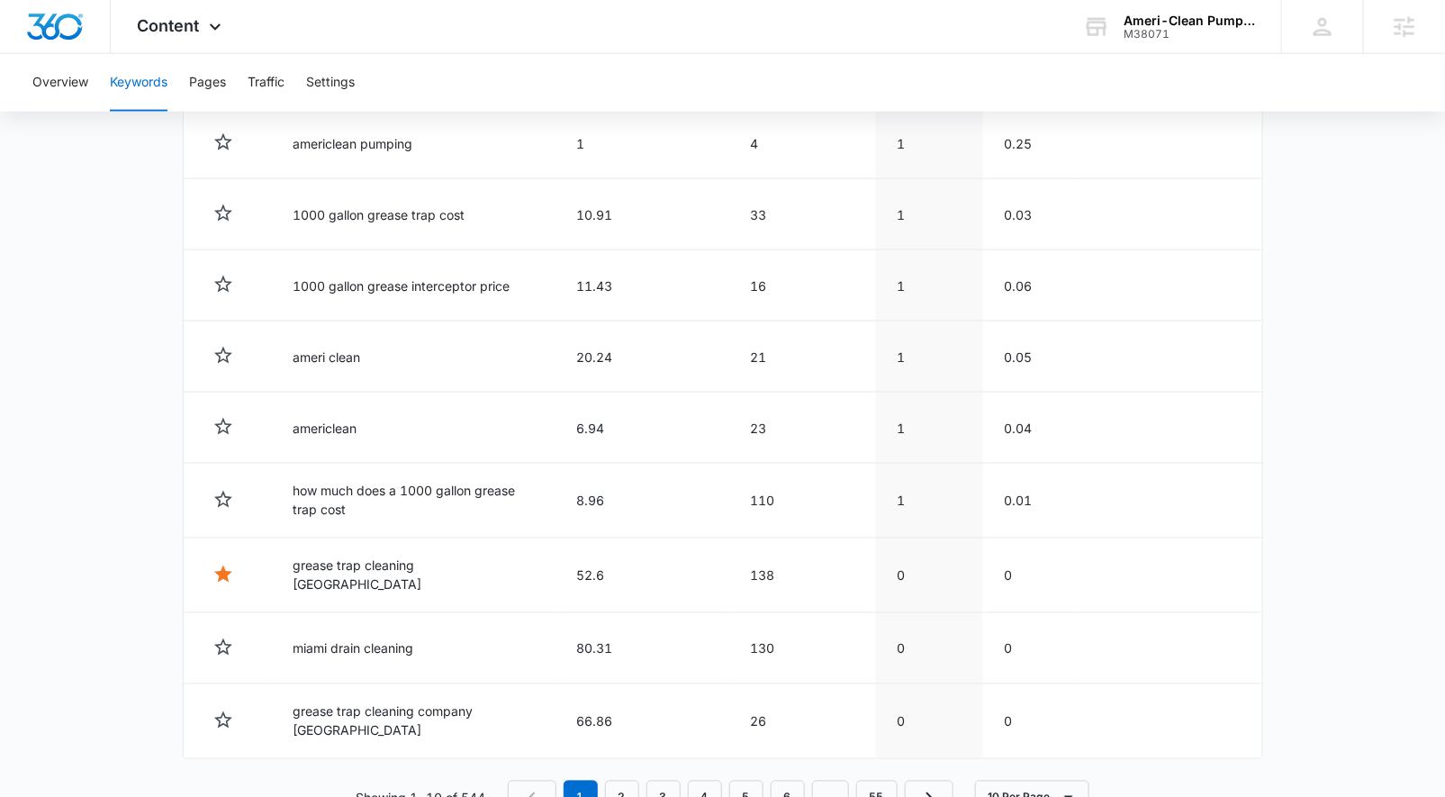
click at [104, 598] on main "Keywords Keywords are words used for search engine optimization (SEO). This rep…" at bounding box center [722, 105] width 1445 height 1507
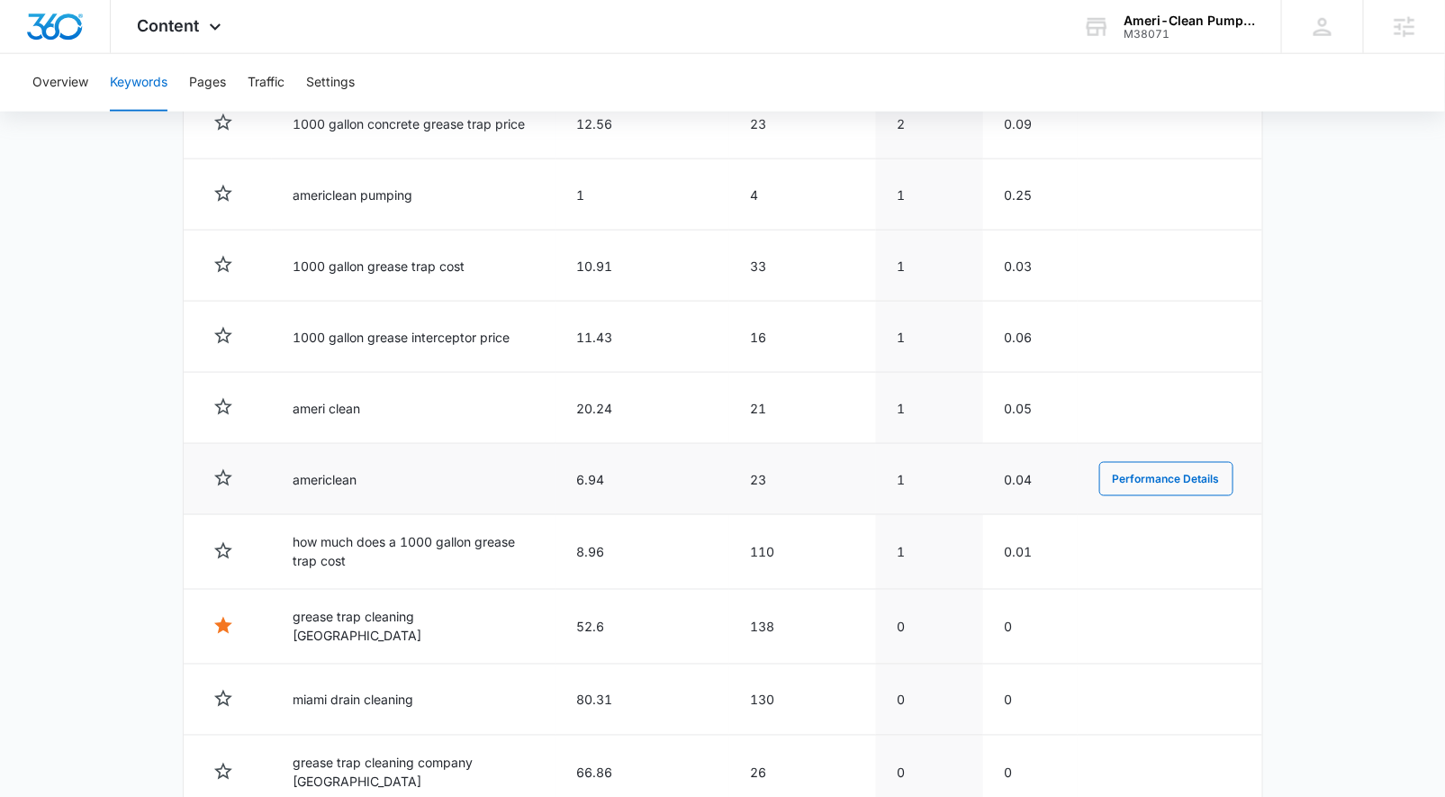
scroll to position [550, 0]
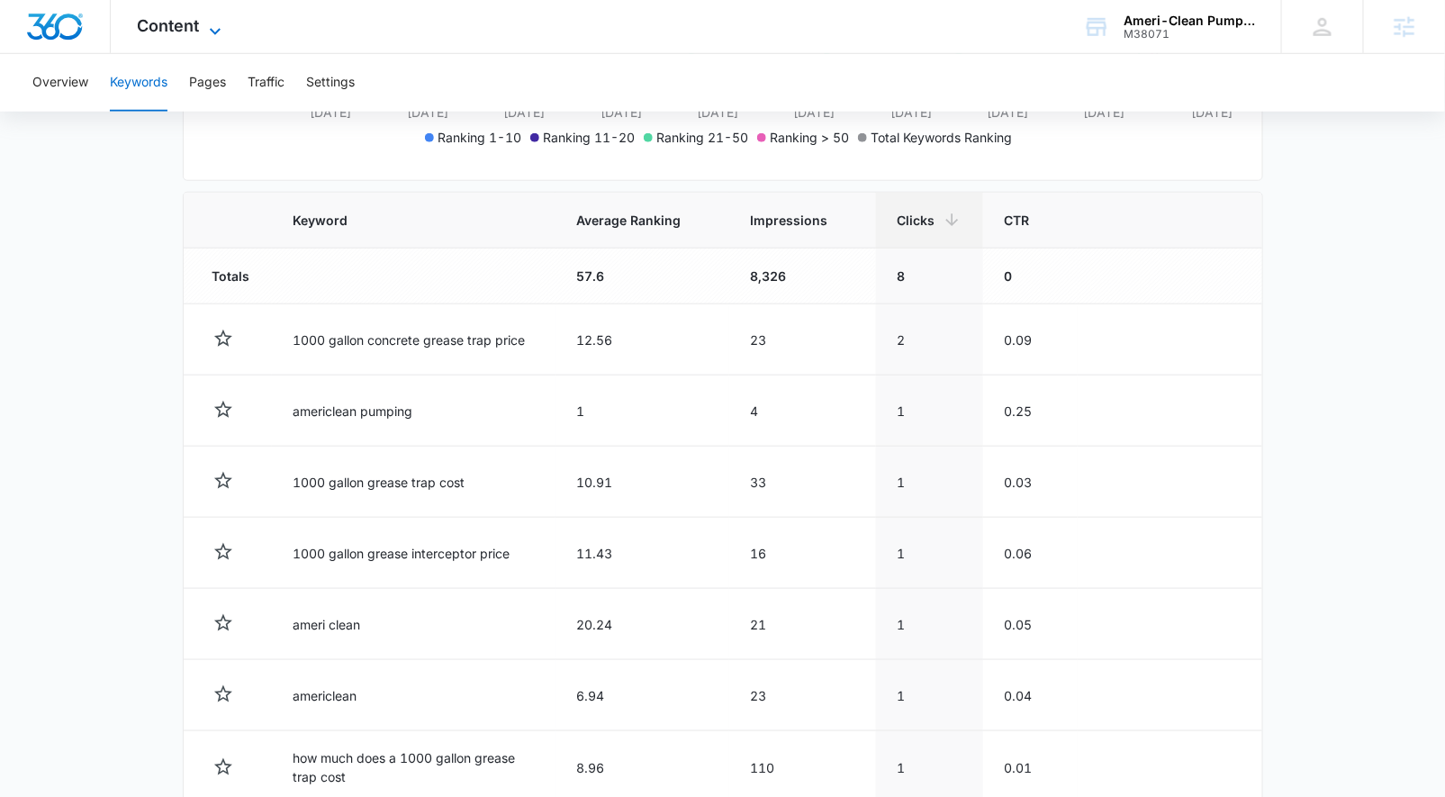
click at [177, 24] on span "Content" at bounding box center [169, 25] width 62 height 19
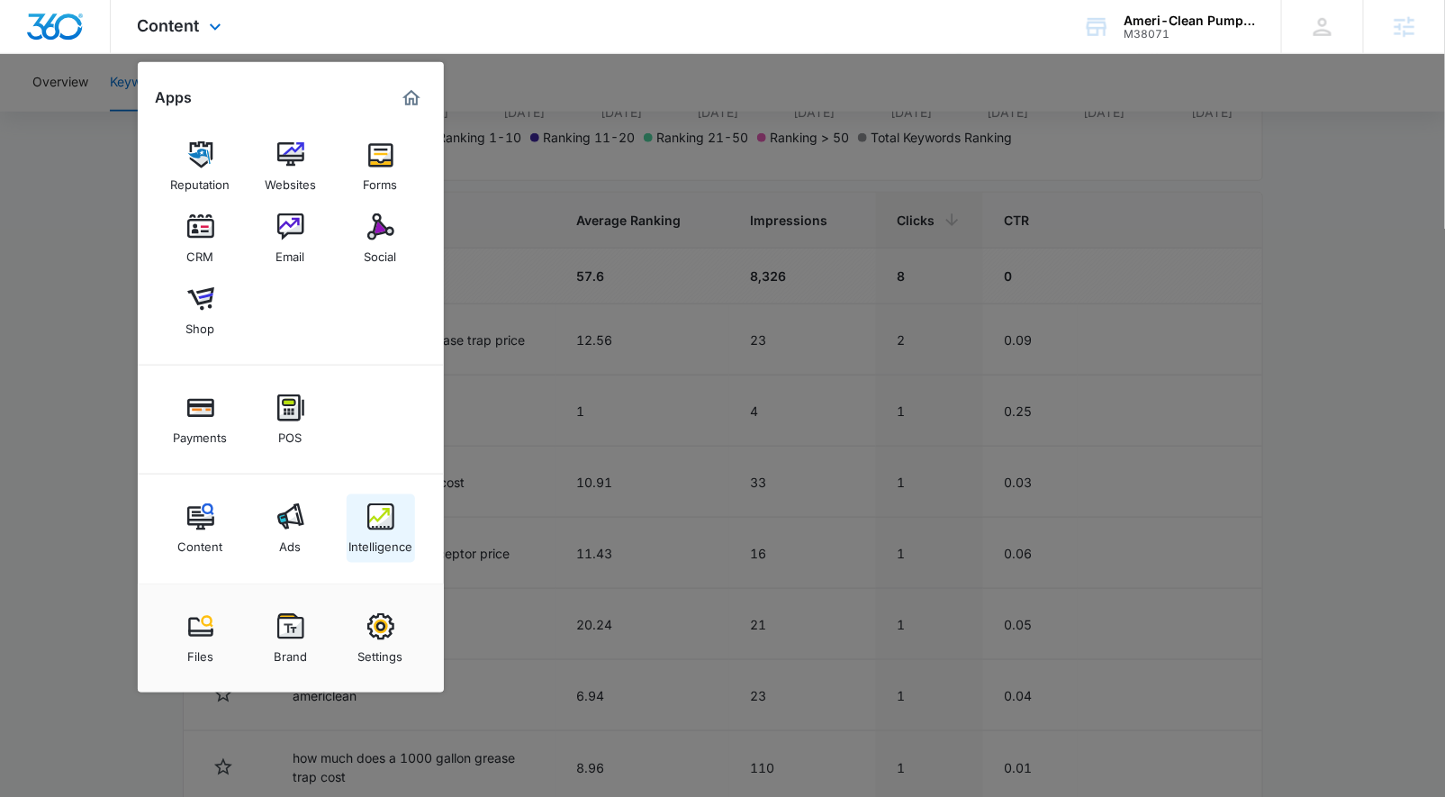
click at [403, 525] on link "Intelligence" at bounding box center [381, 528] width 68 height 68
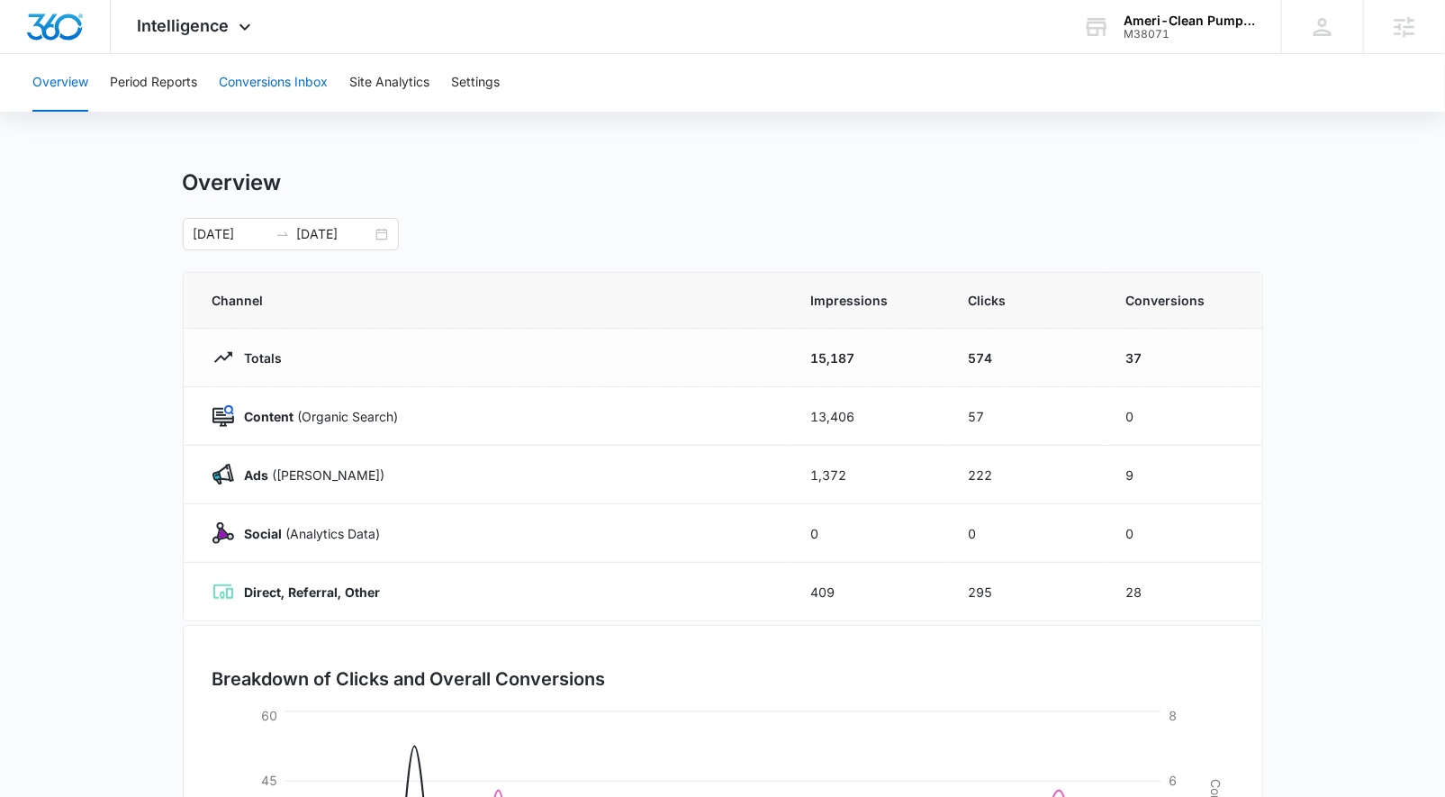
click at [315, 74] on button "Conversions Inbox" at bounding box center [273, 83] width 109 height 58
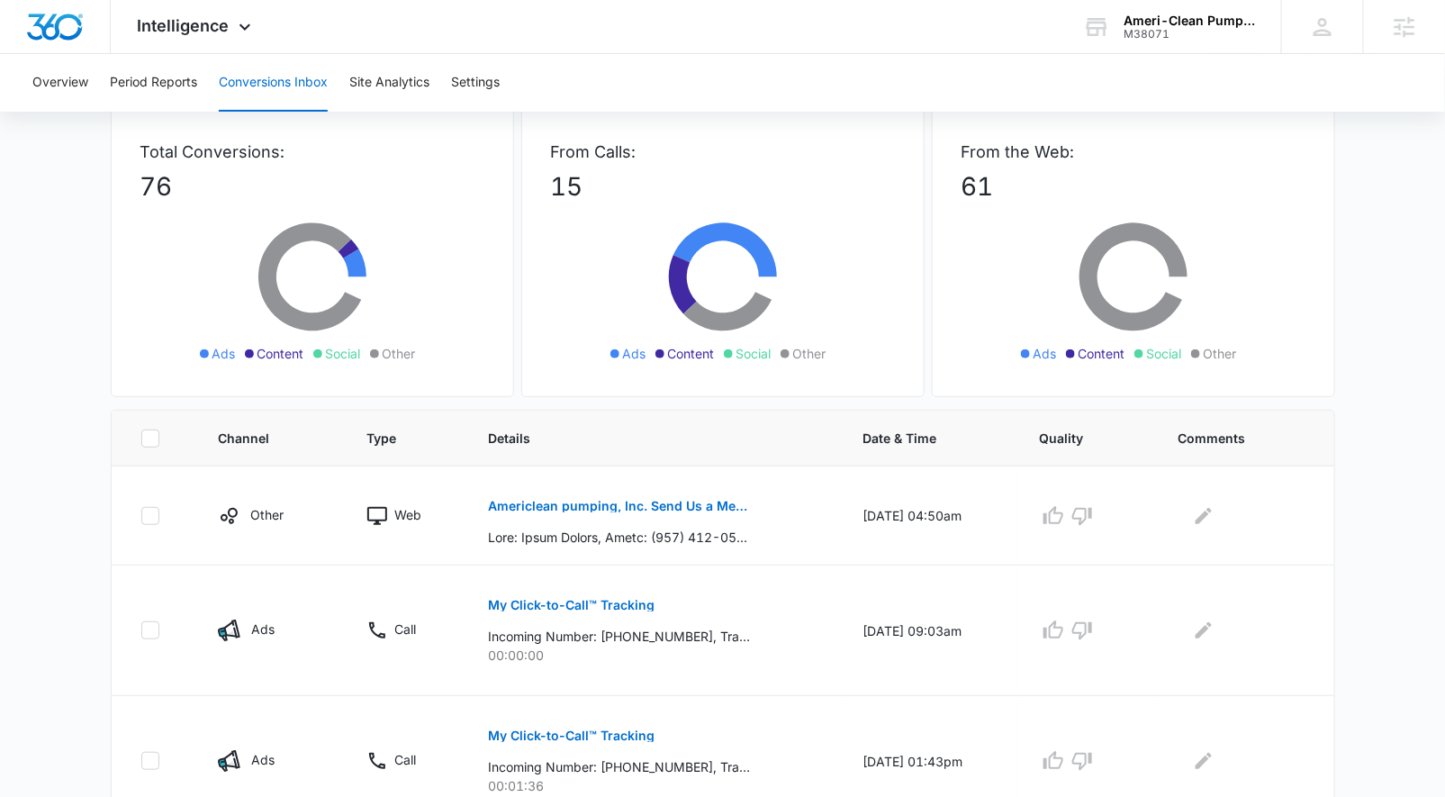
scroll to position [122, 0]
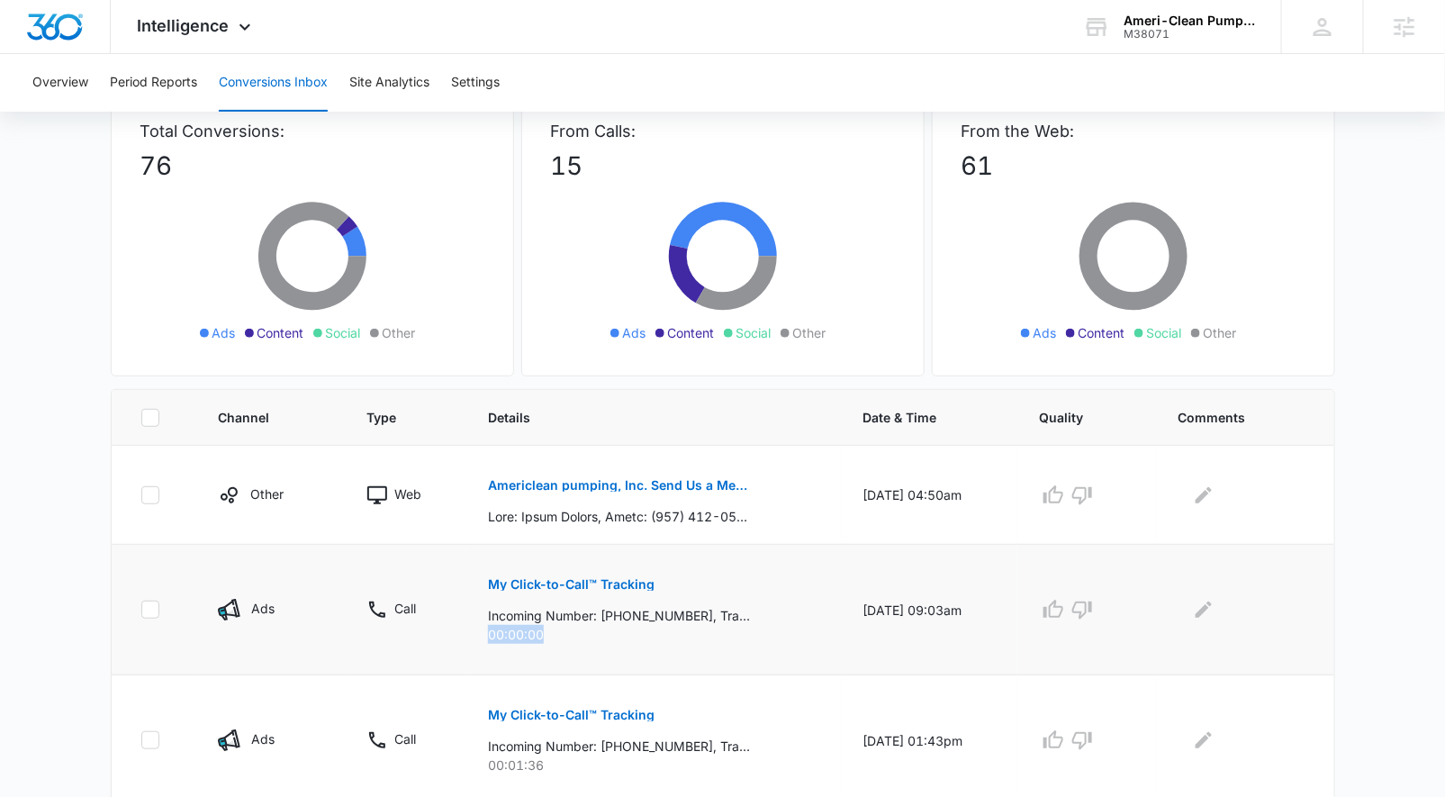
drag, startPoint x: 472, startPoint y: 632, endPoint x: 557, endPoint y: 632, distance: 85.5
click at [557, 632] on td "My Click-to-Call™ Tracking Incoming Number: +17864165945, Tracking Number: +183…" at bounding box center [654, 610] width 376 height 131
click at [565, 629] on p "00:00:00" at bounding box center [654, 634] width 332 height 19
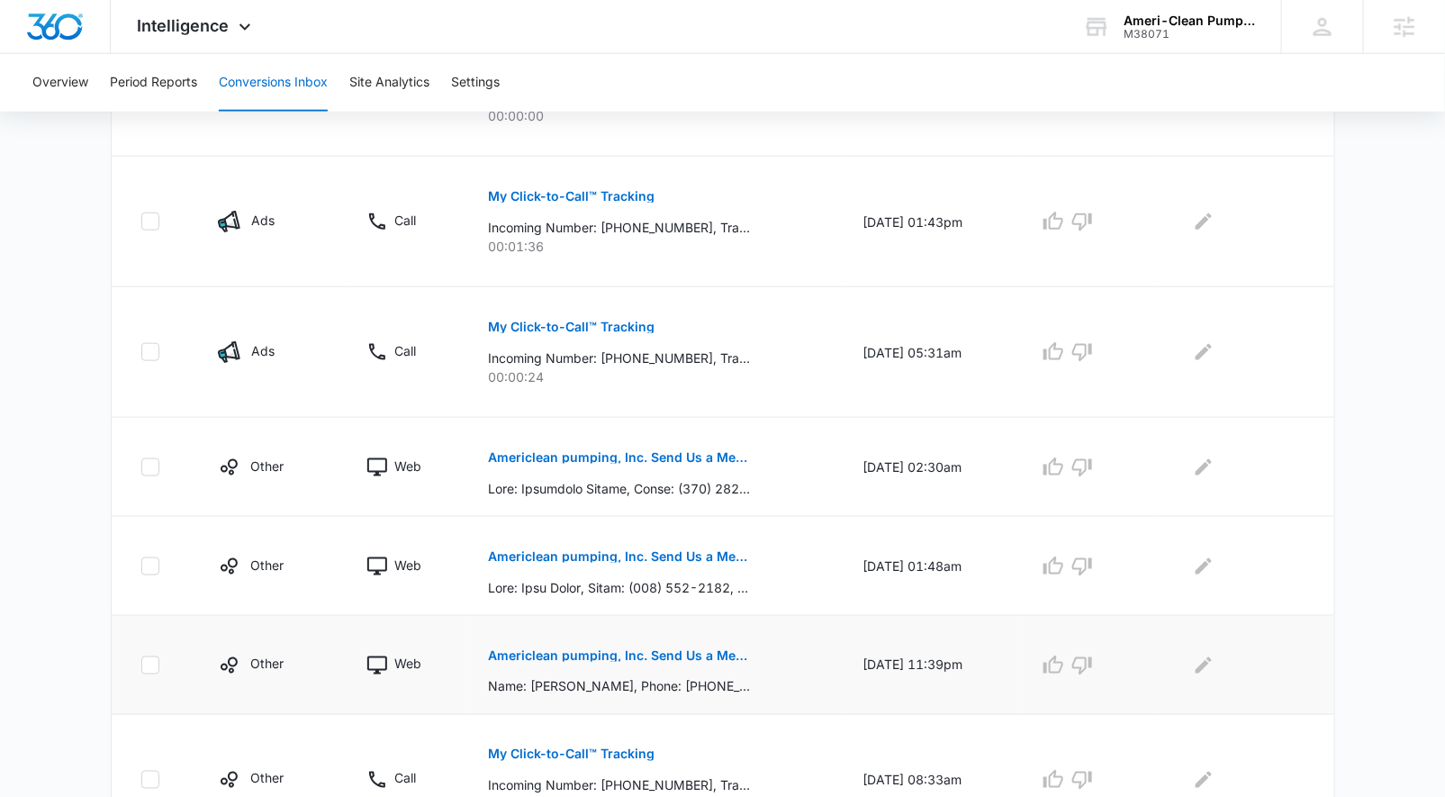
scroll to position [664, 0]
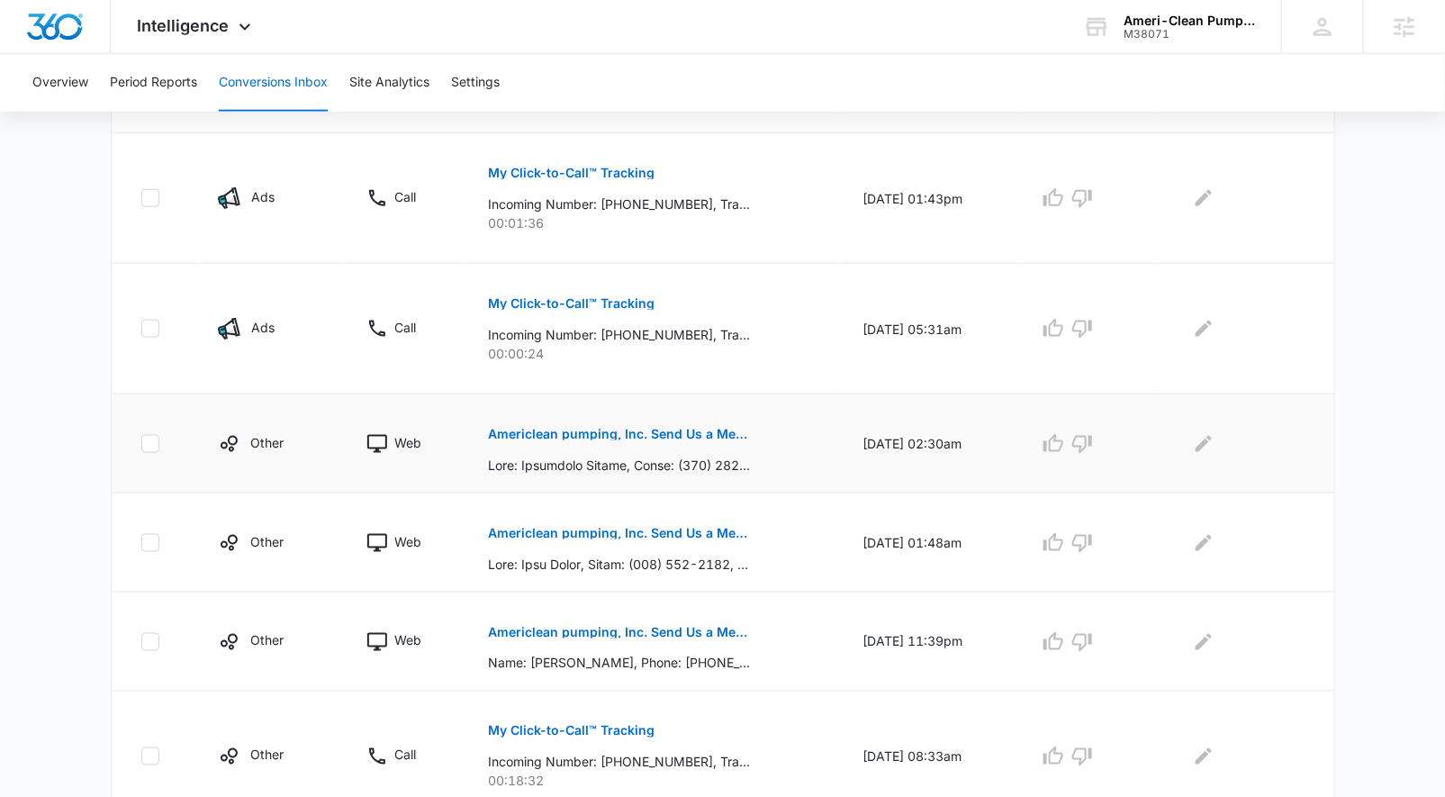
click at [692, 428] on p "Americlean pumping, Inc. Send Us a Message Submission" at bounding box center [619, 434] width 262 height 13
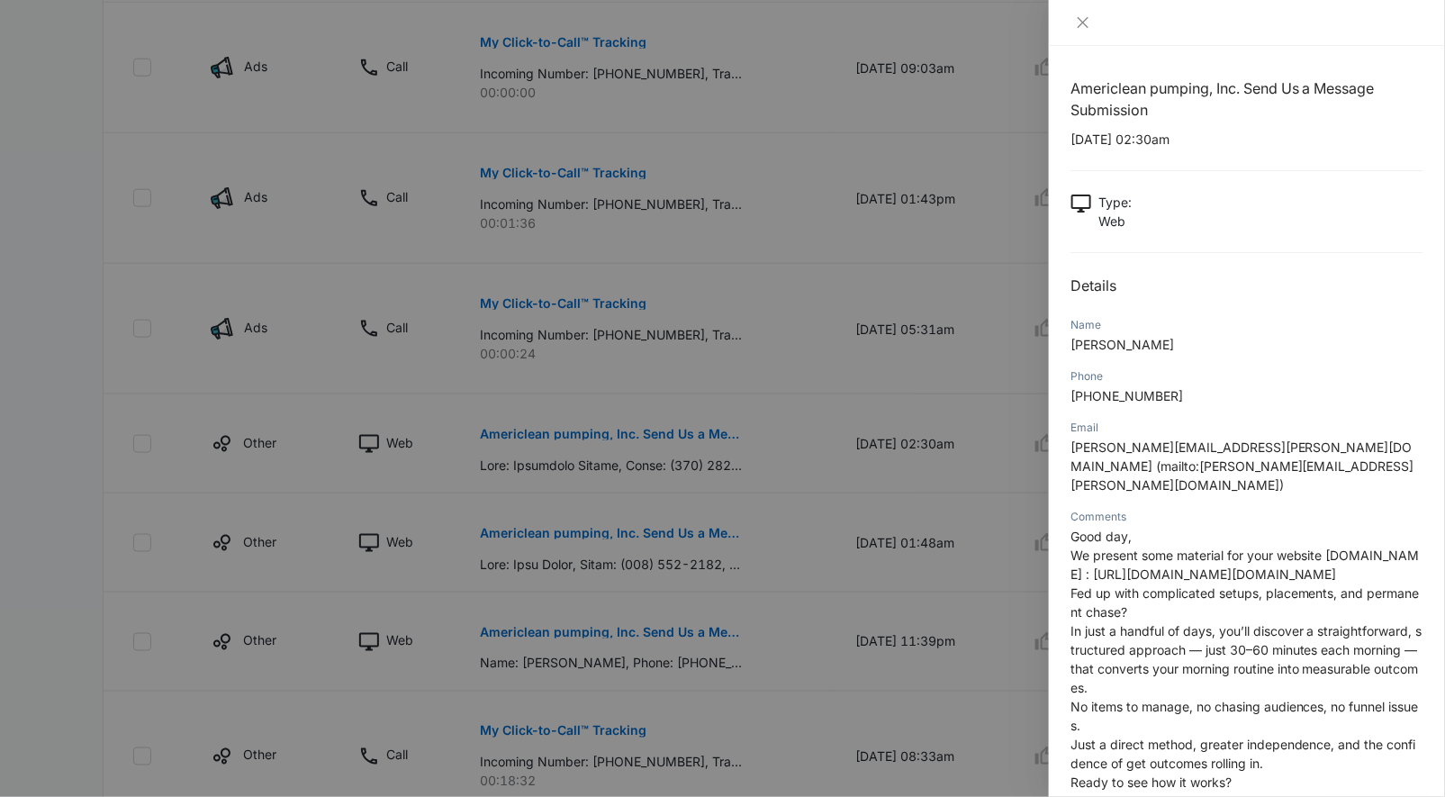
click at [763, 570] on div at bounding box center [722, 398] width 1445 height 797
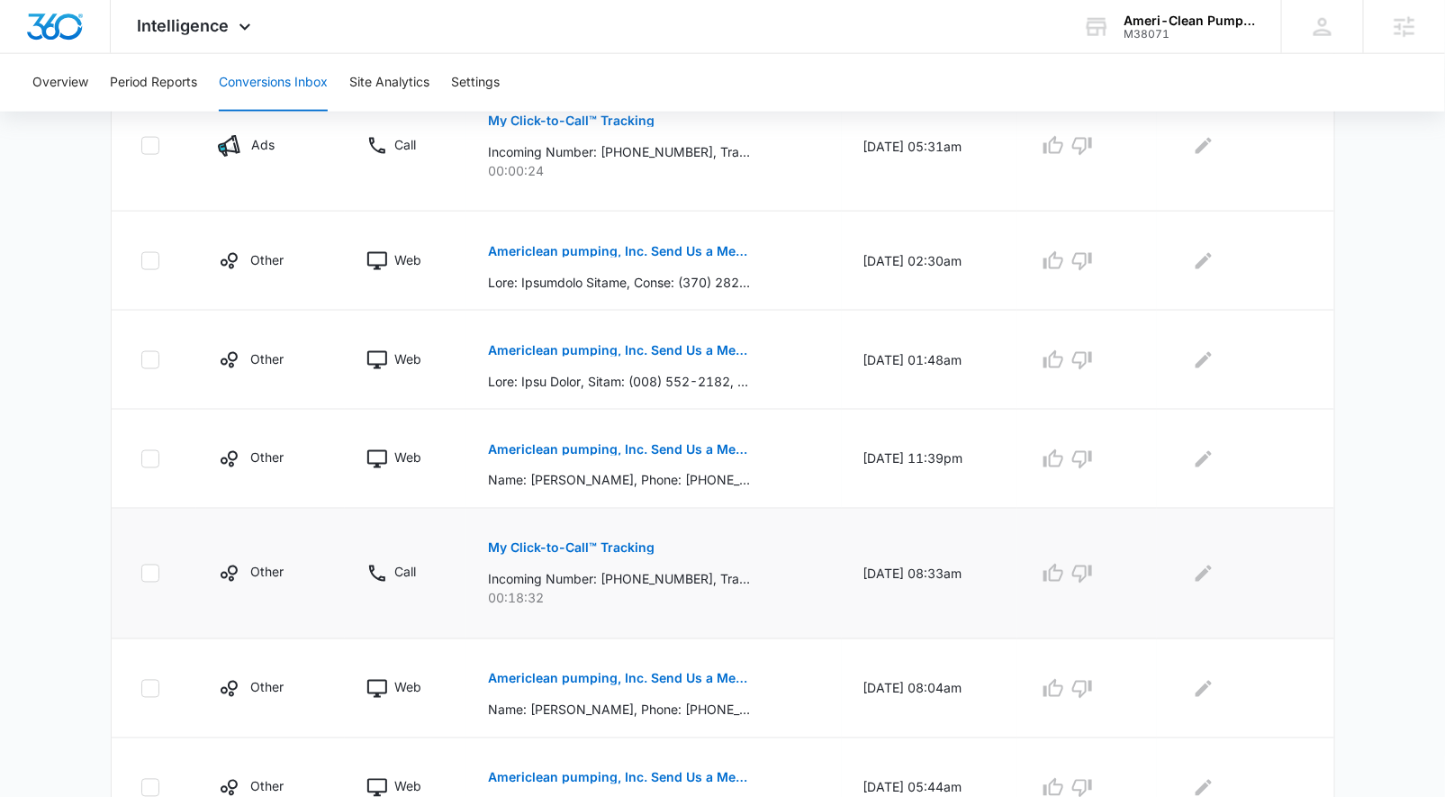
scroll to position [849, 0]
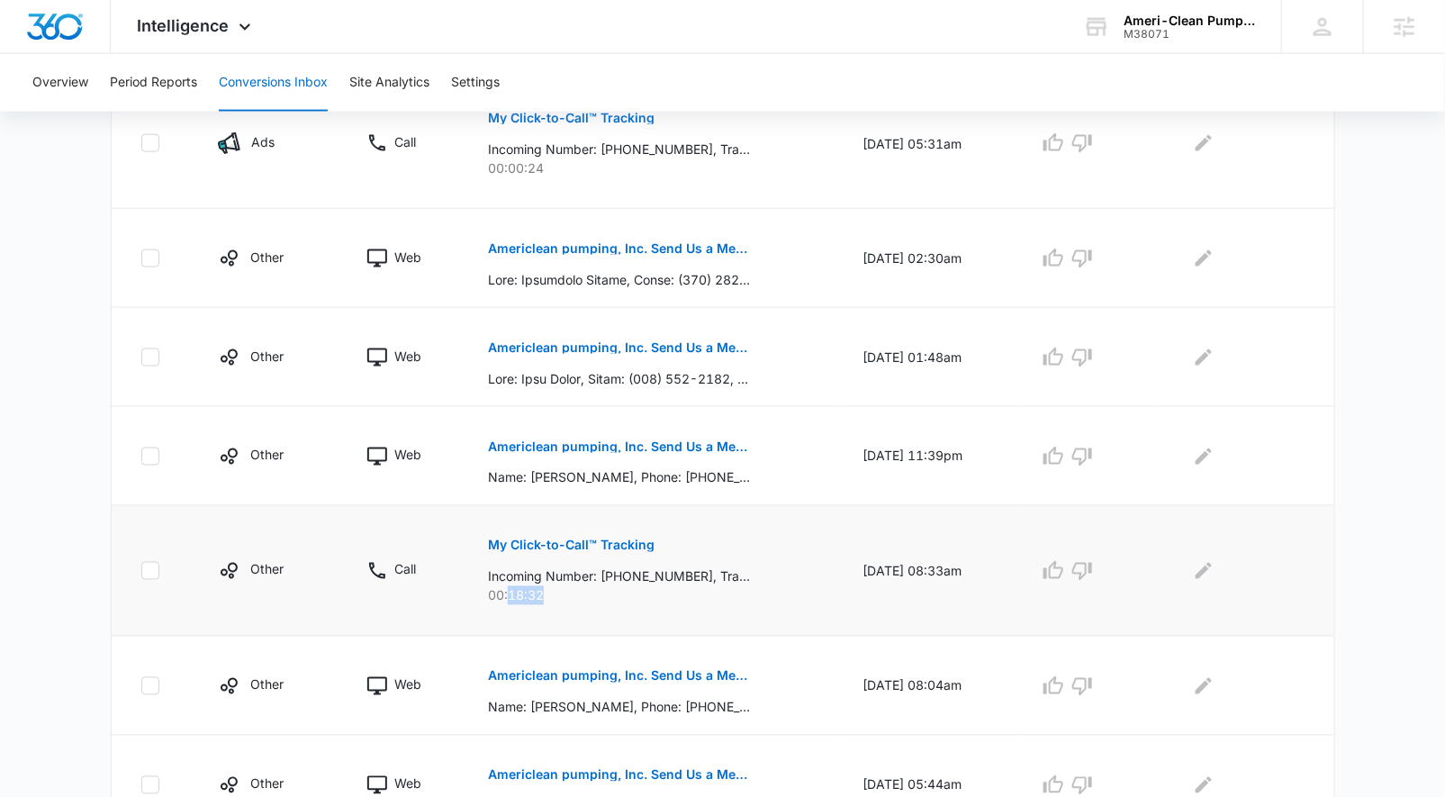
drag, startPoint x: 499, startPoint y: 589, endPoint x: 556, endPoint y: 598, distance: 57.4
click at [556, 598] on p "00:18:32" at bounding box center [654, 595] width 332 height 19
click at [589, 539] on p "My Click-to-Call™ Tracking" at bounding box center [571, 545] width 167 height 13
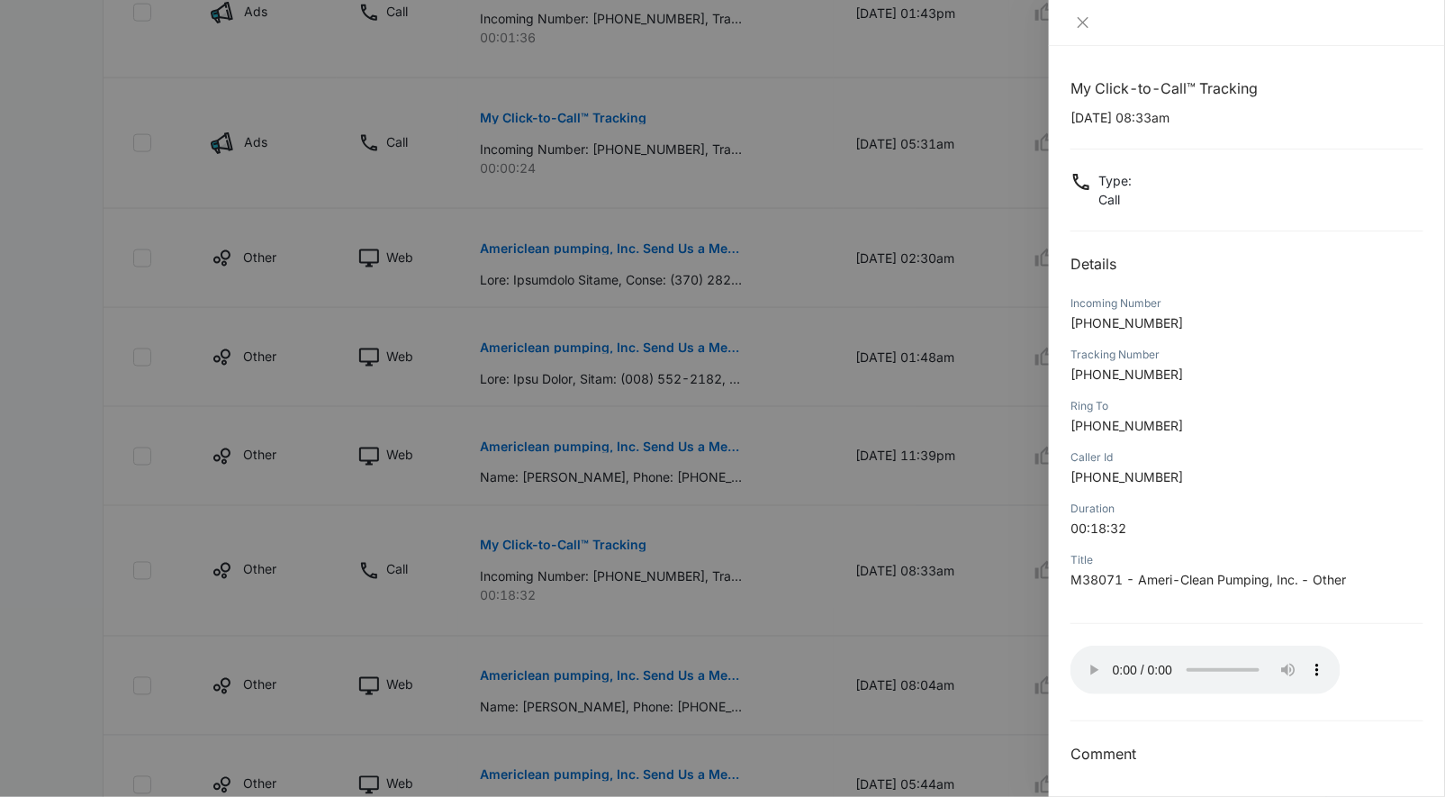
click at [646, 590] on div at bounding box center [722, 398] width 1445 height 797
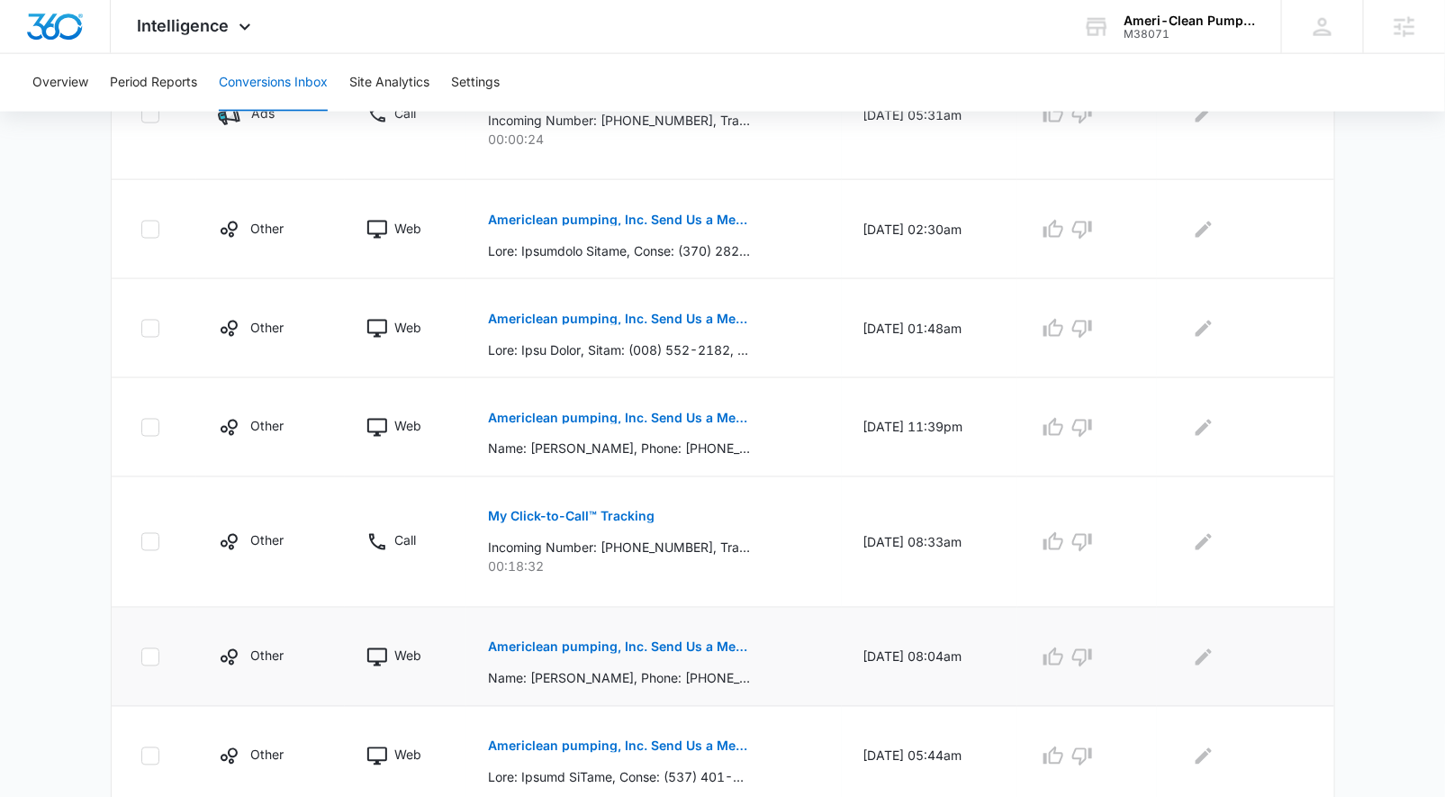
scroll to position [937, 0]
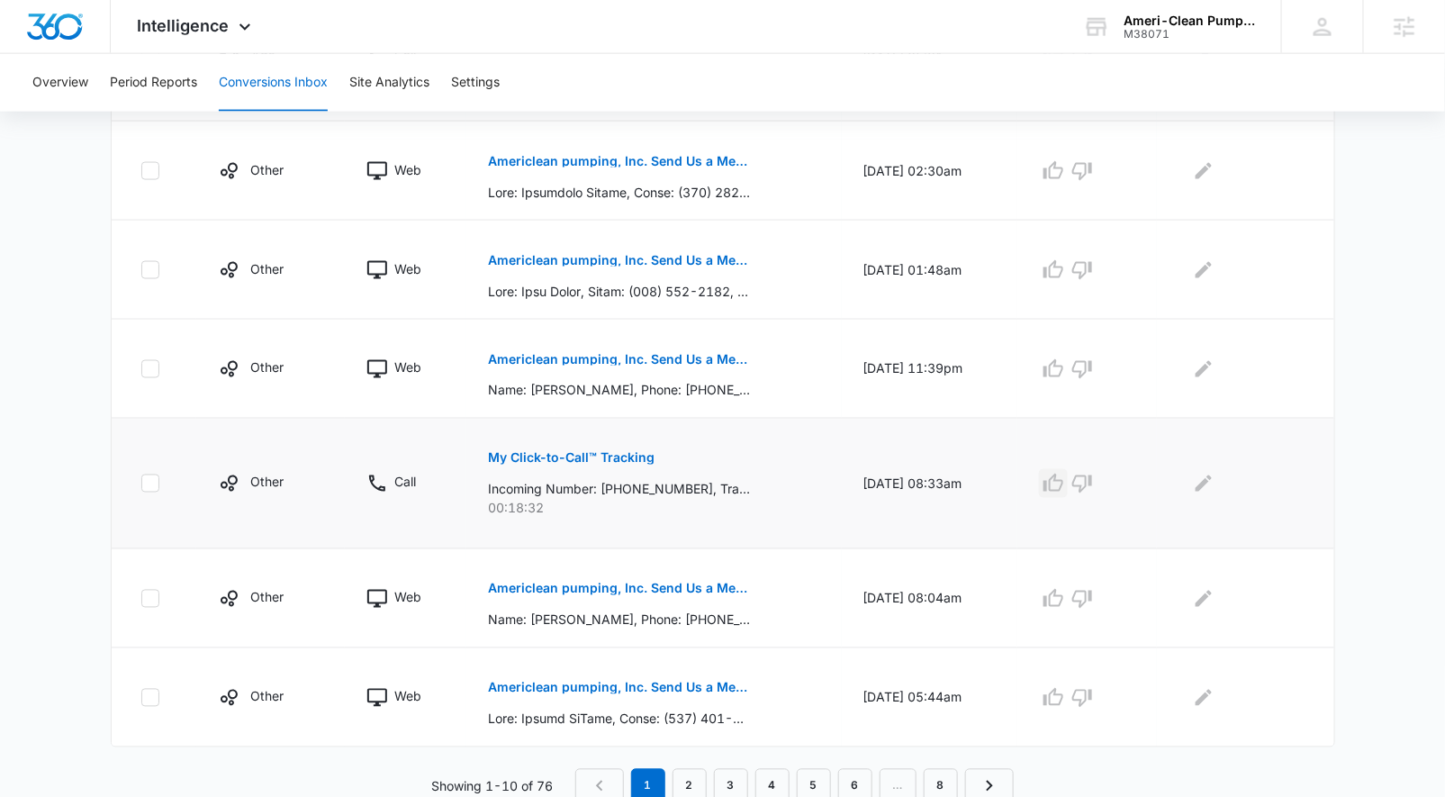
click at [1061, 484] on icon "button" at bounding box center [1054, 483] width 20 height 18
click at [704, 774] on link "2" at bounding box center [690, 786] width 34 height 34
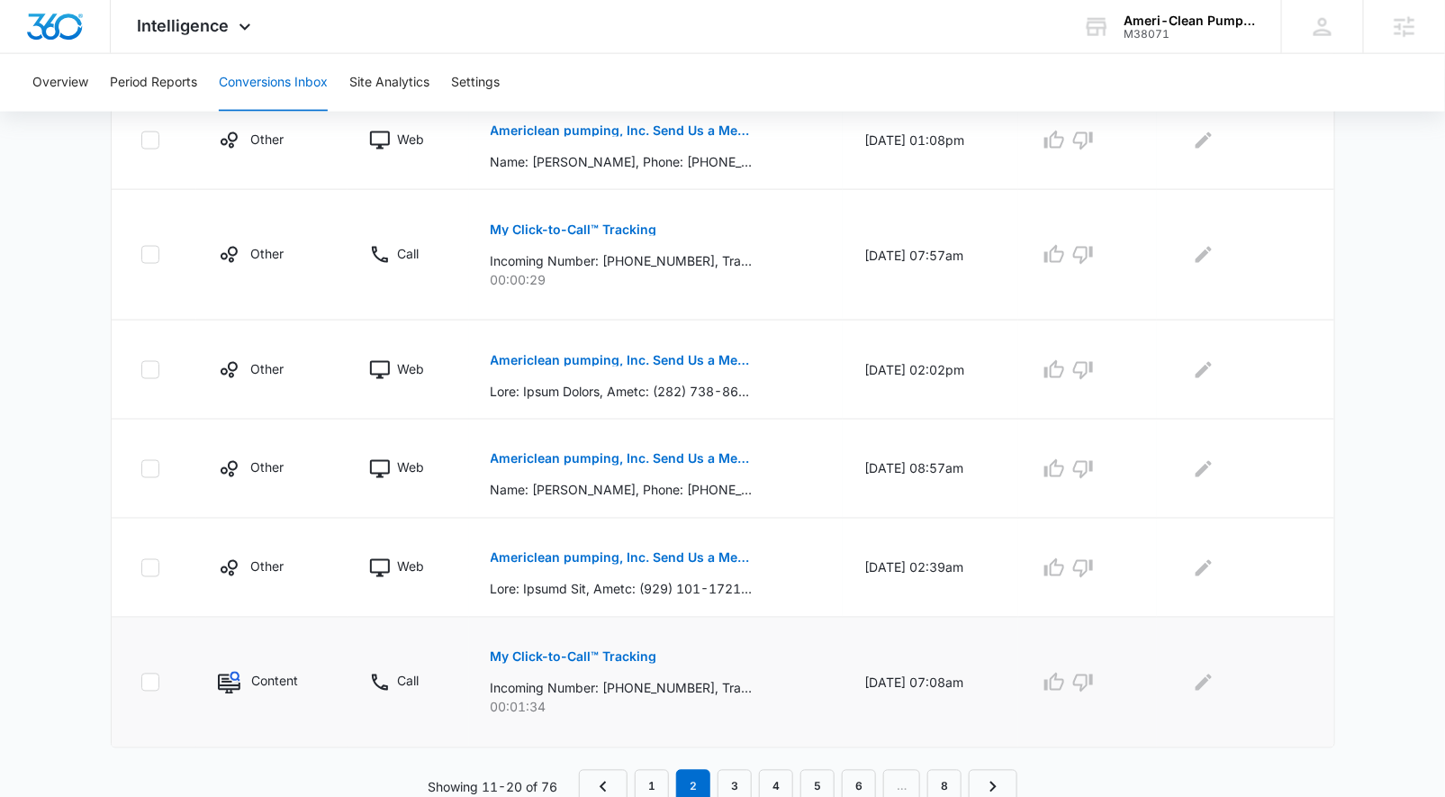
scroll to position [873, 0]
click at [655, 785] on link "1" at bounding box center [652, 786] width 34 height 34
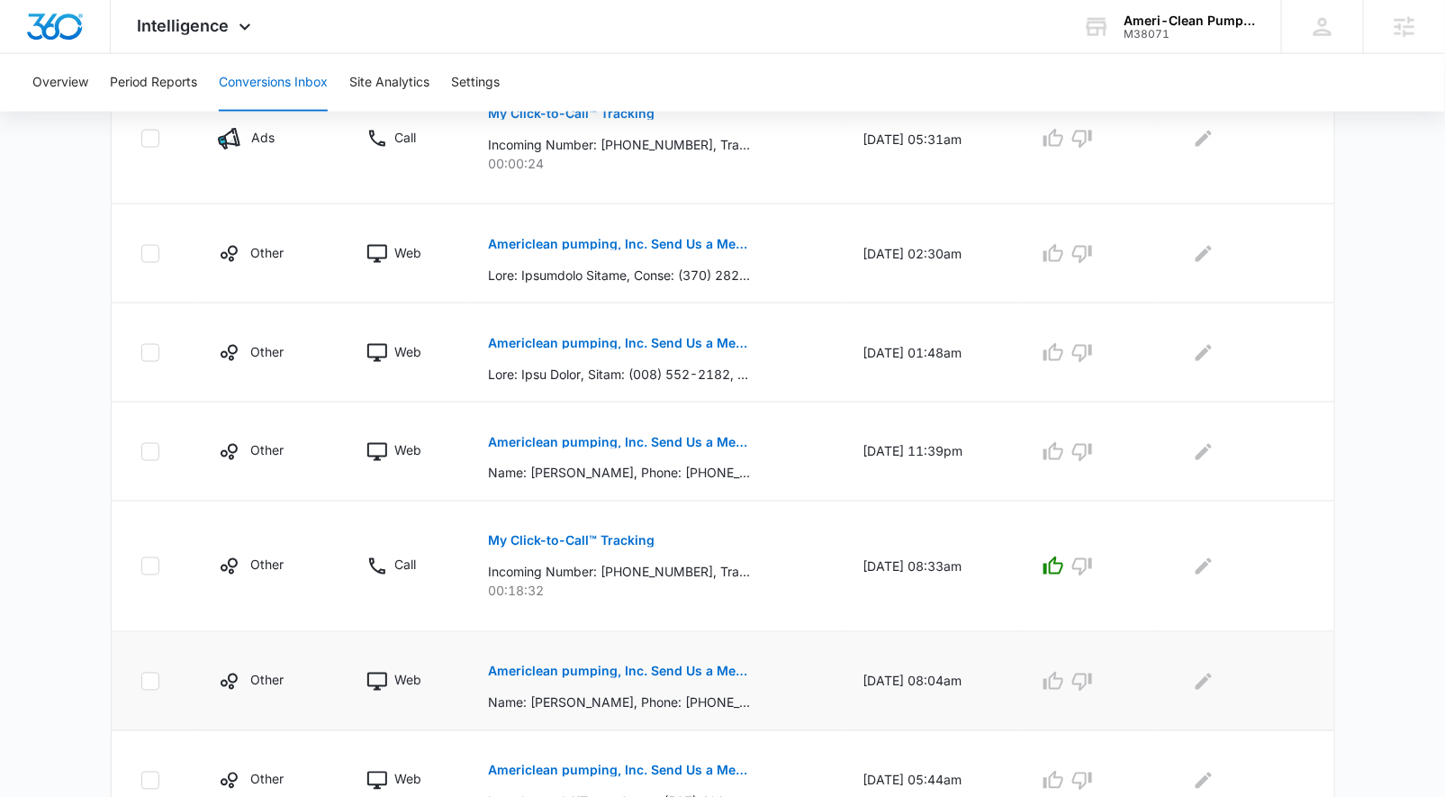
scroll to position [855, 0]
click at [211, 24] on span "Intelligence" at bounding box center [184, 25] width 92 height 19
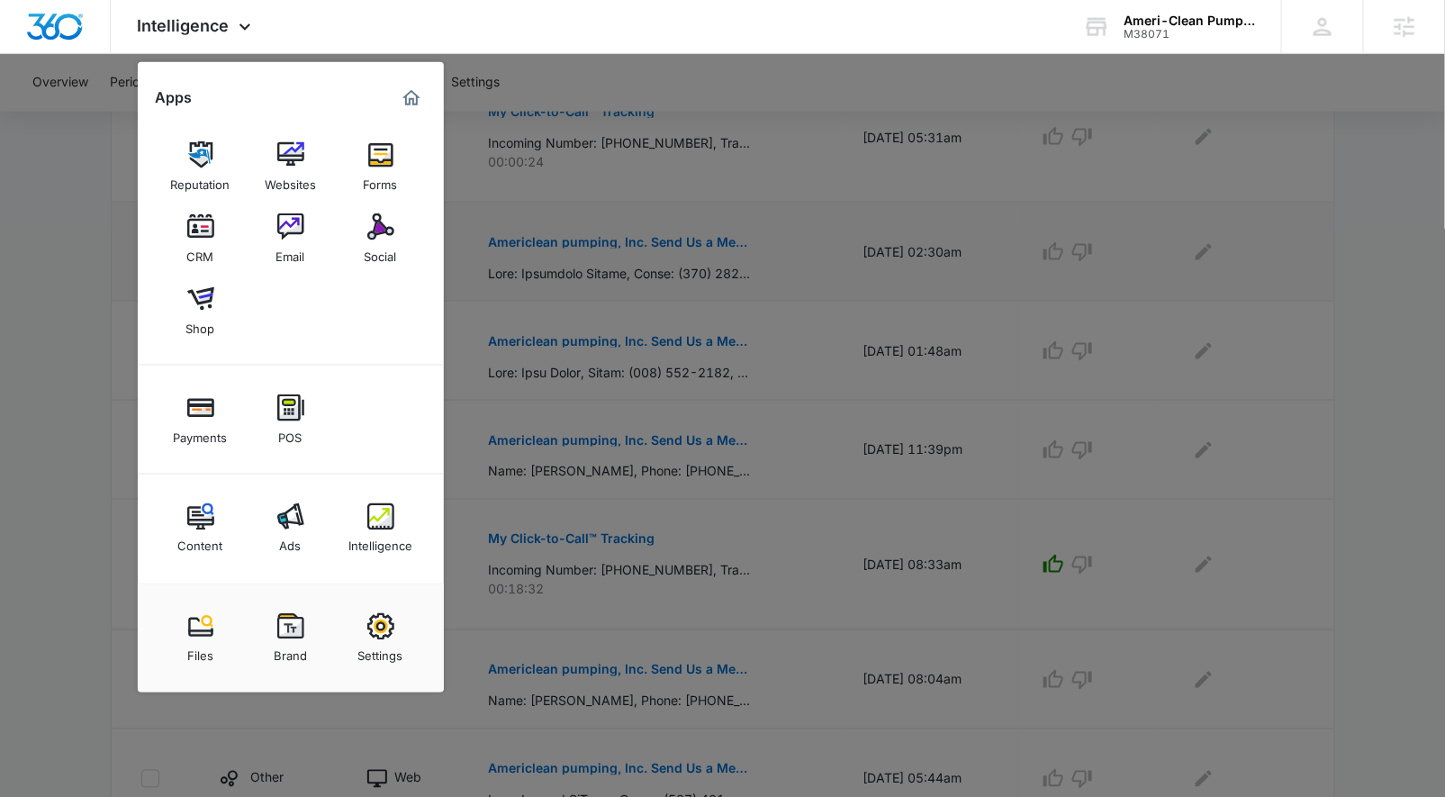
click at [292, 228] on img at bounding box center [290, 226] width 27 height 27
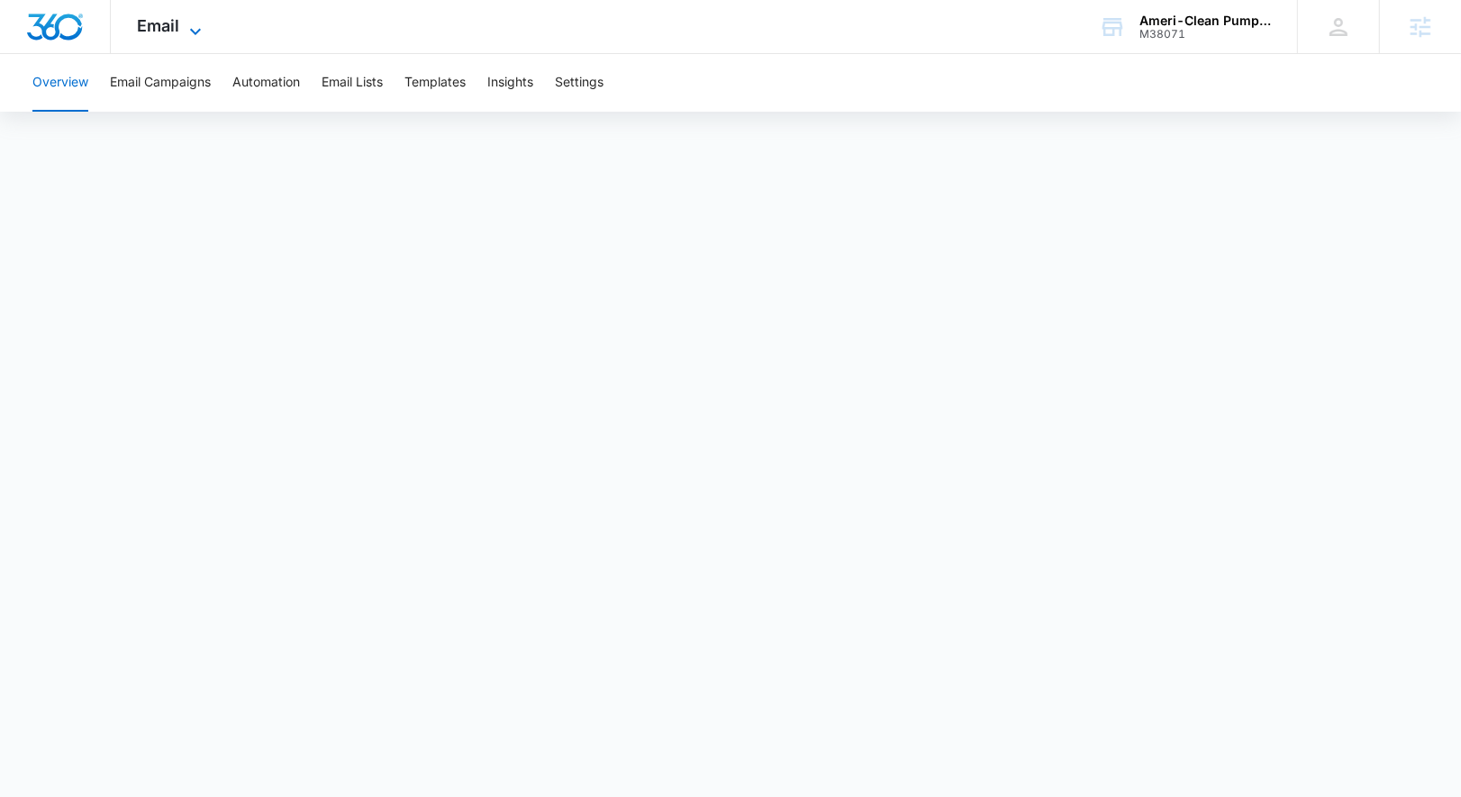
click at [175, 31] on span "Email" at bounding box center [159, 25] width 42 height 19
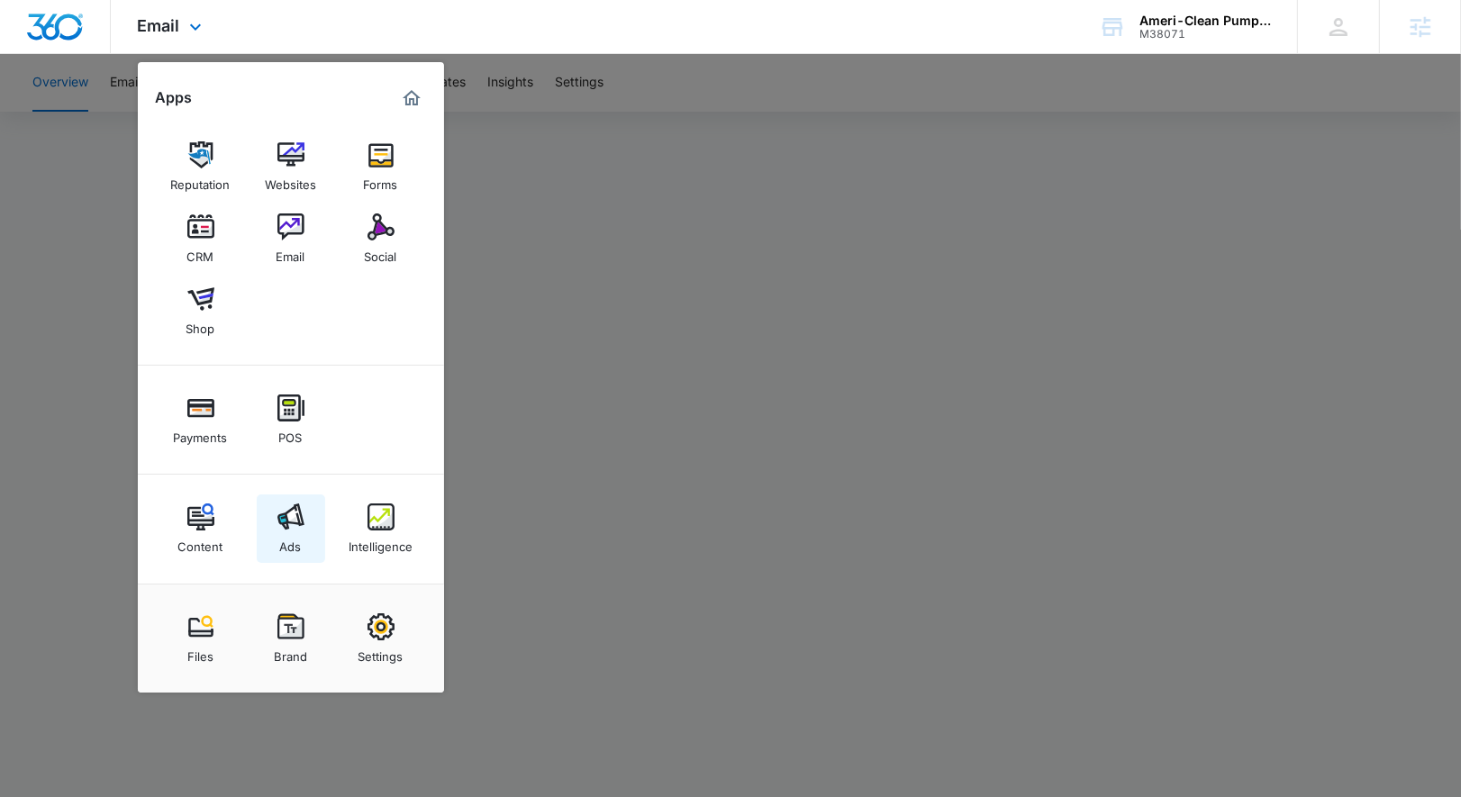
click at [303, 509] on link "Ads" at bounding box center [291, 528] width 68 height 68
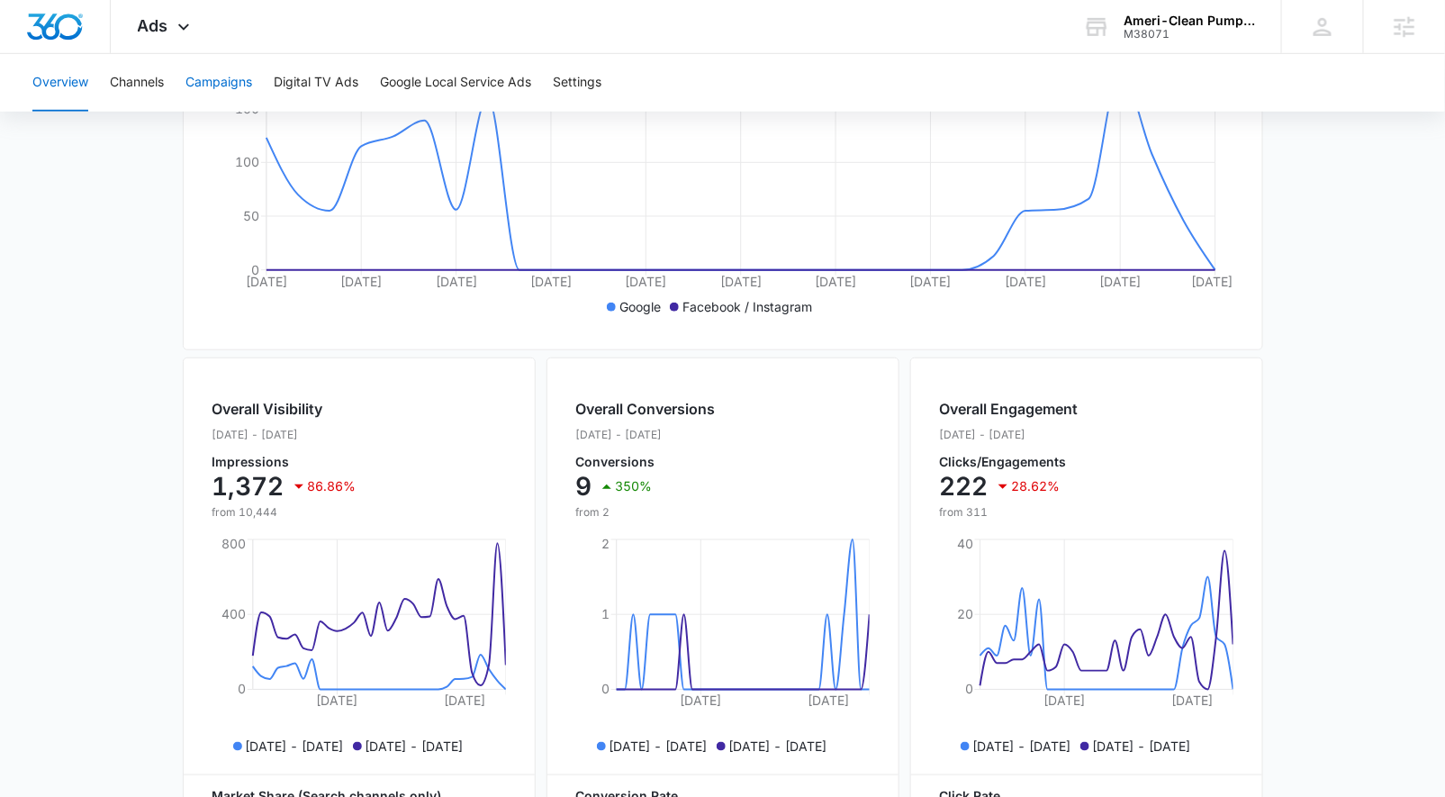
scroll to position [396, 0]
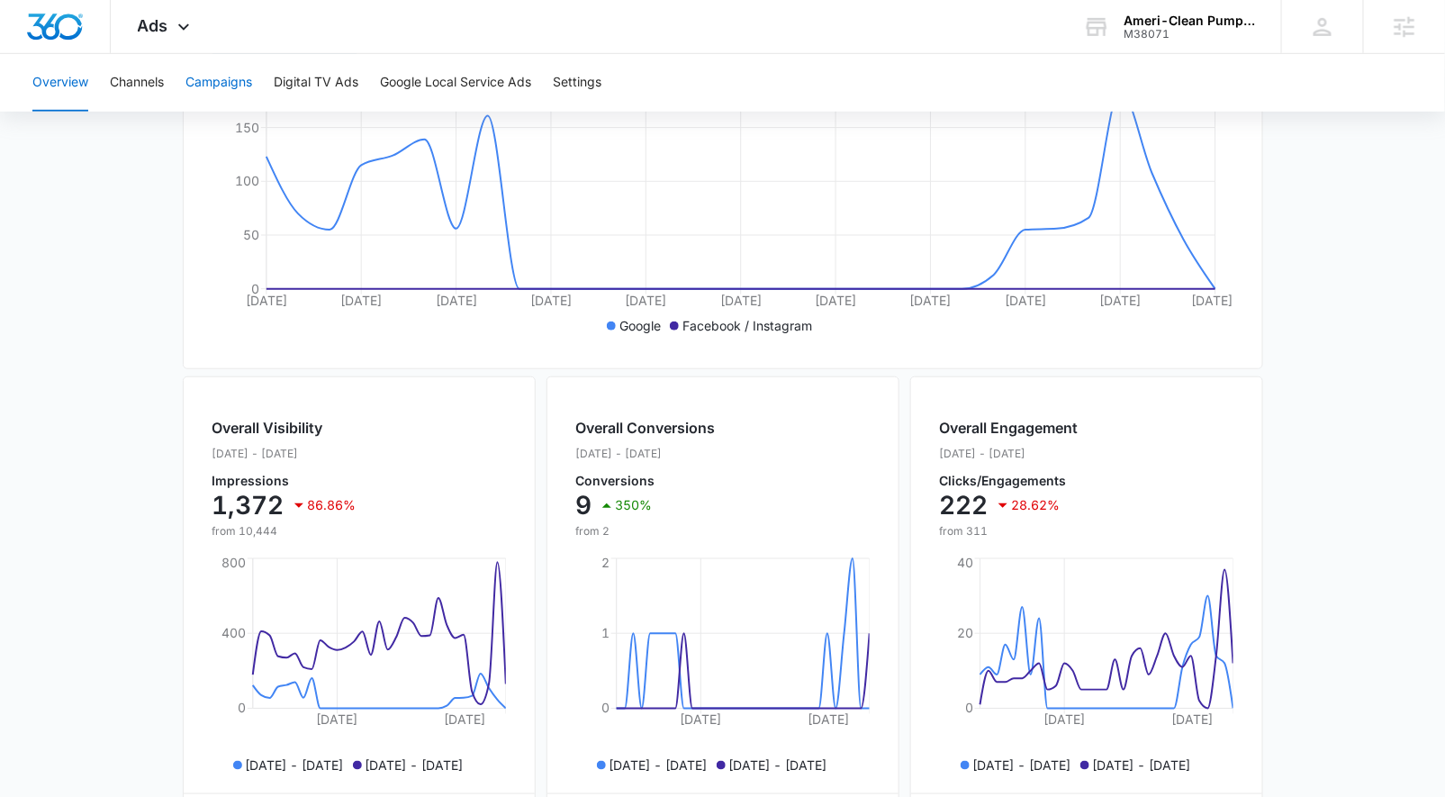
click at [249, 80] on button "Campaigns" at bounding box center [219, 83] width 67 height 58
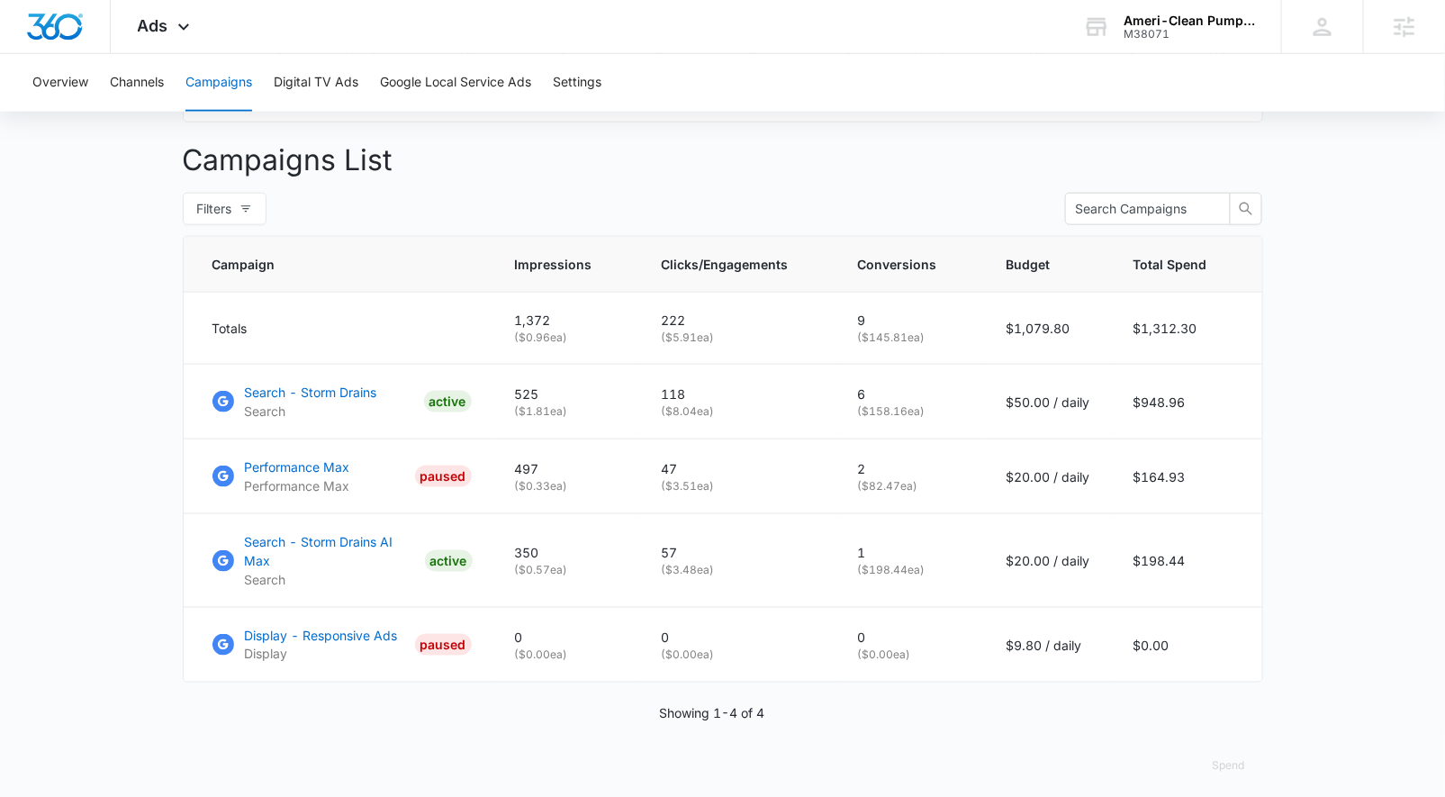
scroll to position [647, 0]
